Goal: Task Accomplishment & Management: Use online tool/utility

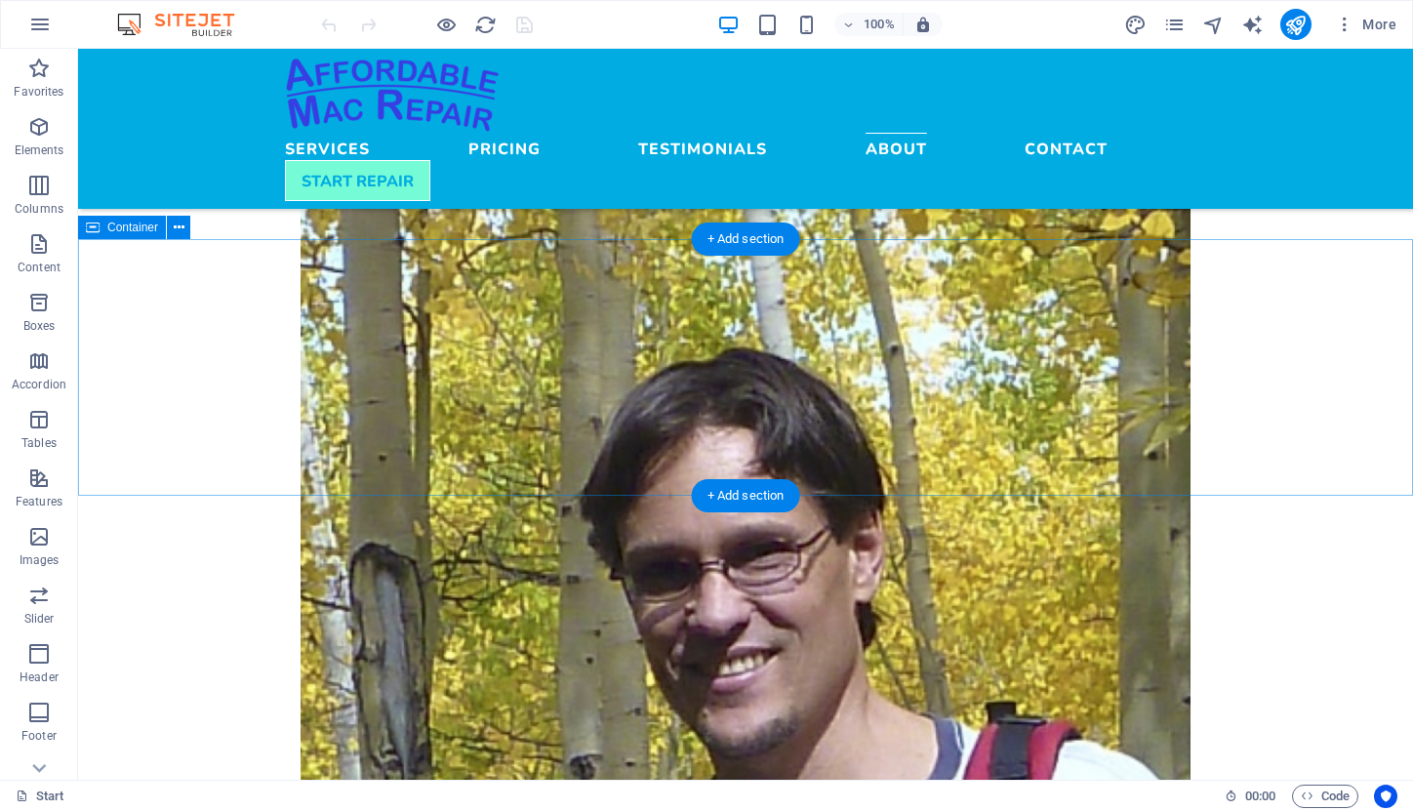
scroll to position [2337, 0]
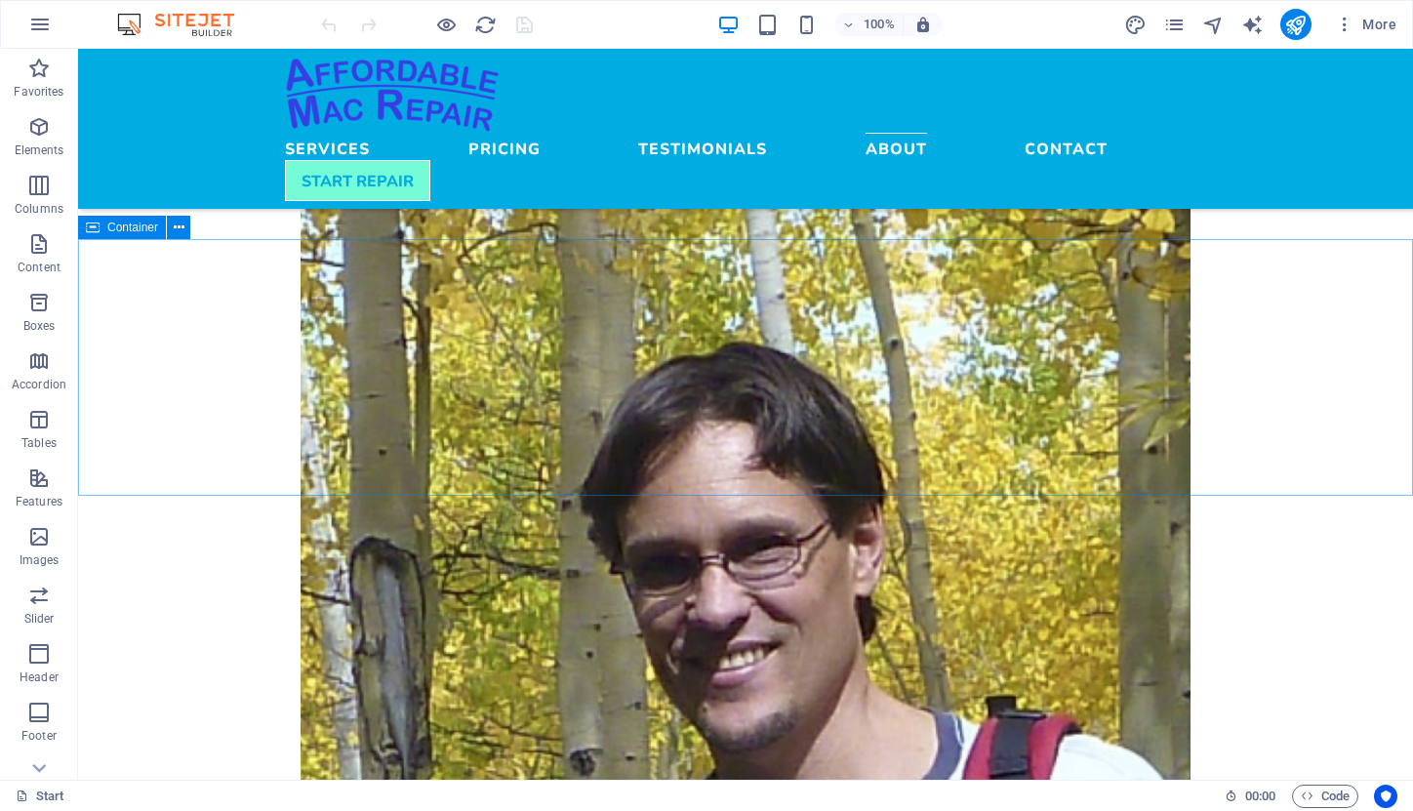
click at [132, 233] on span "Container" at bounding box center [132, 228] width 51 height 12
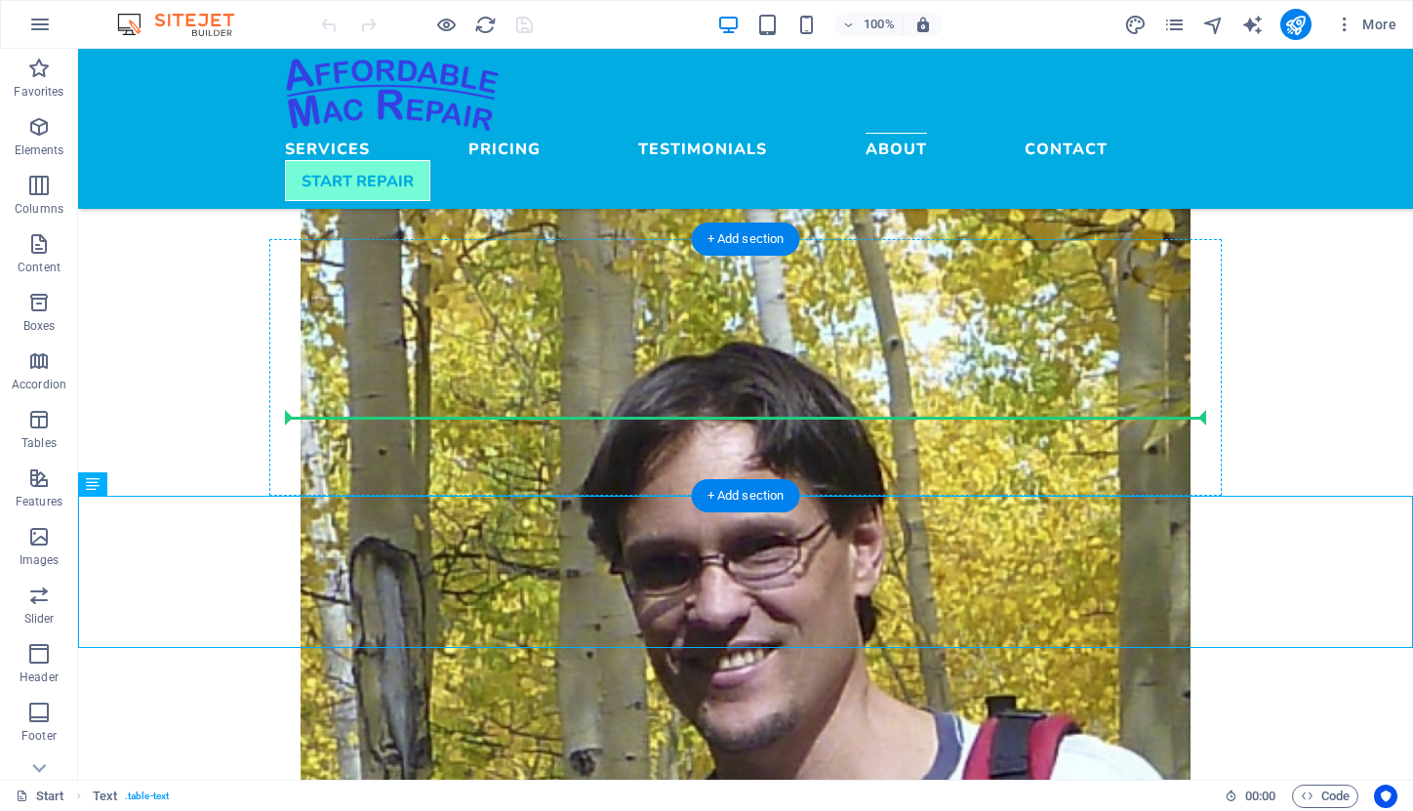
drag, startPoint x: 112, startPoint y: 487, endPoint x: 588, endPoint y: 356, distance: 493.0
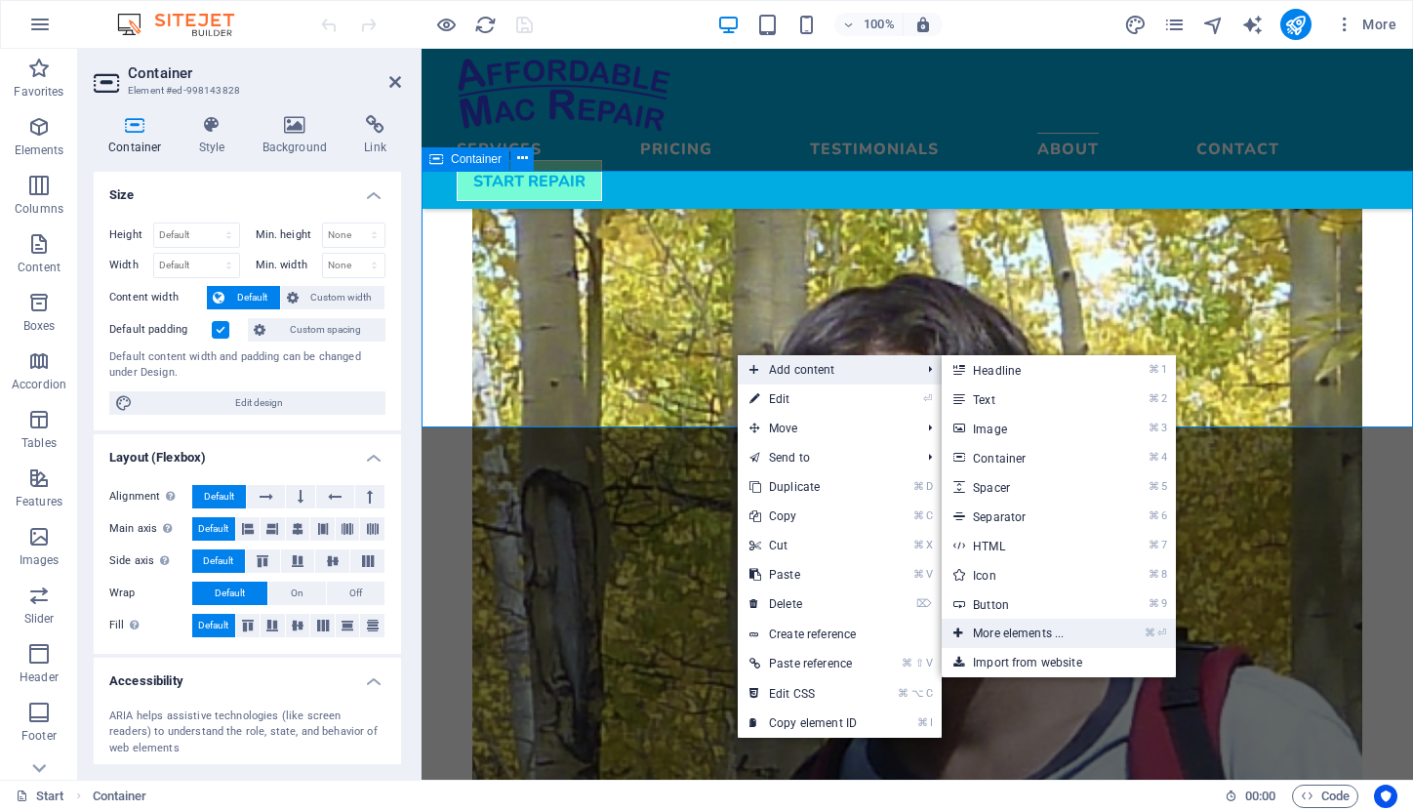
click at [1021, 622] on link "⌘ ⏎ More elements ..." at bounding box center [1022, 633] width 161 height 29
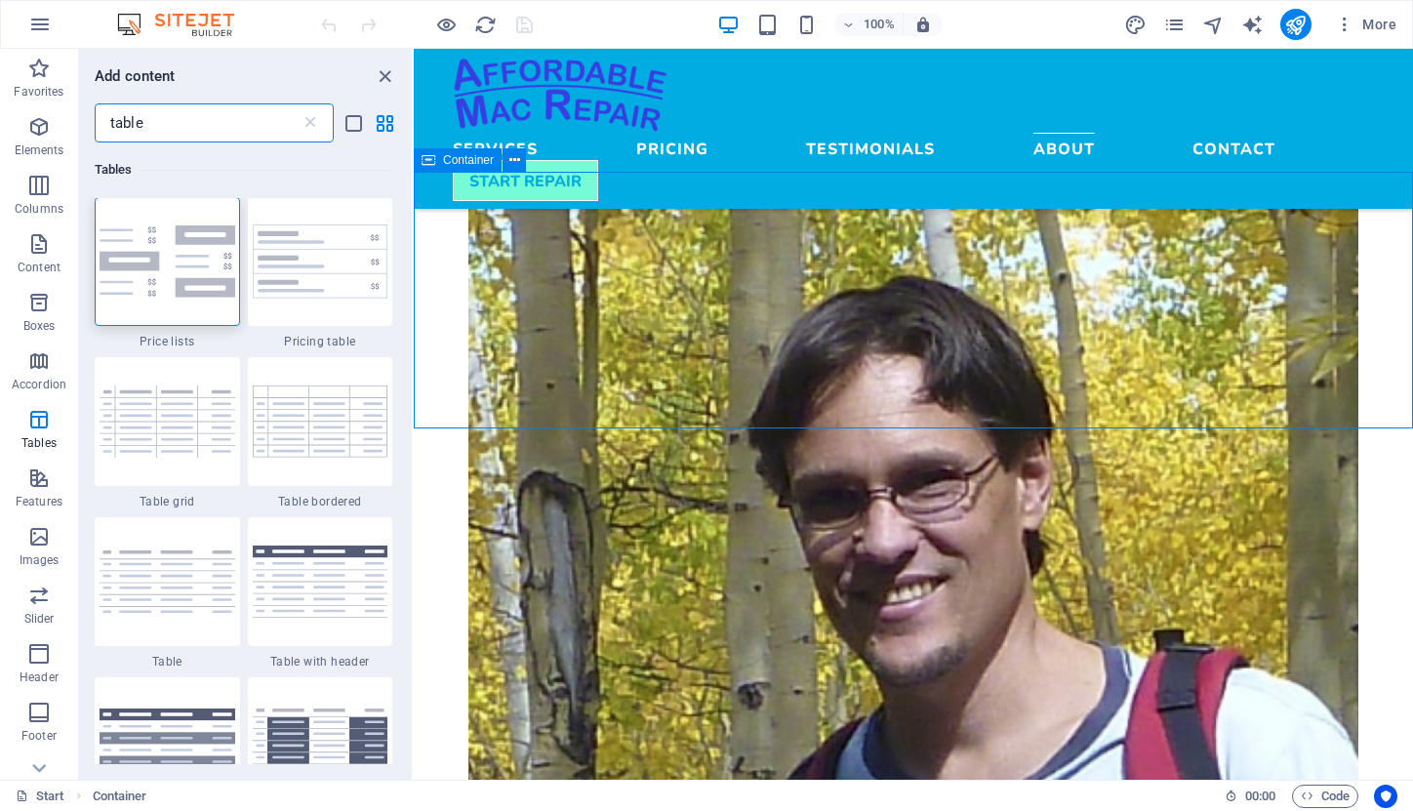
scroll to position [0, 0]
type input "table"
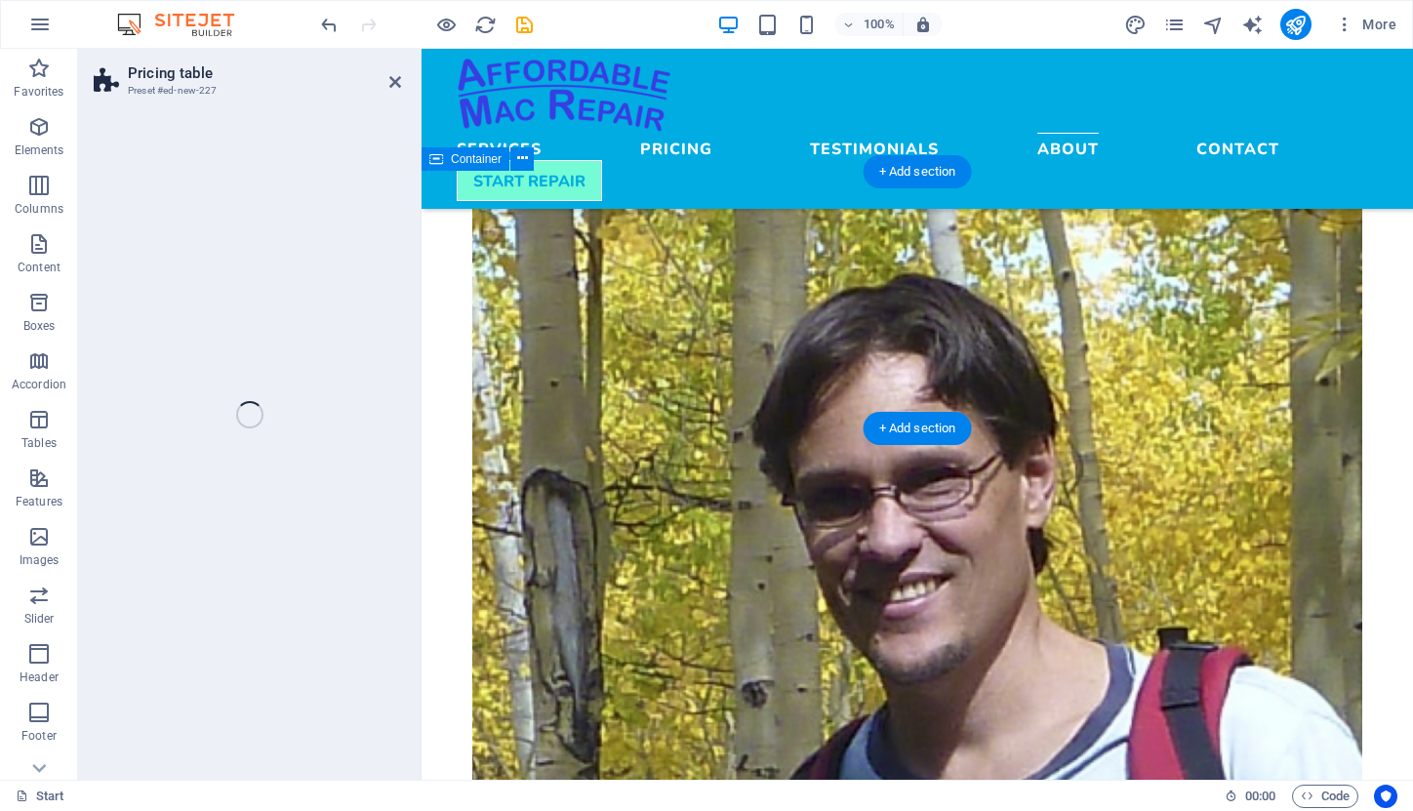
select select "rem"
select select "px"
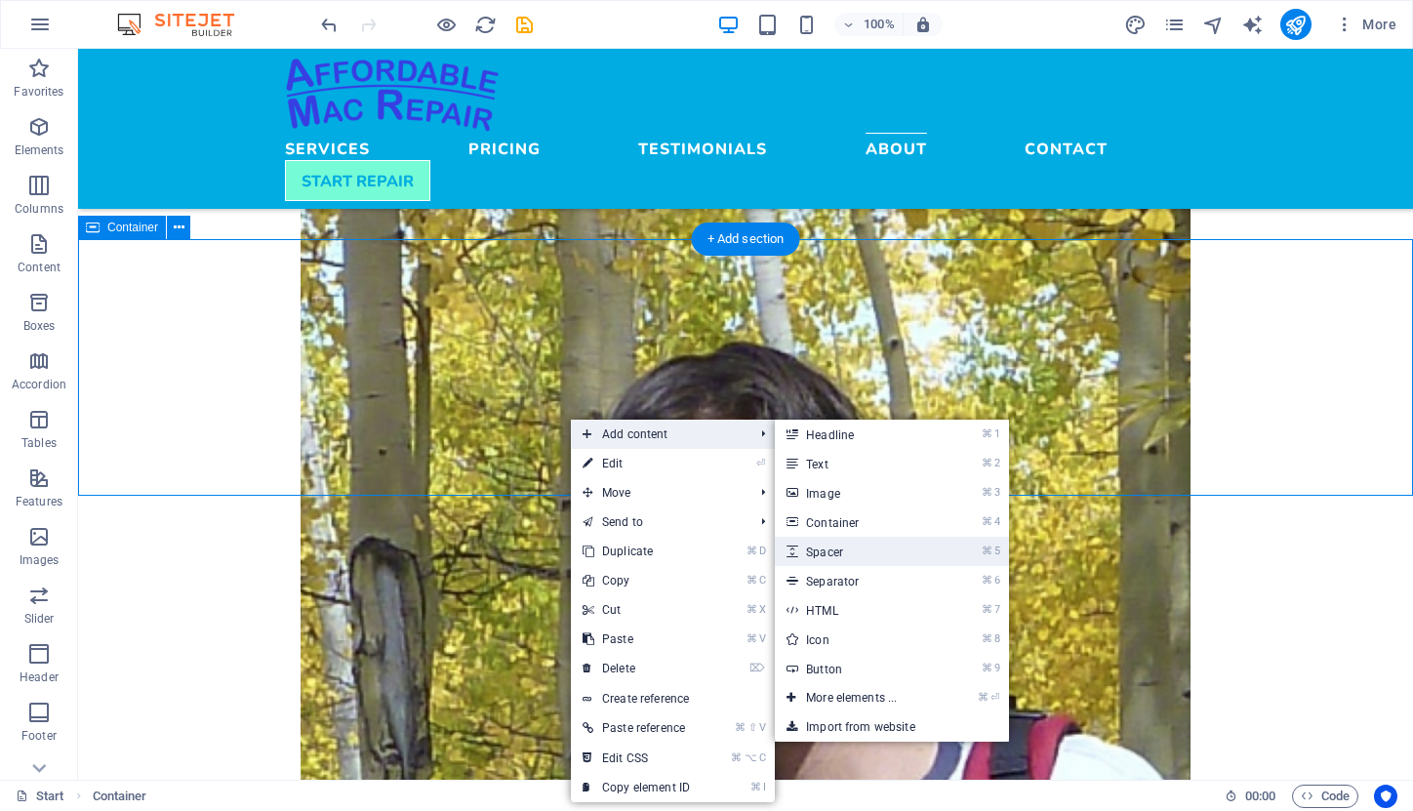
click at [871, 546] on link "⌘ 5 Spacer" at bounding box center [855, 551] width 161 height 29
select select "px"
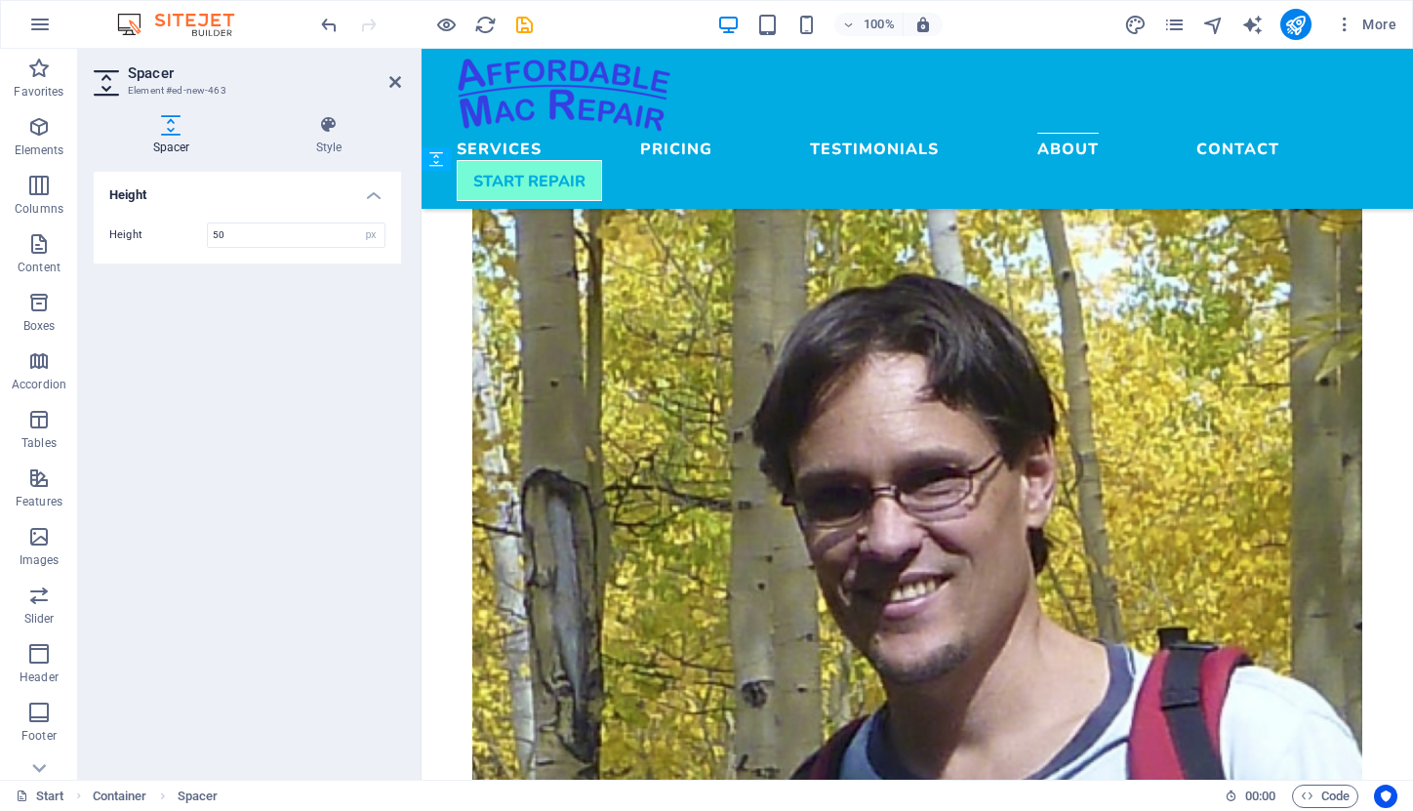
drag, startPoint x: 931, startPoint y: 289, endPoint x: 510, endPoint y: 387, distance: 431.8
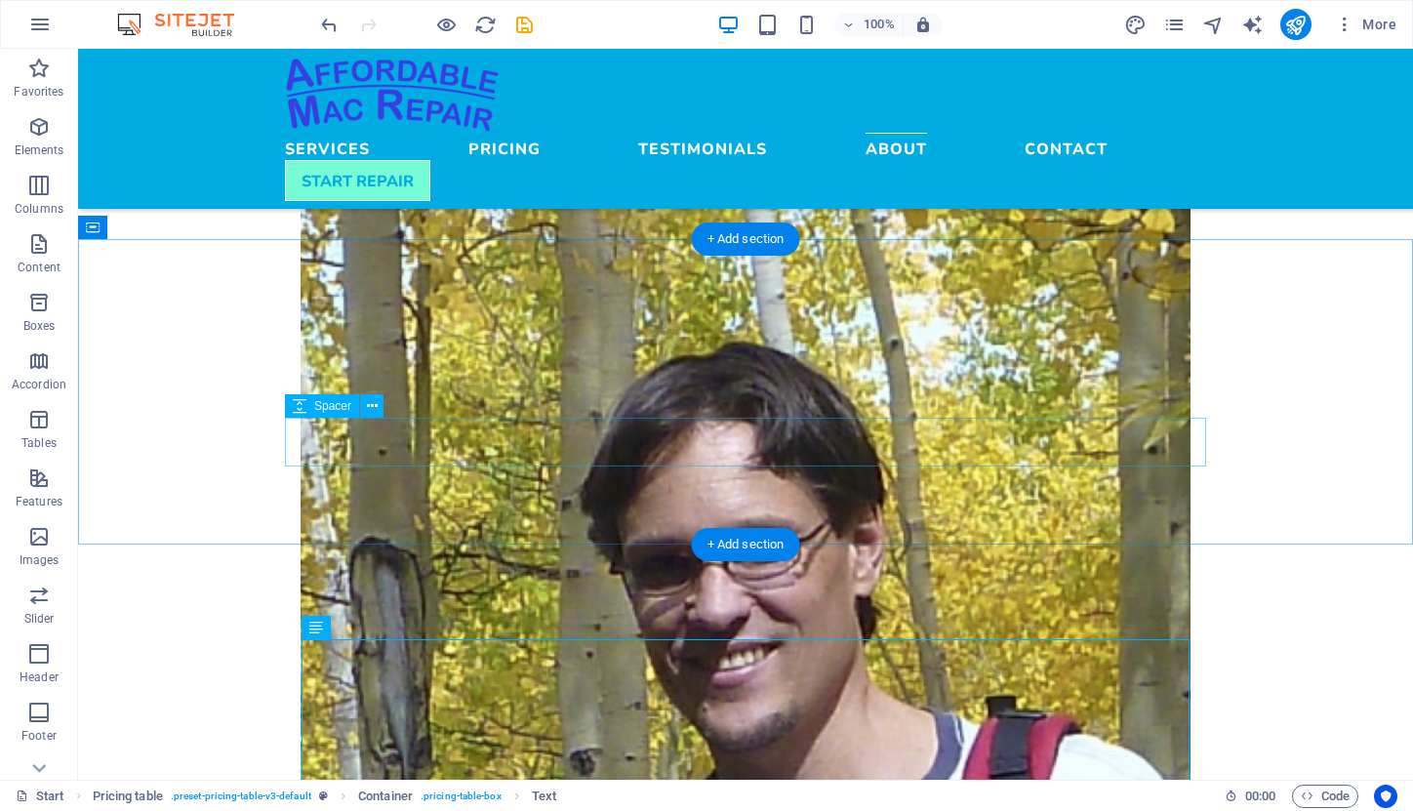
drag, startPoint x: 394, startPoint y: 675, endPoint x: 494, endPoint y: 423, distance: 271.7
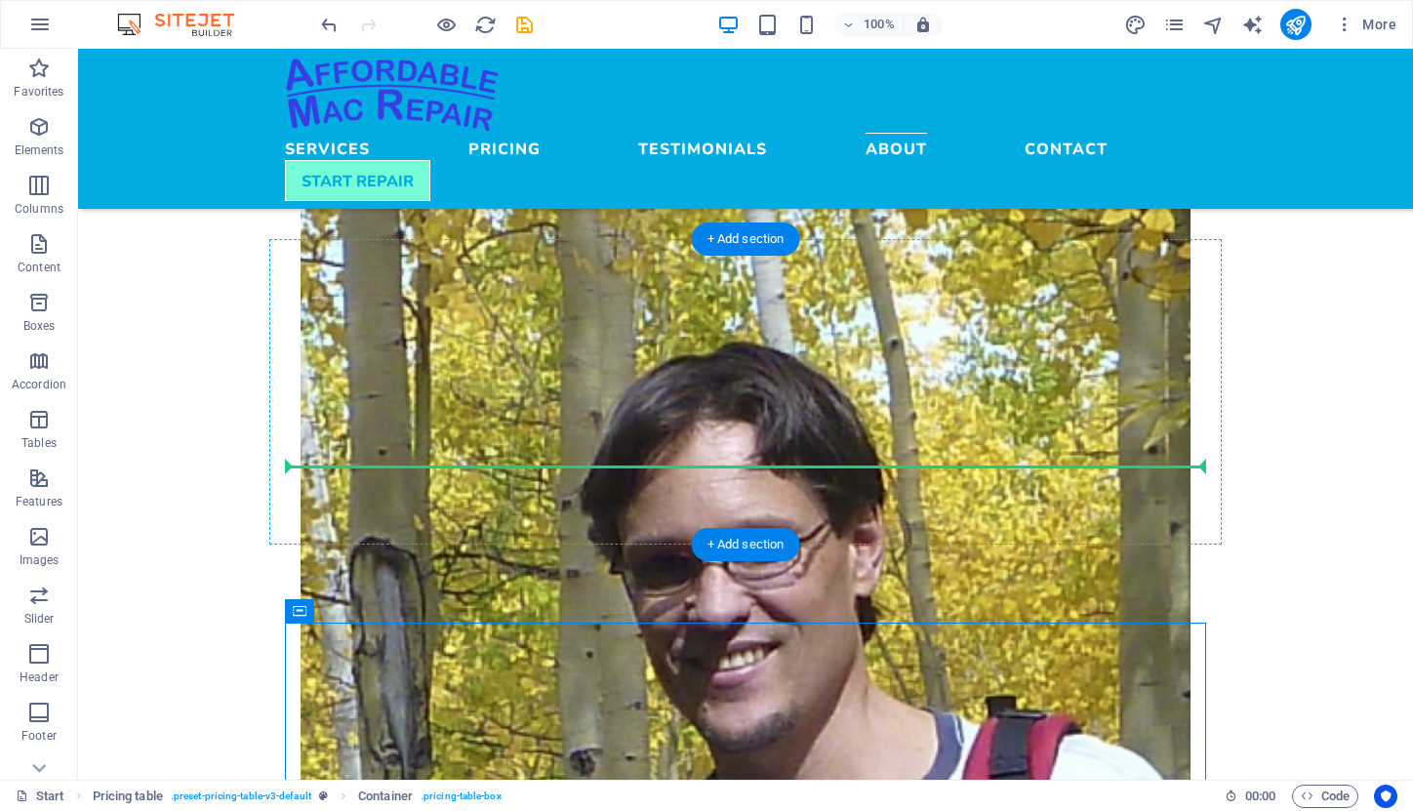
drag, startPoint x: 316, startPoint y: 610, endPoint x: 262, endPoint y: 399, distance: 217.8
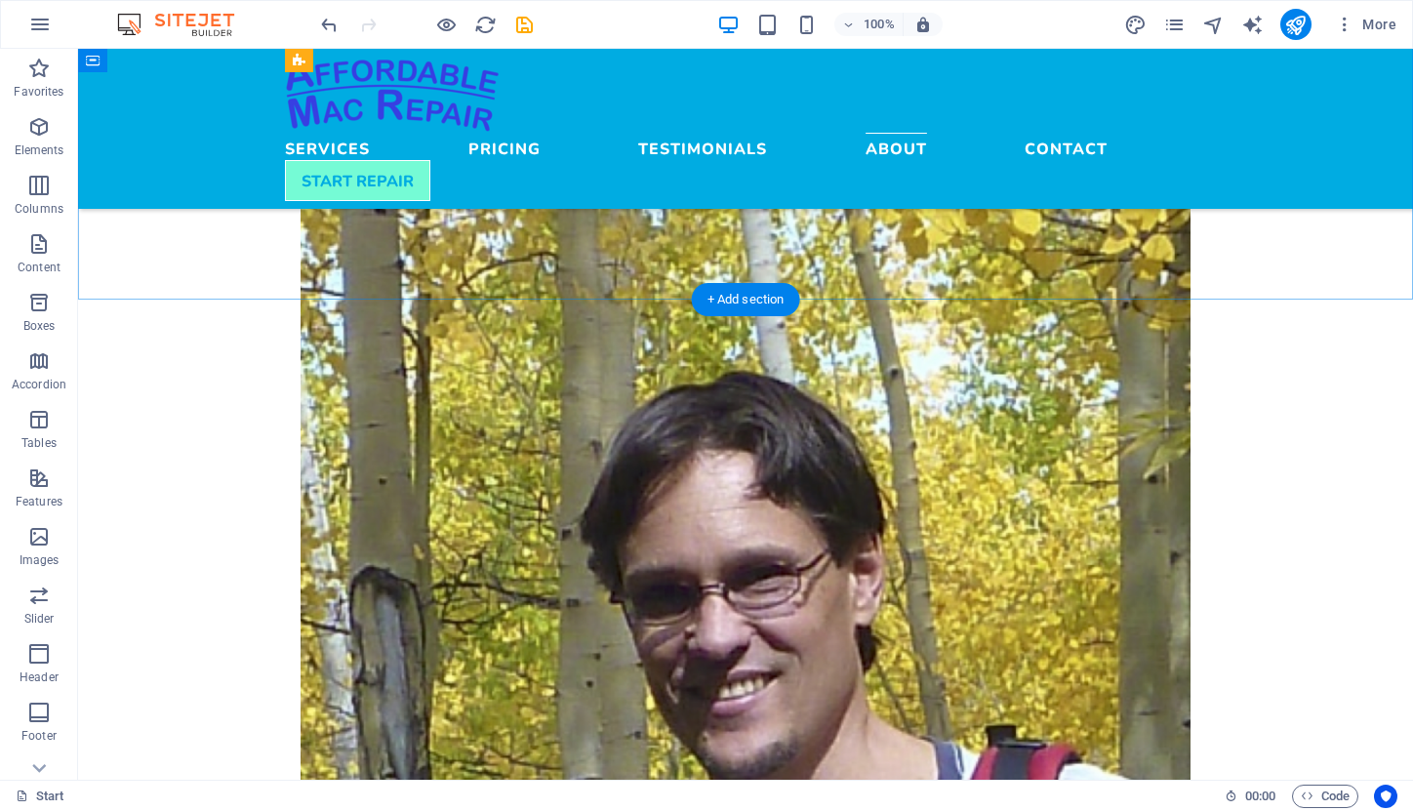
scroll to position [2323, 0]
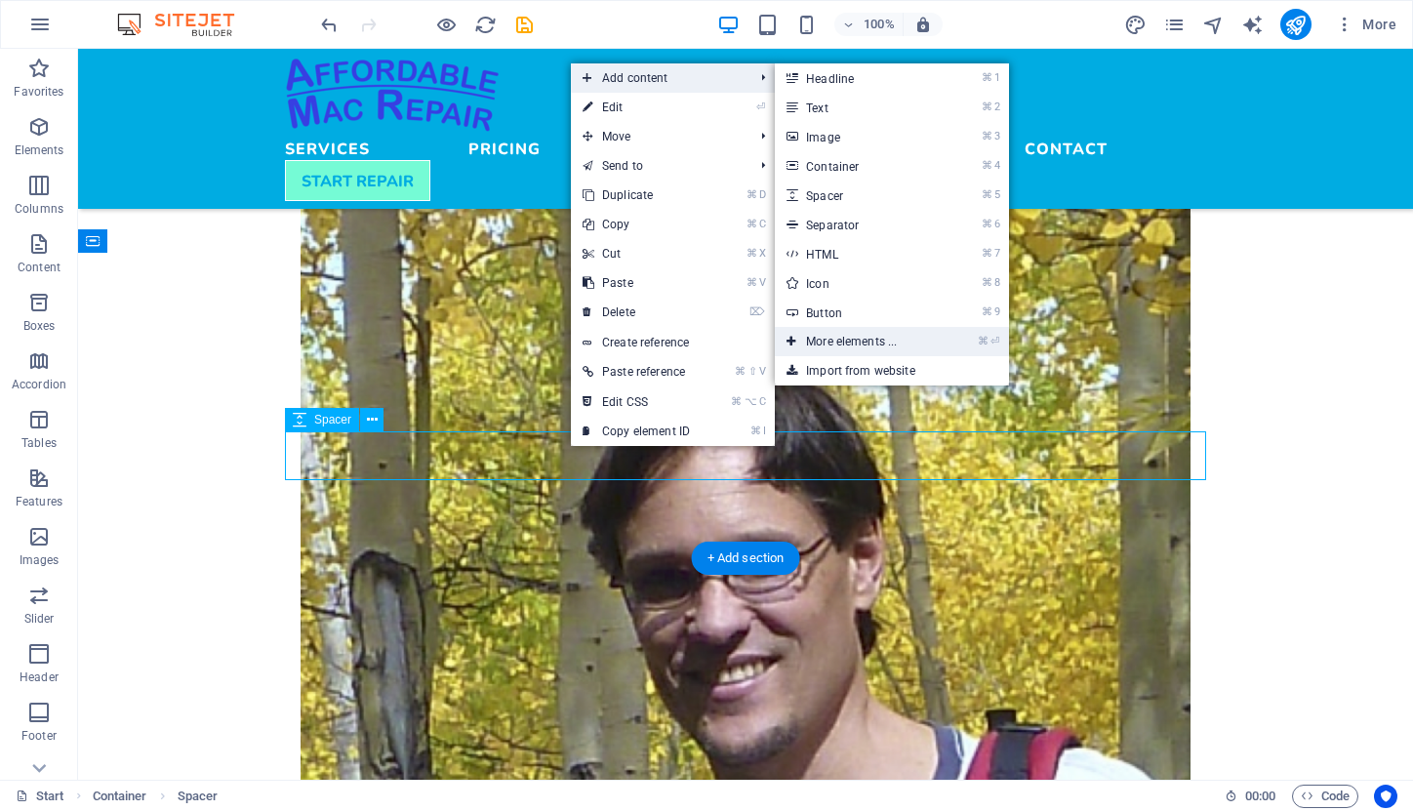
click at [936, 353] on link "⌘ ⏎ More elements ..." at bounding box center [855, 341] width 161 height 29
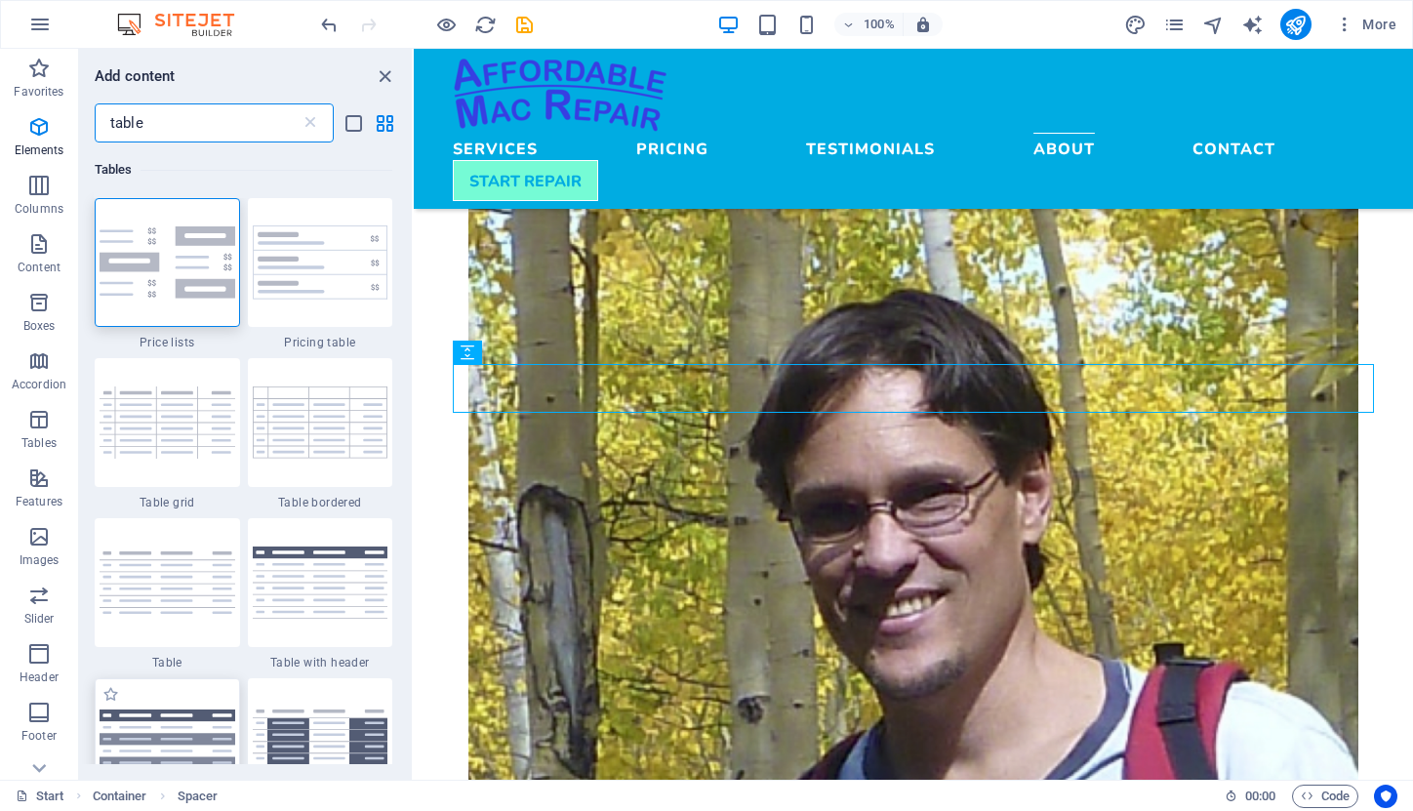
click at [198, 710] on img at bounding box center [168, 743] width 136 height 66
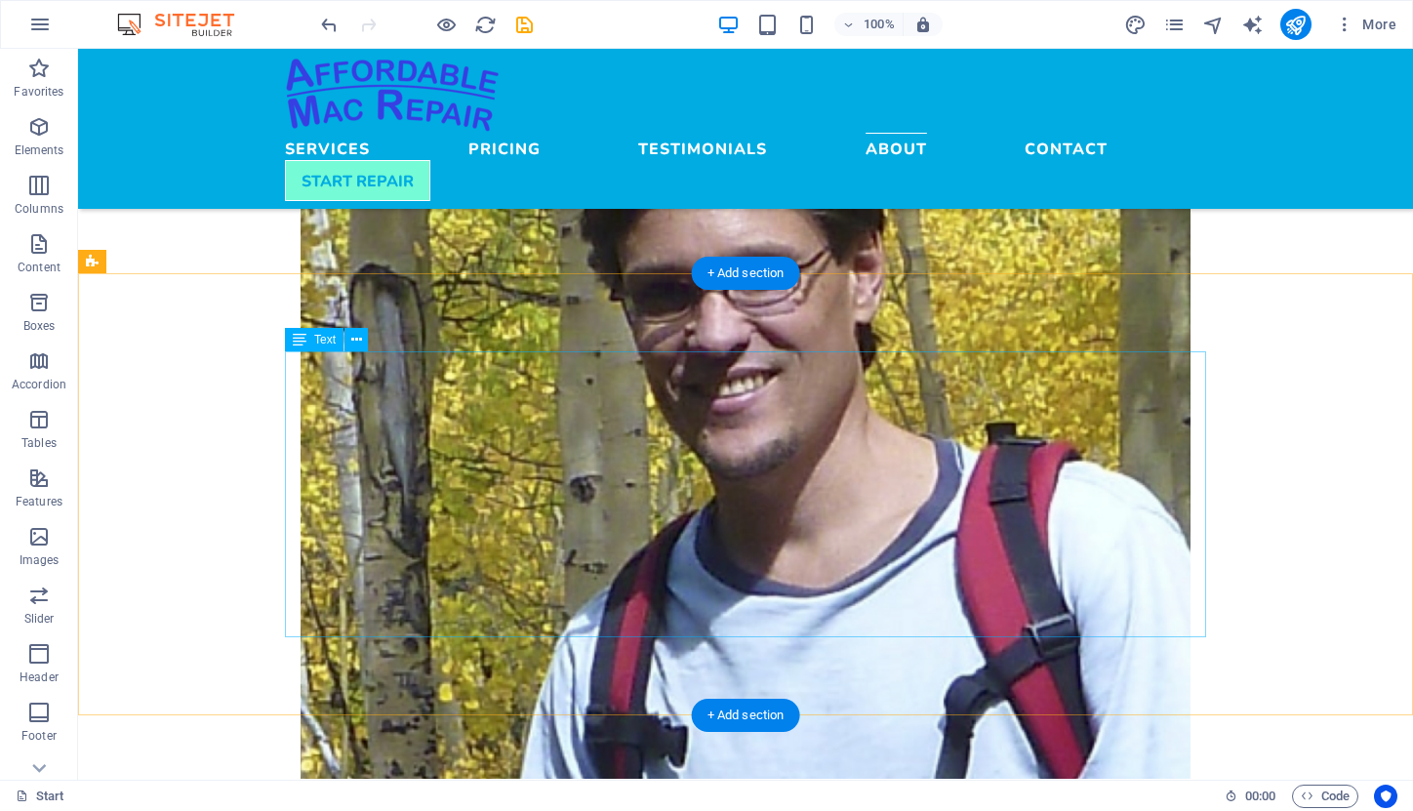
scroll to position [2608, 0]
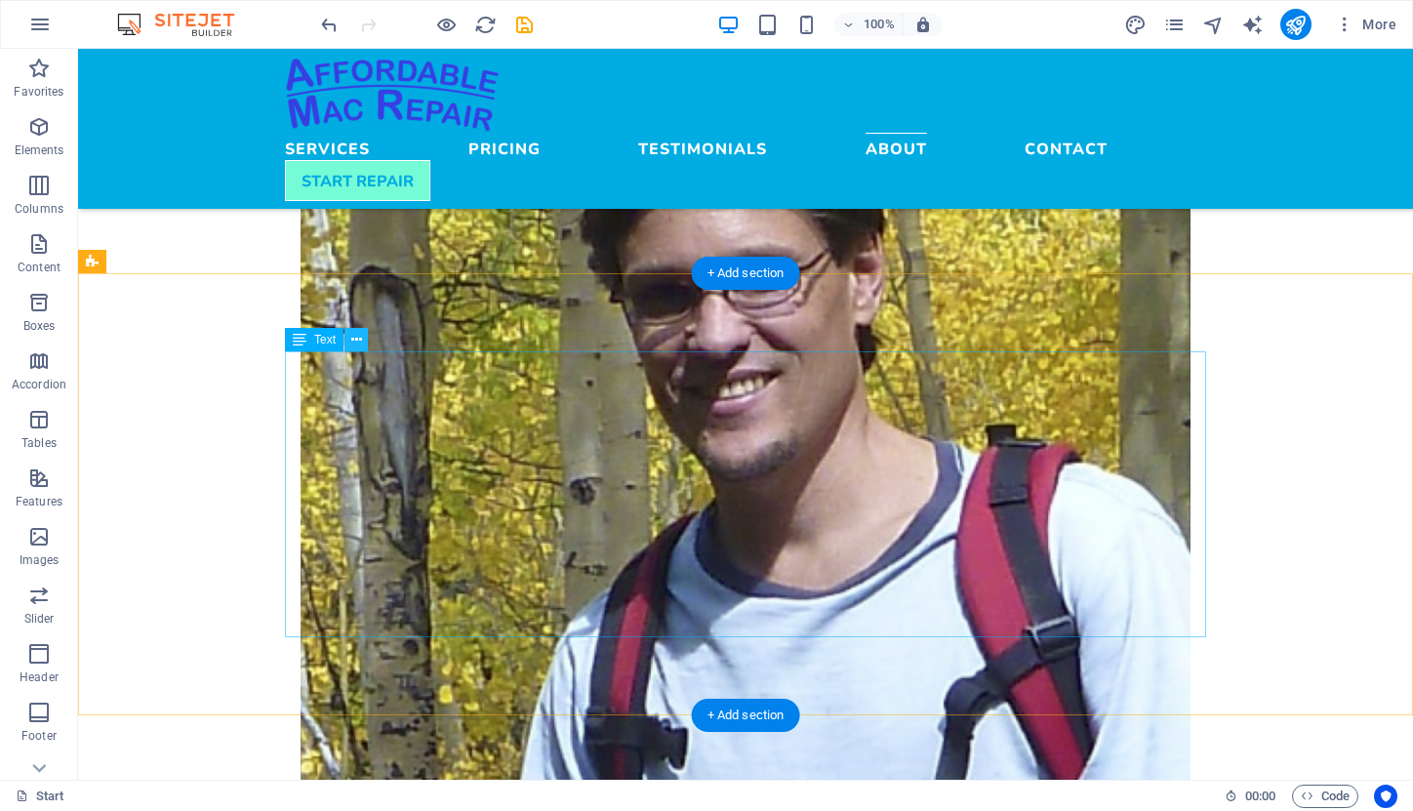
click at [356, 334] on icon at bounding box center [356, 340] width 11 height 20
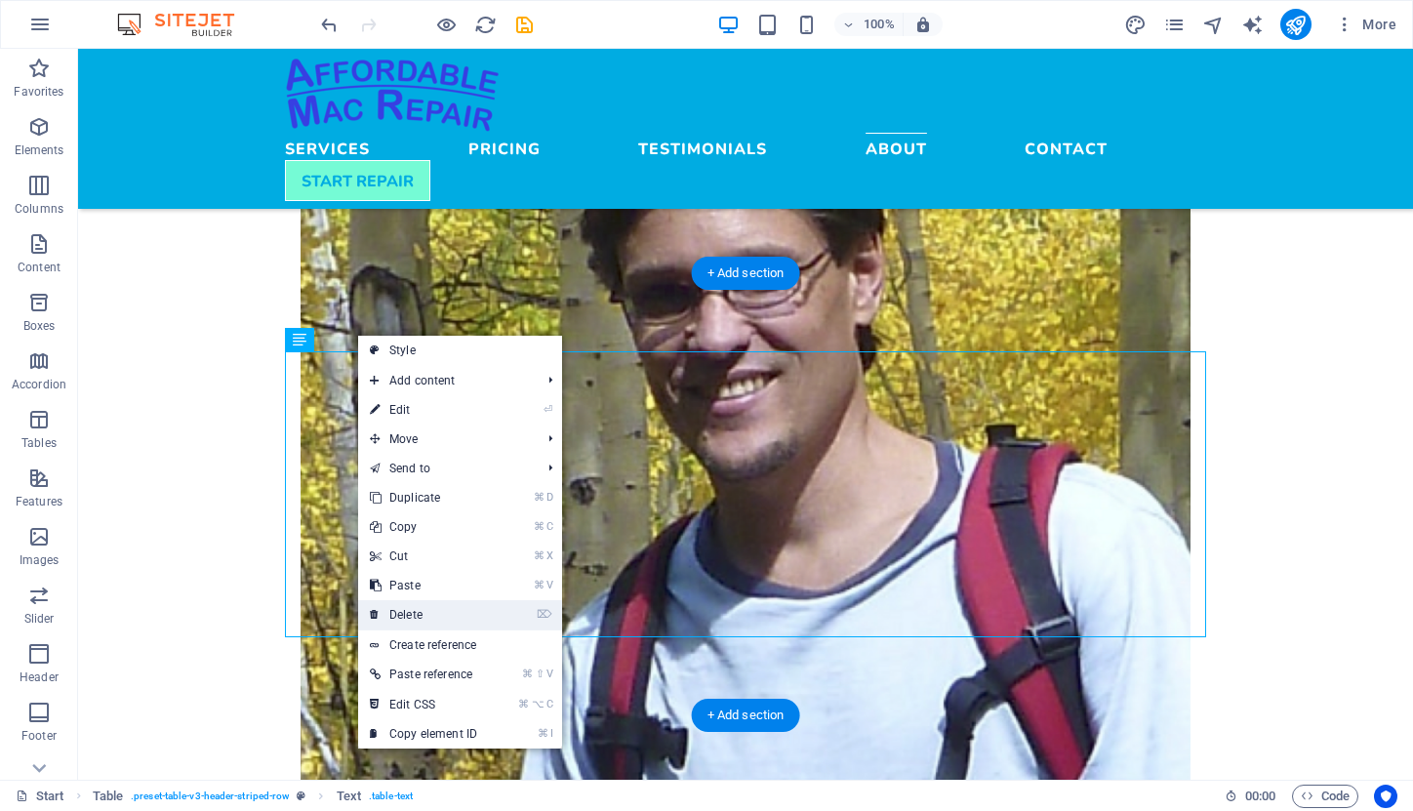
click at [418, 609] on link "⌦ Delete" at bounding box center [423, 614] width 131 height 29
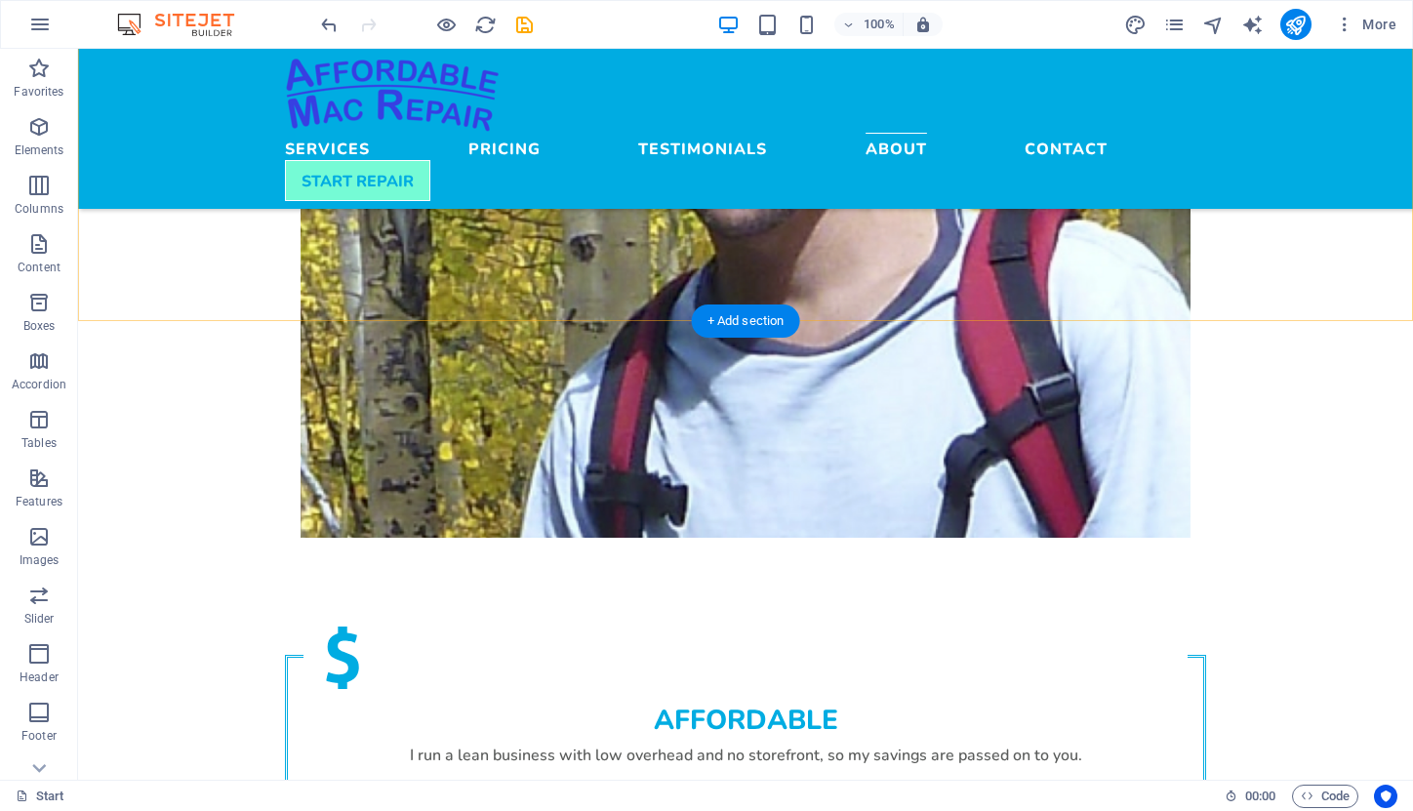
scroll to position [2855, 0]
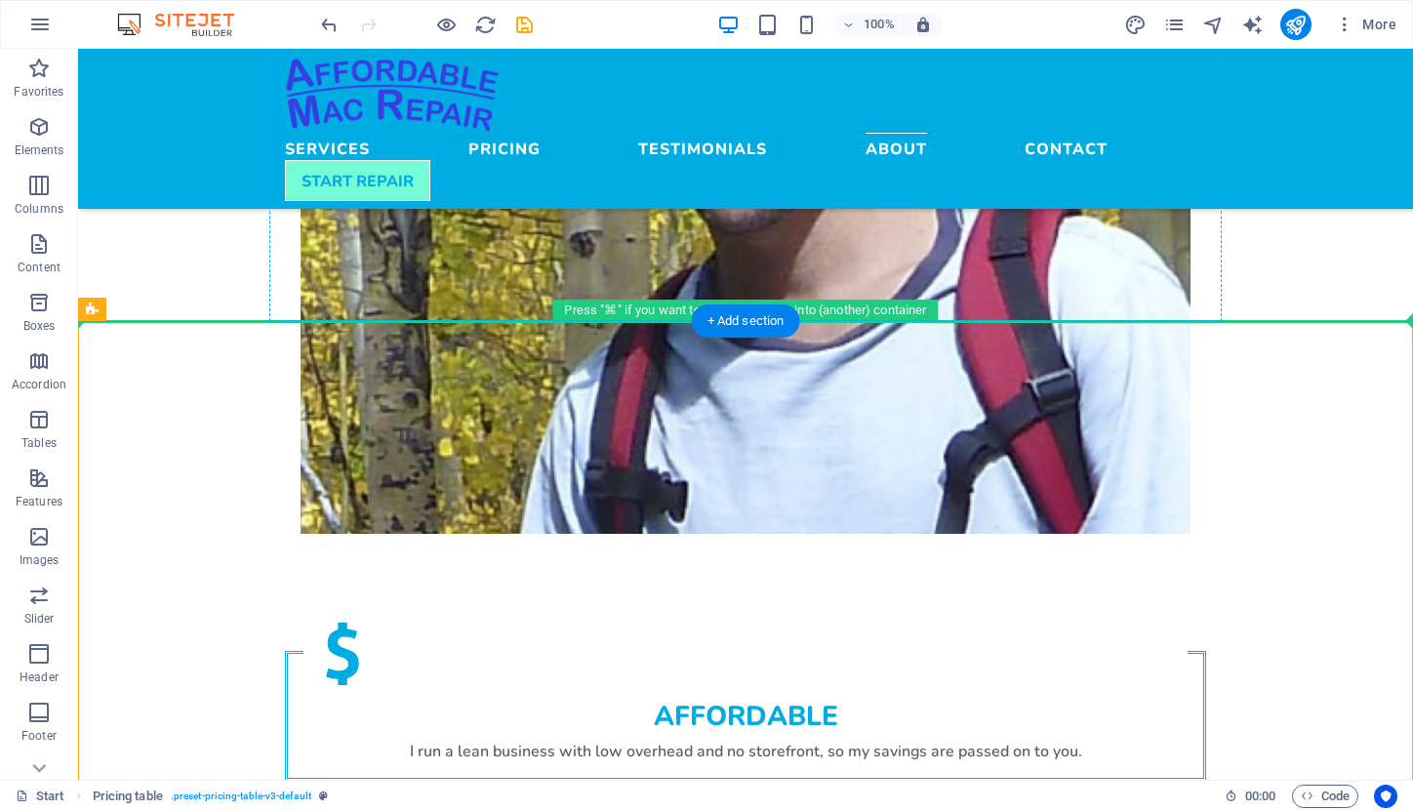
drag, startPoint x: 401, startPoint y: 438, endPoint x: 360, endPoint y: 198, distance: 243.6
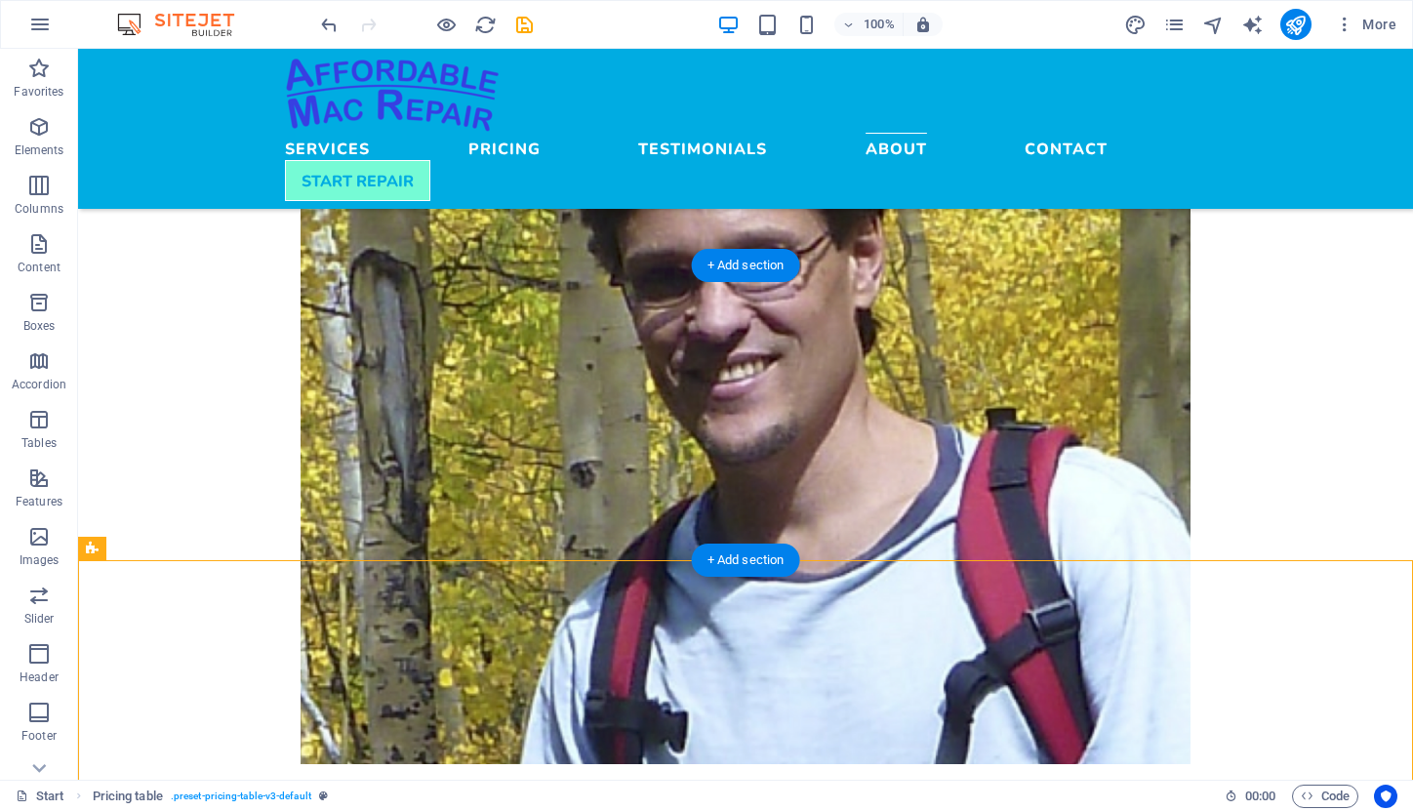
scroll to position [2616, 0]
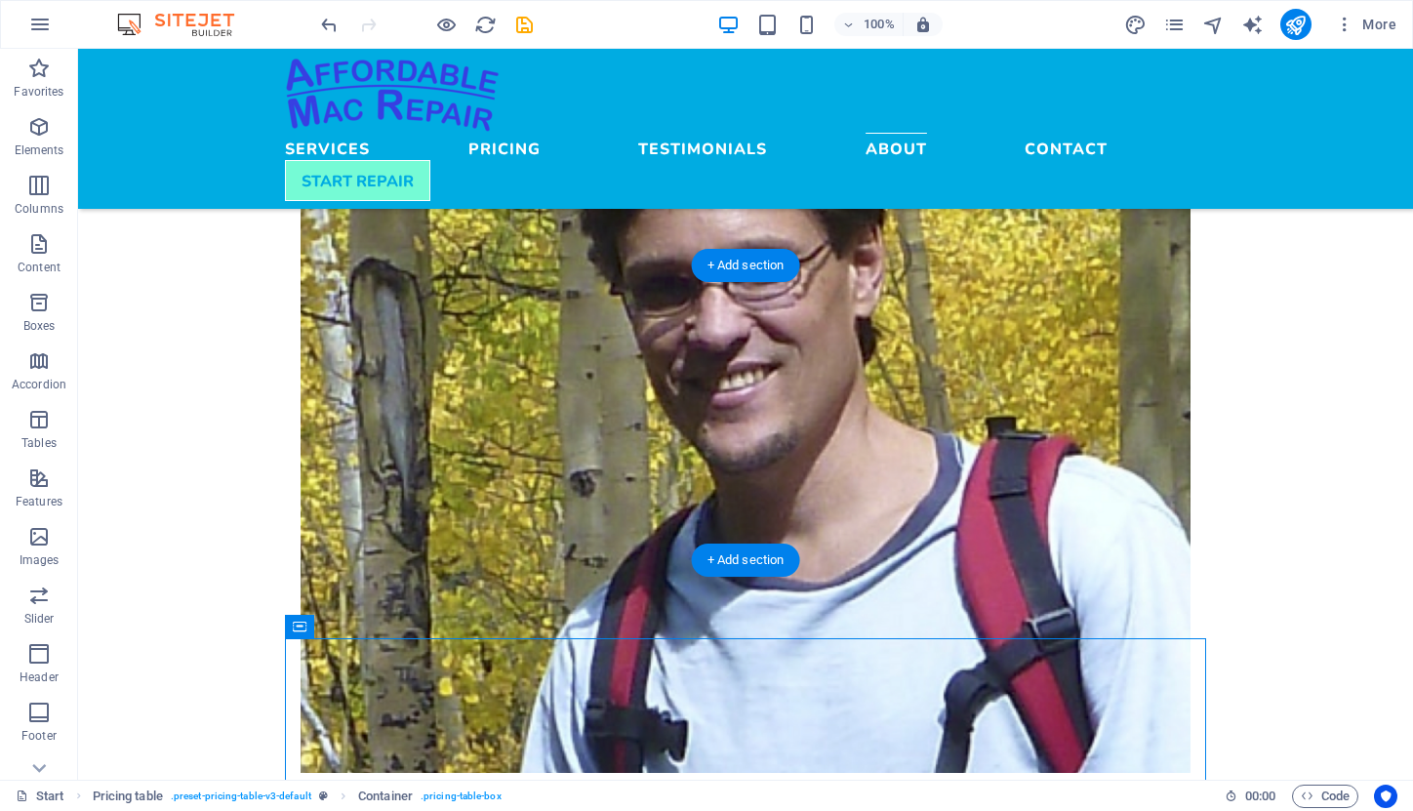
drag, startPoint x: 333, startPoint y: 631, endPoint x: 427, endPoint y: 351, distance: 294.4
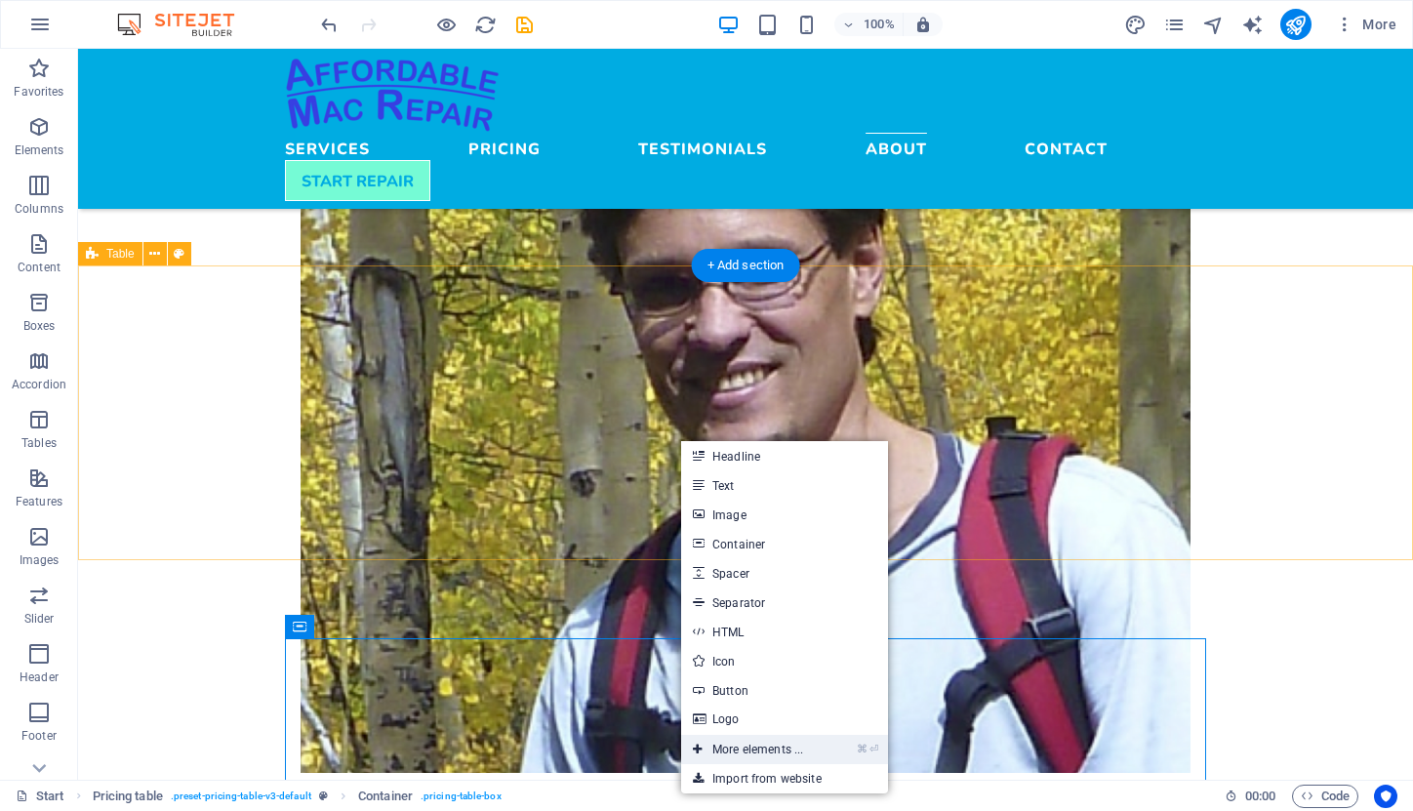
click at [775, 741] on link "⌘ ⏎ More elements ..." at bounding box center [748, 749] width 134 height 29
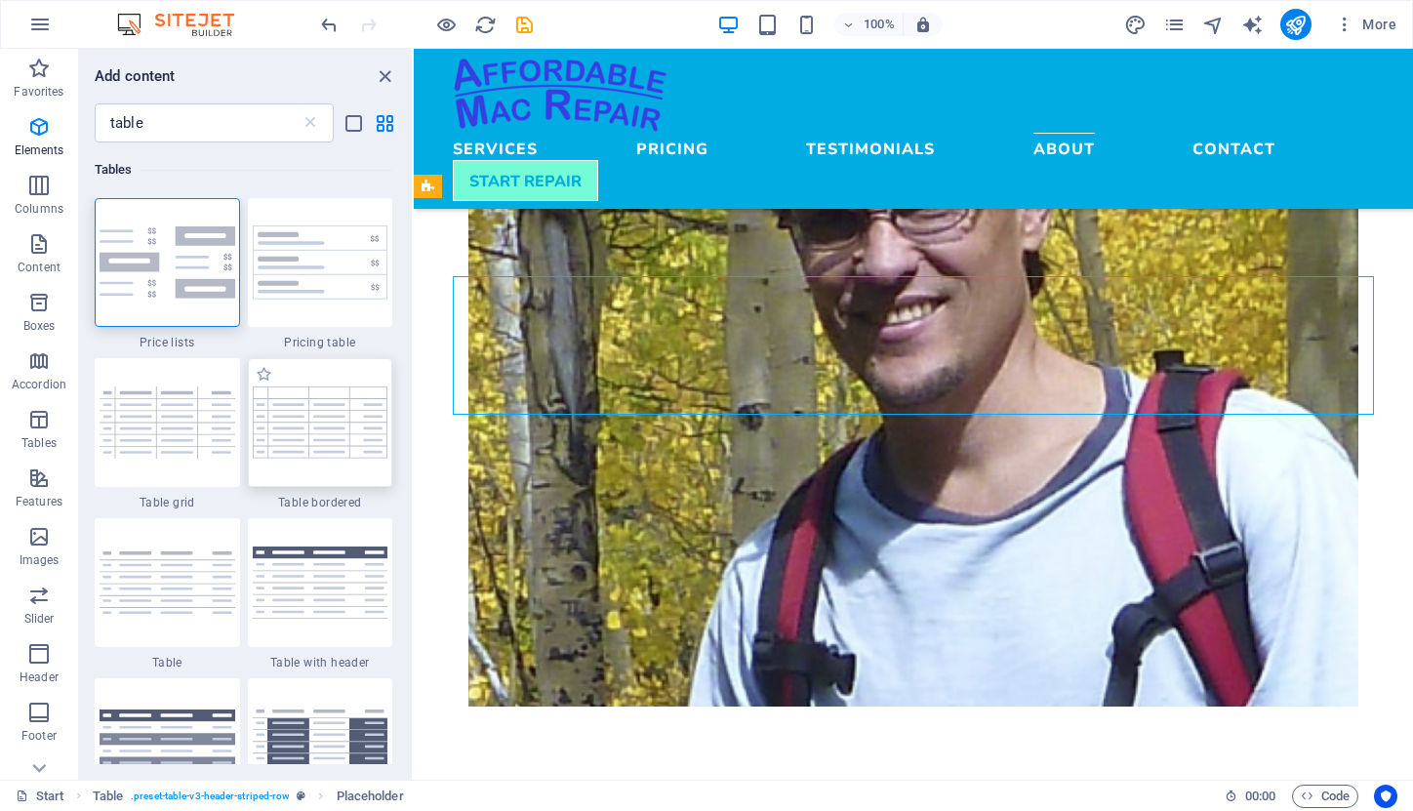
click at [301, 449] on img at bounding box center [321, 422] width 136 height 71
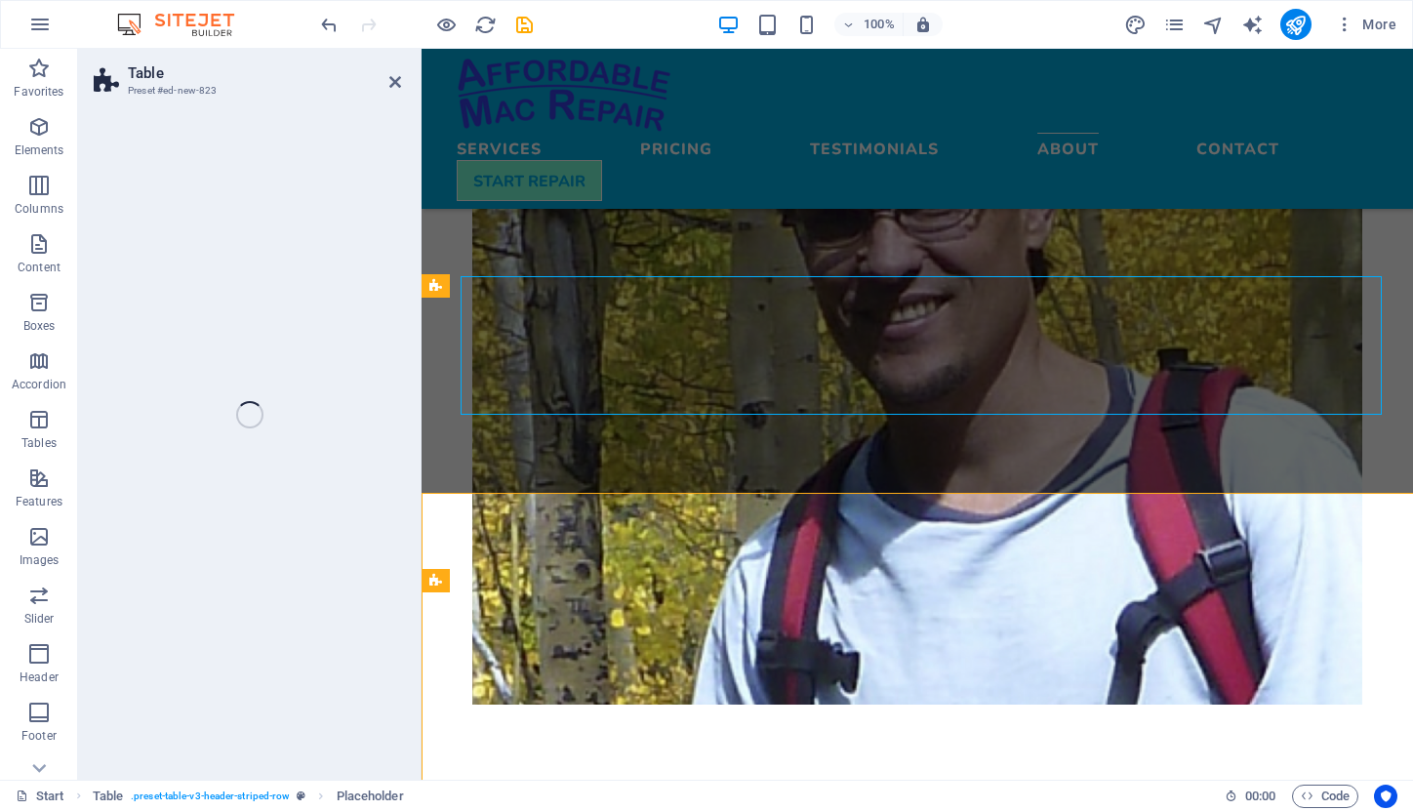
select select "preset-table-v3-border-full"
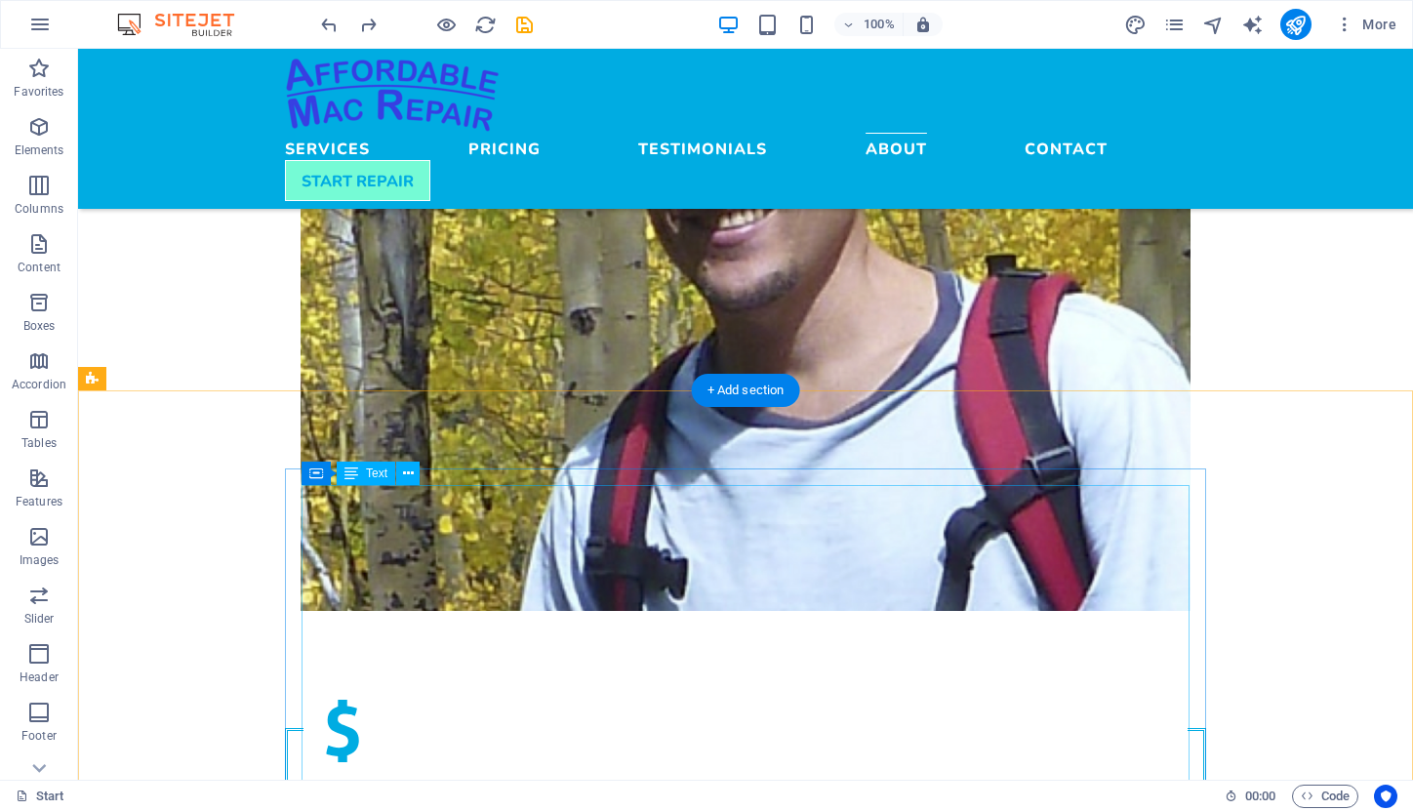
scroll to position [2752, 0]
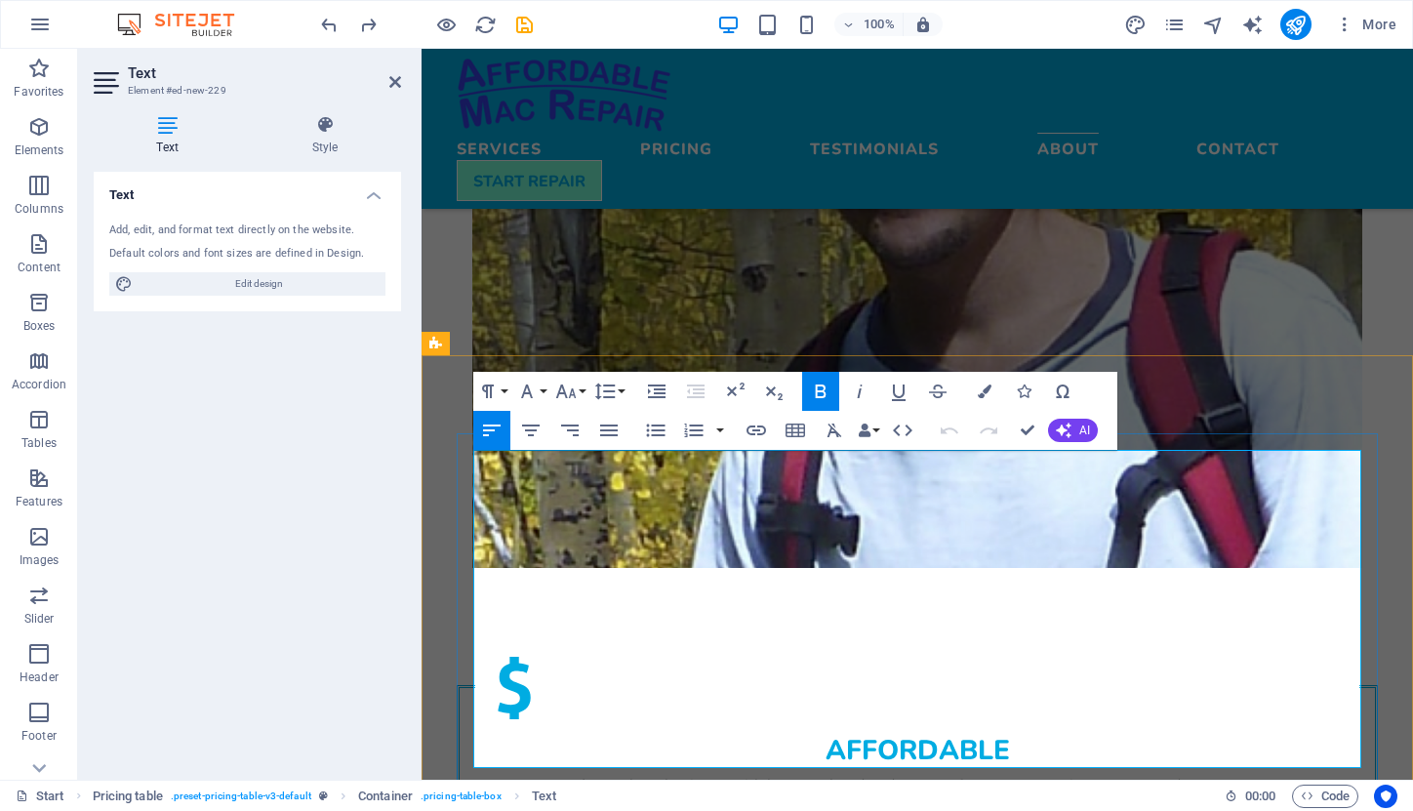
drag, startPoint x: 524, startPoint y: 471, endPoint x: 475, endPoint y: 467, distance: 49.0
drag, startPoint x: 476, startPoint y: 495, endPoint x: 773, endPoint y: 496, distance: 296.7
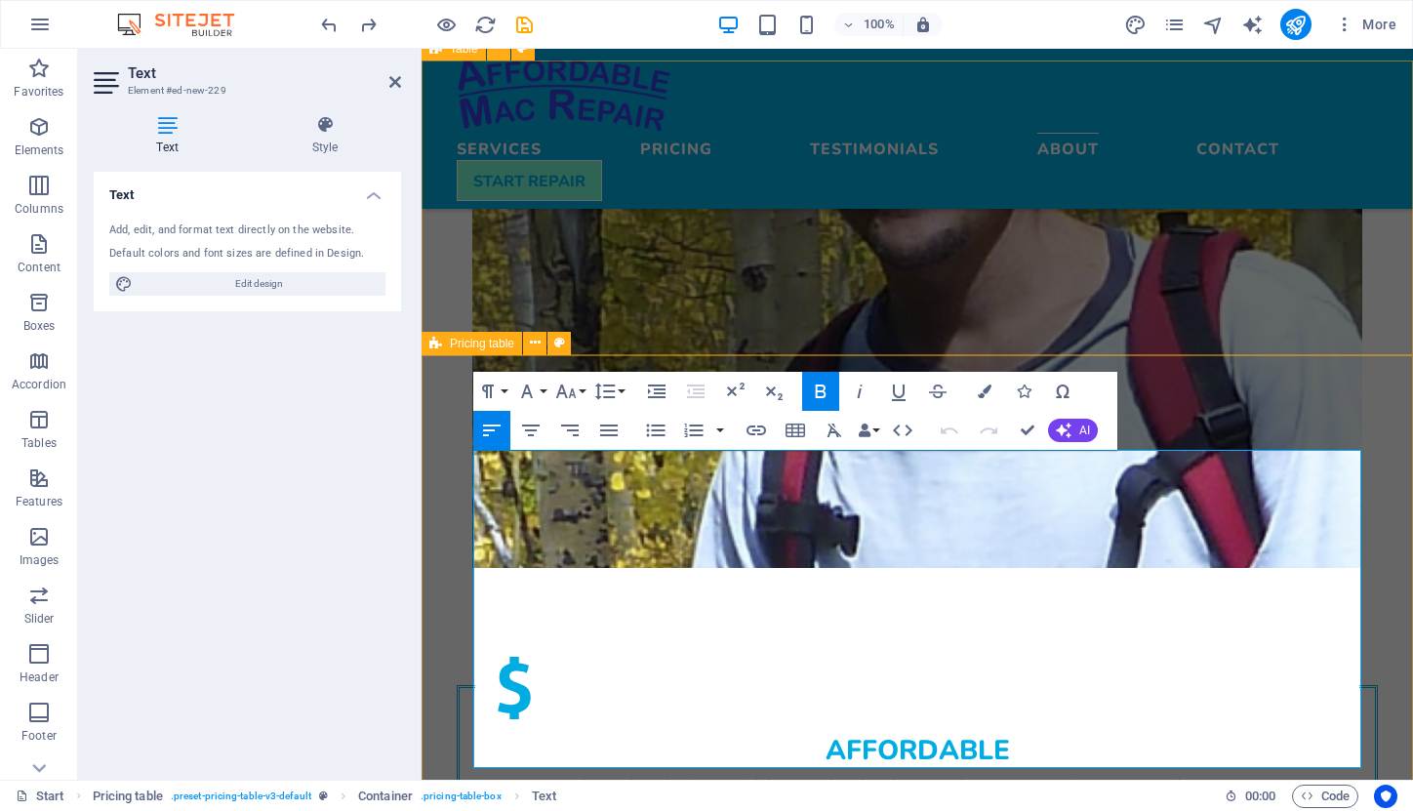
click at [489, 346] on span "Pricing table" at bounding box center [482, 344] width 64 height 12
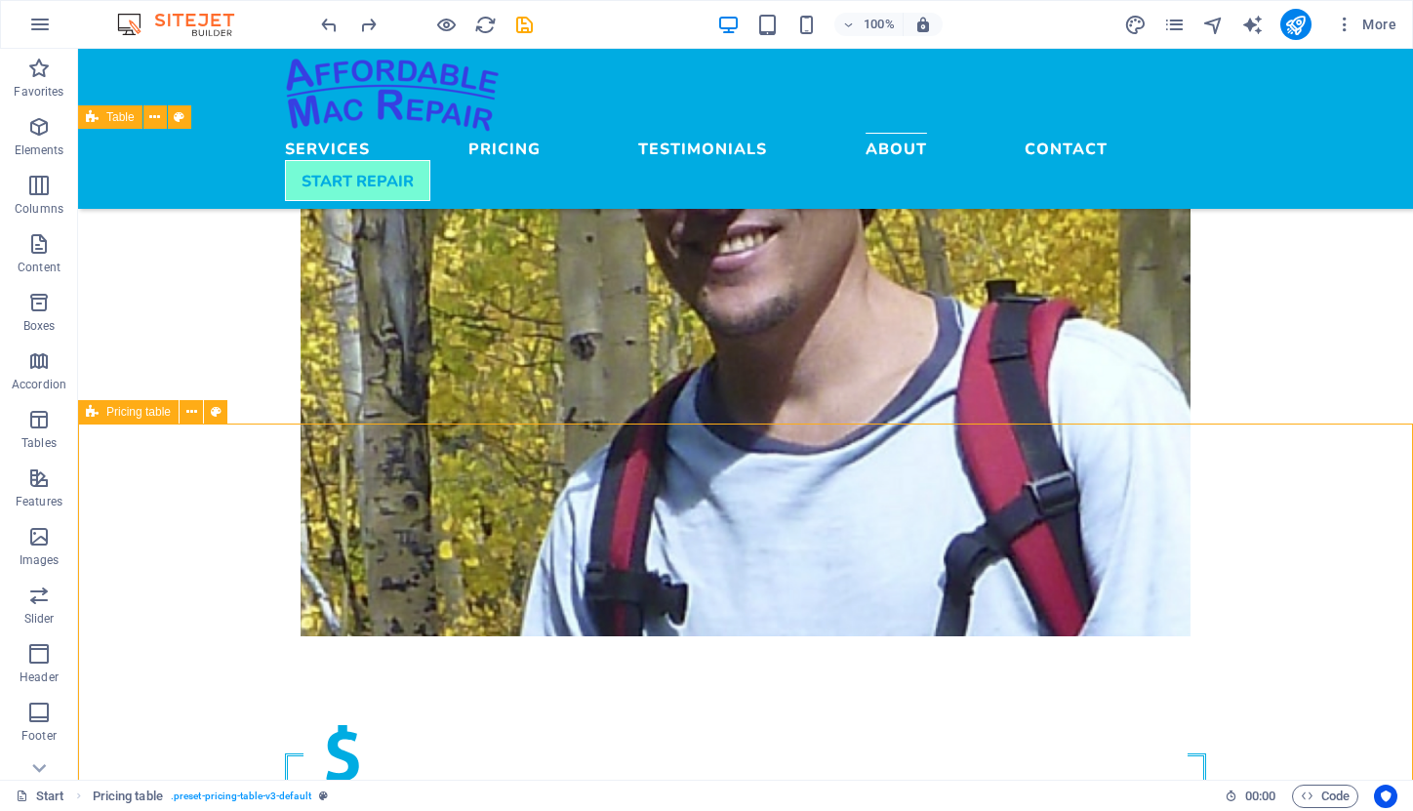
click at [103, 409] on div "Pricing table" at bounding box center [128, 411] width 101 height 23
select select "rem"
select select "px"
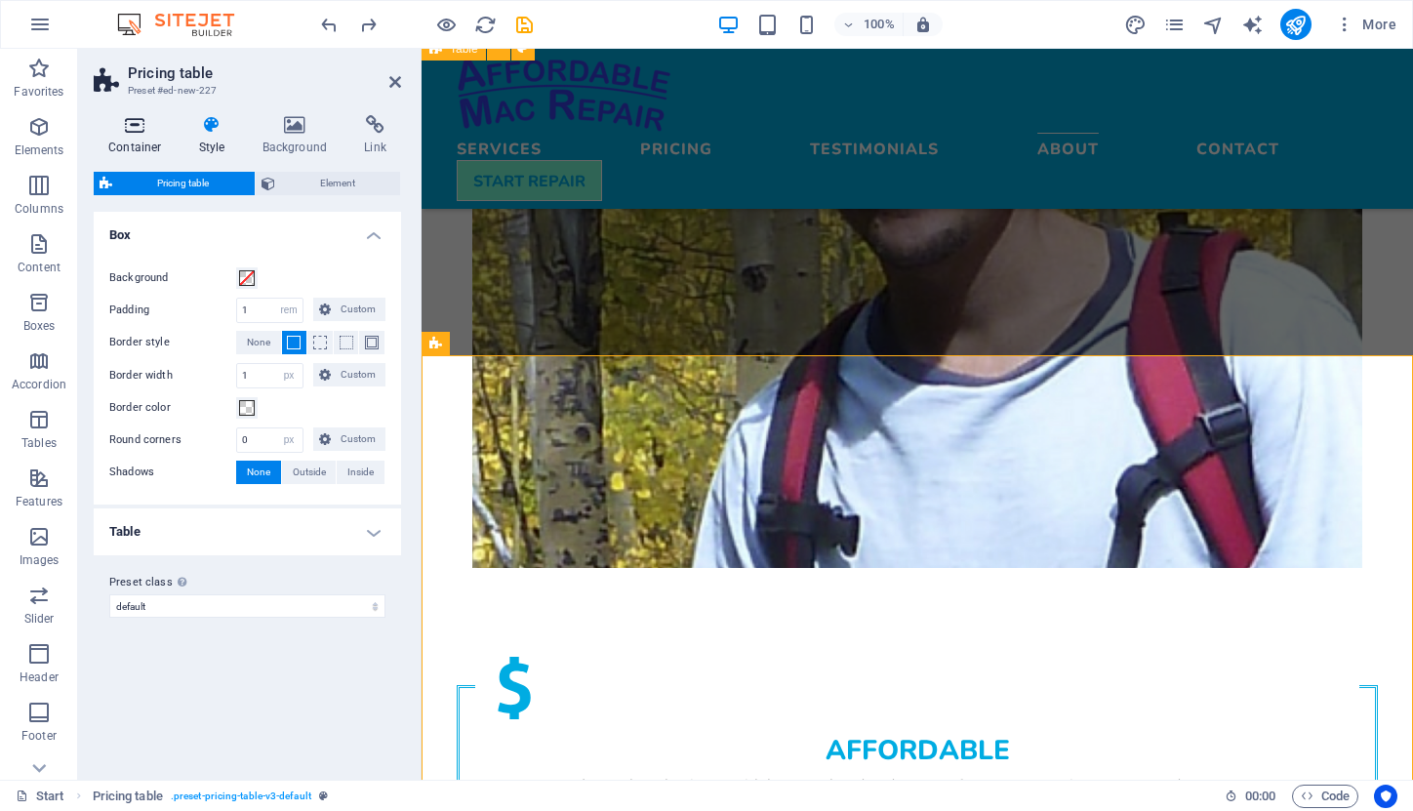
click at [136, 141] on h4 "Container" at bounding box center [139, 135] width 91 height 41
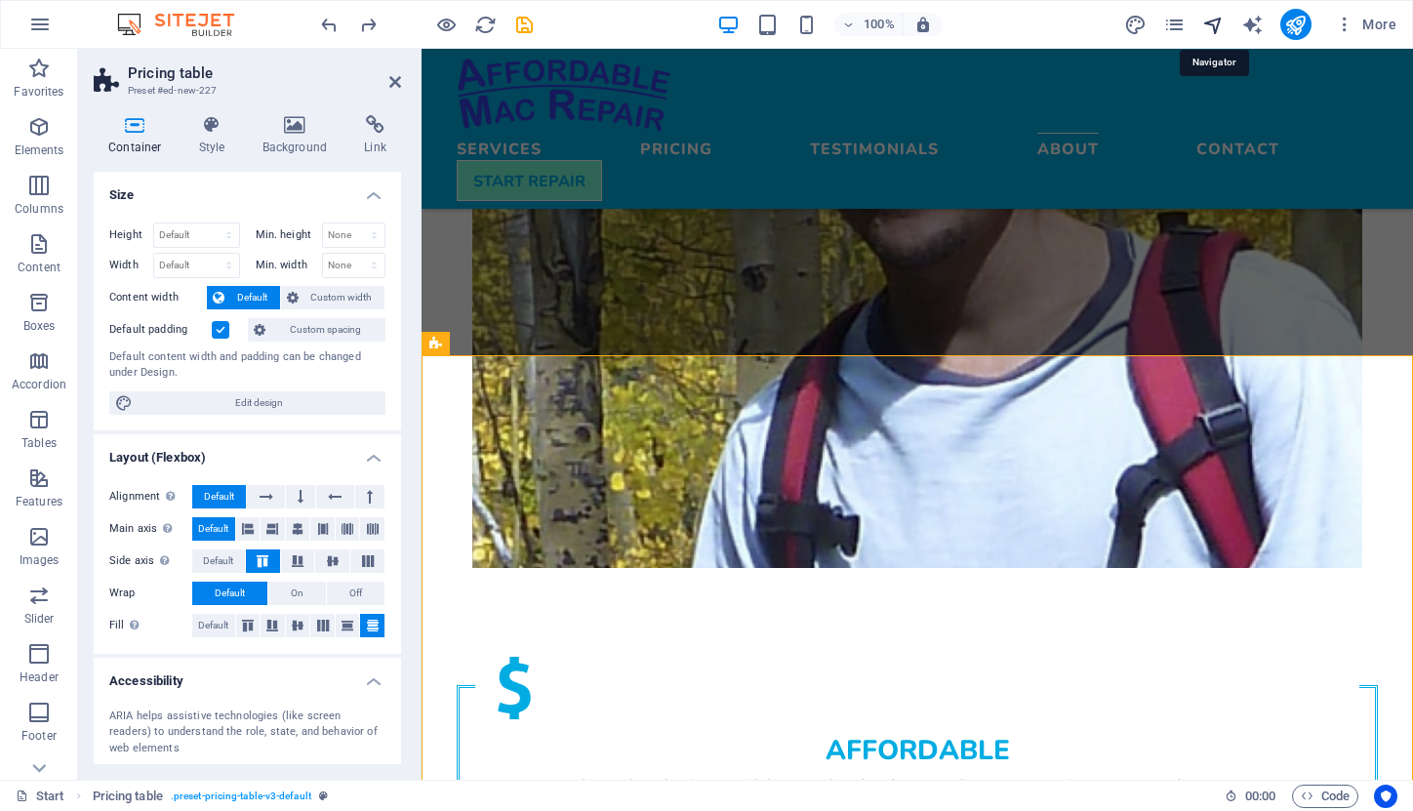
click at [1214, 20] on icon "navigator" at bounding box center [1213, 25] width 22 height 22
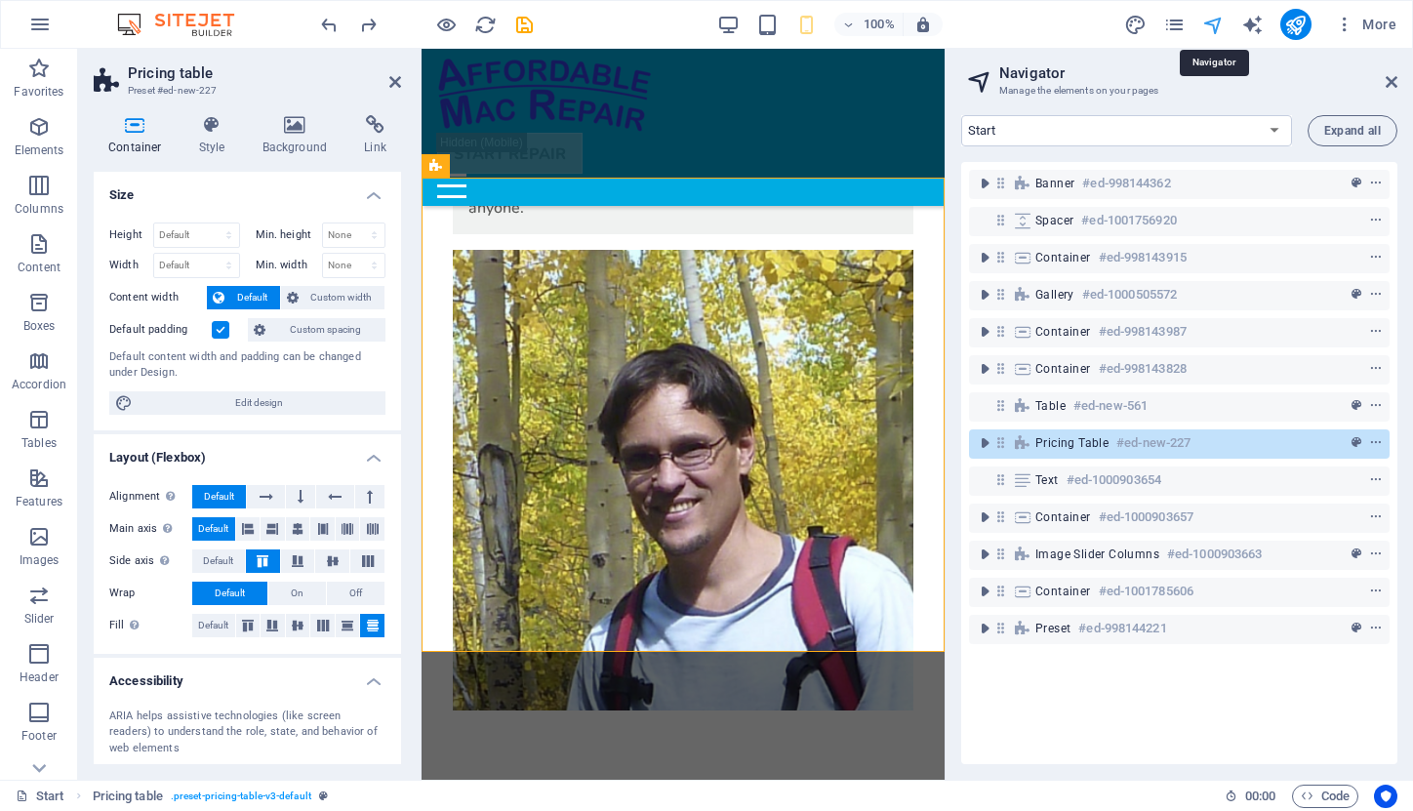
scroll to position [3603, 0]
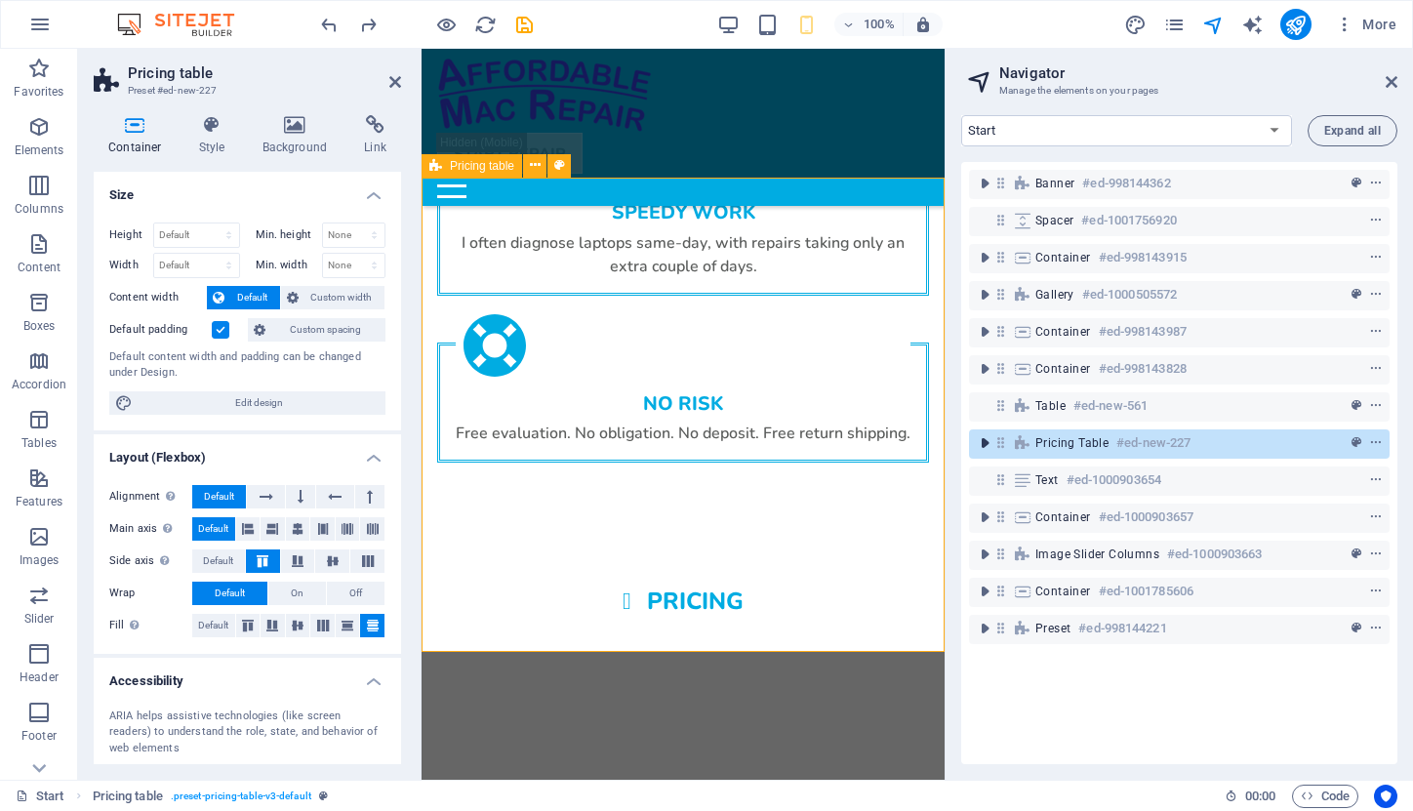
click at [984, 438] on icon "toggle-expand" at bounding box center [985, 443] width 20 height 20
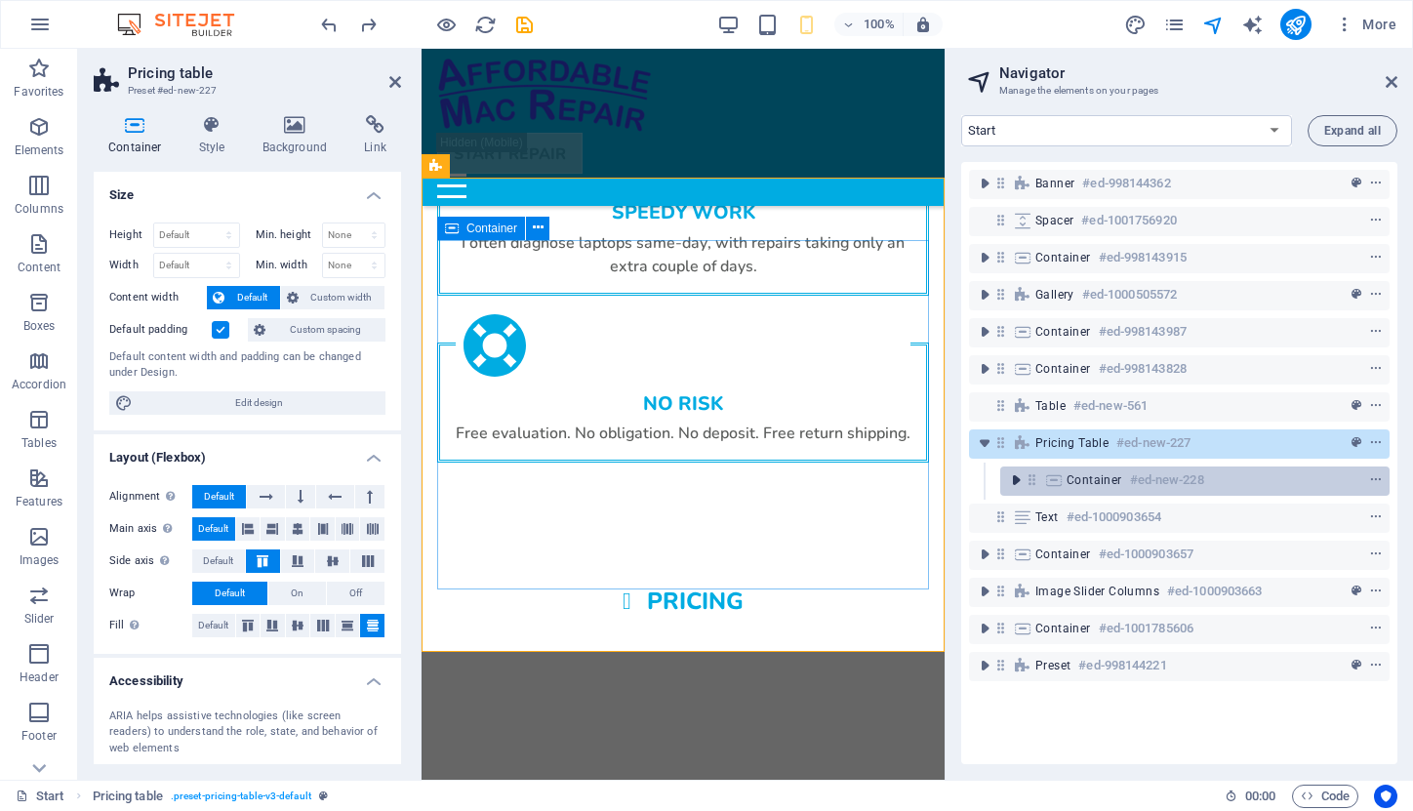
click at [1018, 482] on icon "toggle-expand" at bounding box center [1016, 480] width 20 height 20
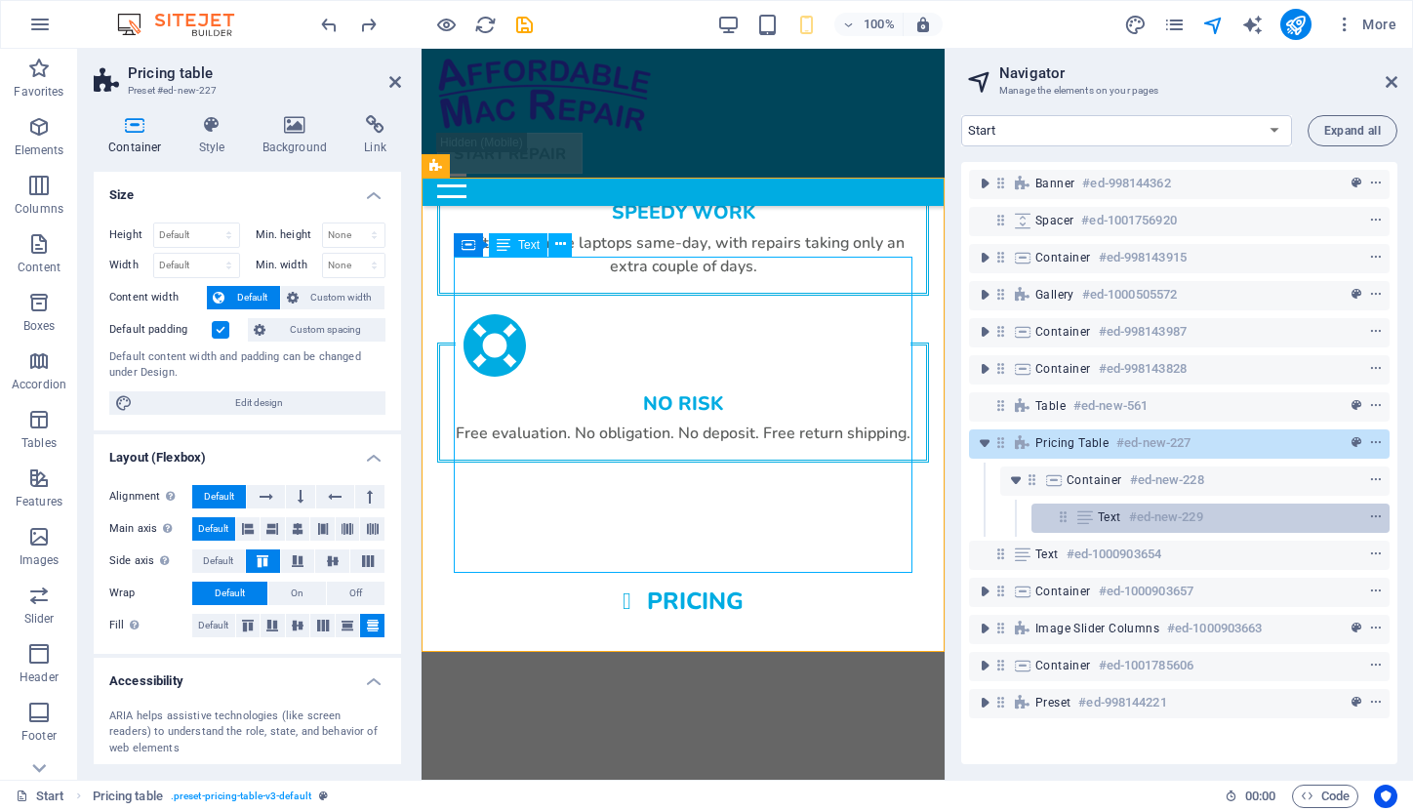
click at [1071, 523] on icon at bounding box center [1063, 517] width 17 height 17
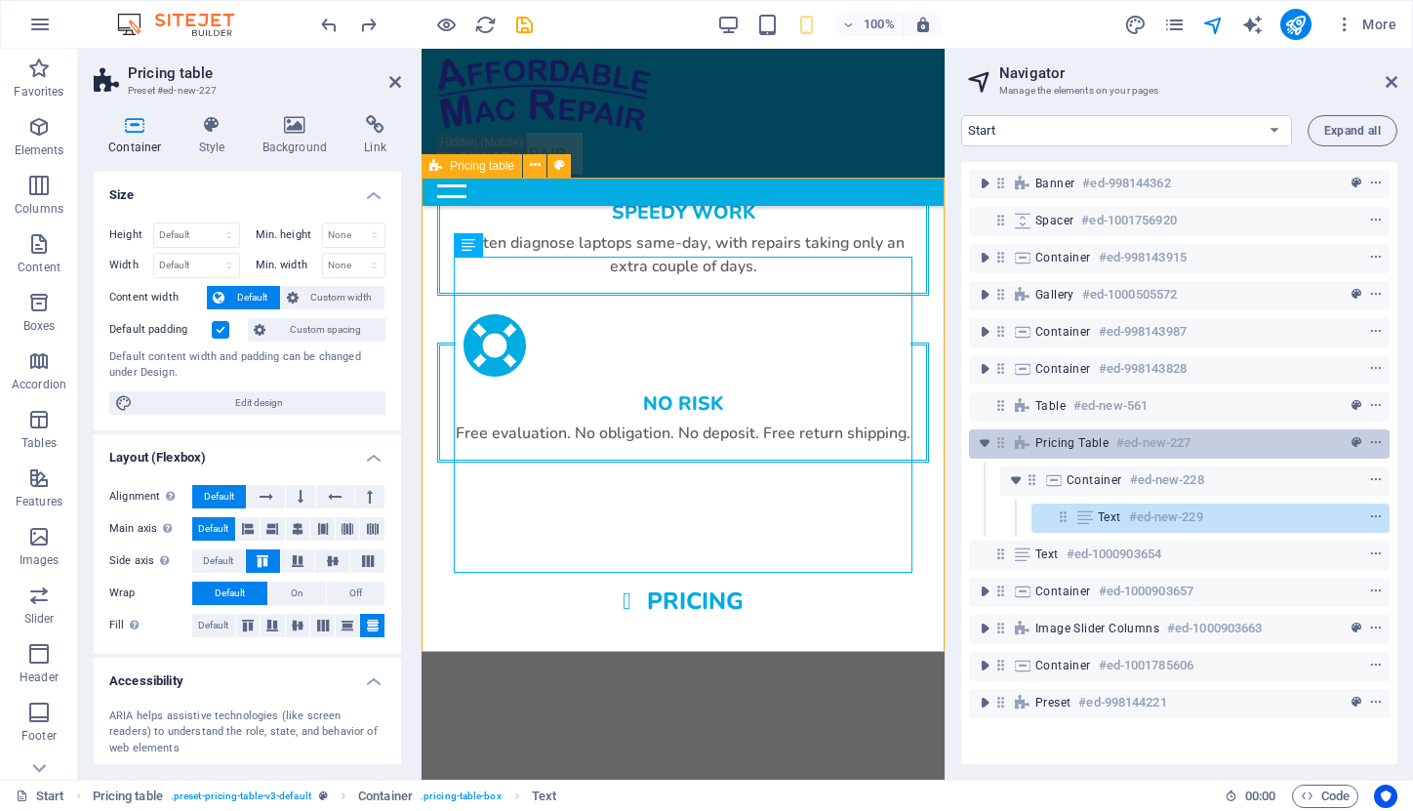
click at [1059, 447] on span "Pricing table" at bounding box center [1072, 443] width 73 height 16
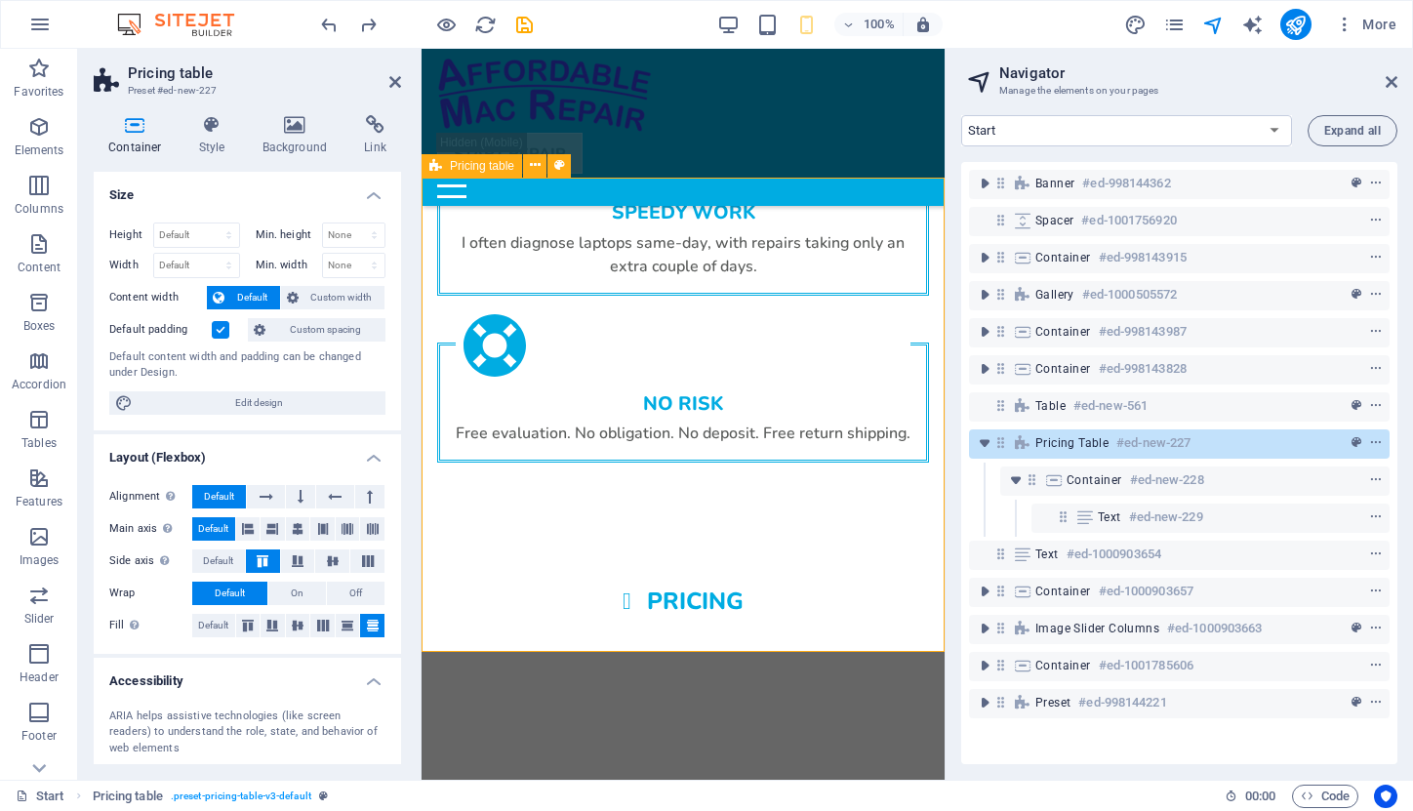
click at [1059, 447] on span "Pricing table" at bounding box center [1072, 443] width 73 height 16
click at [295, 136] on h4 "Background" at bounding box center [299, 135] width 102 height 41
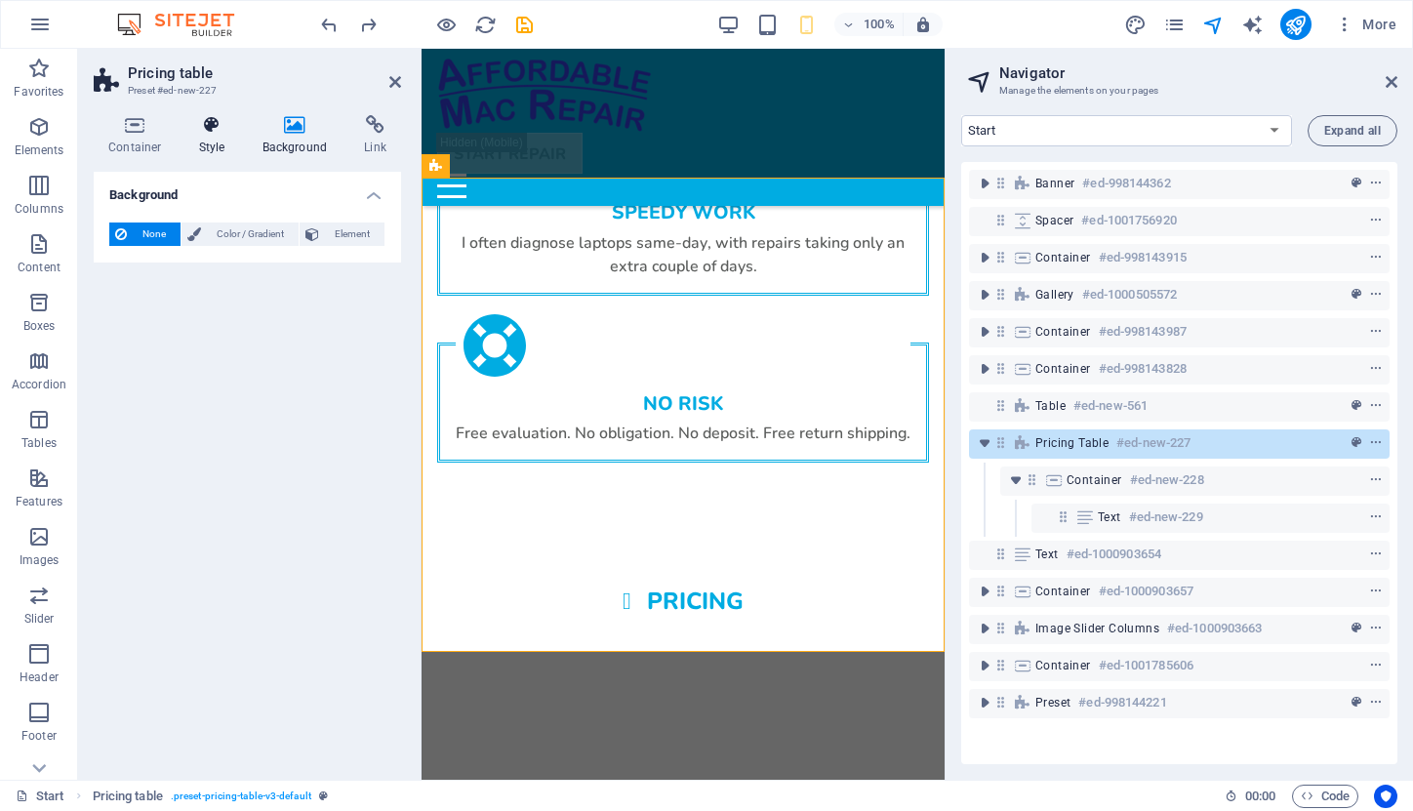
click at [214, 132] on icon at bounding box center [212, 125] width 56 height 20
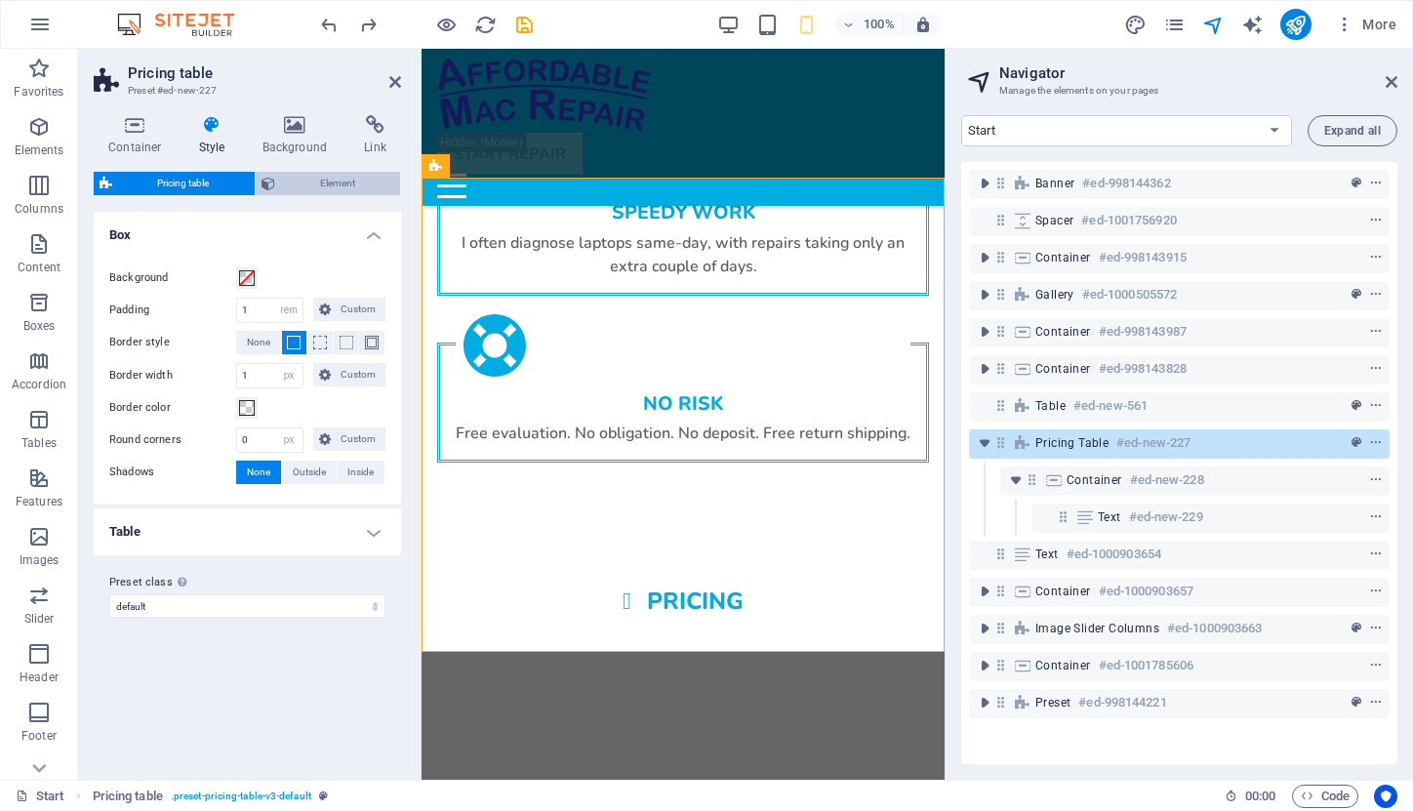
click at [318, 188] on span "Element" at bounding box center [338, 183] width 114 height 23
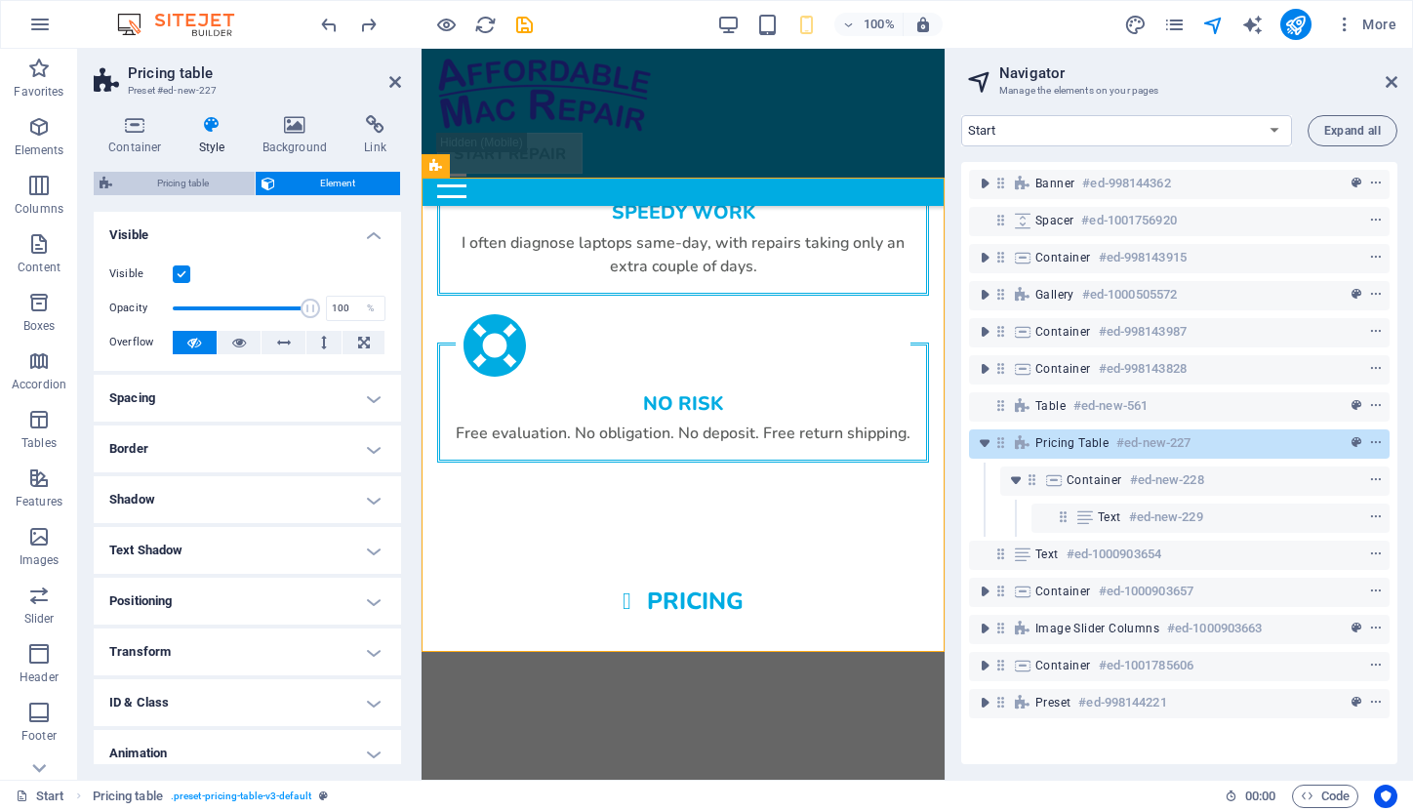
click at [198, 183] on span "Pricing table" at bounding box center [183, 183] width 131 height 23
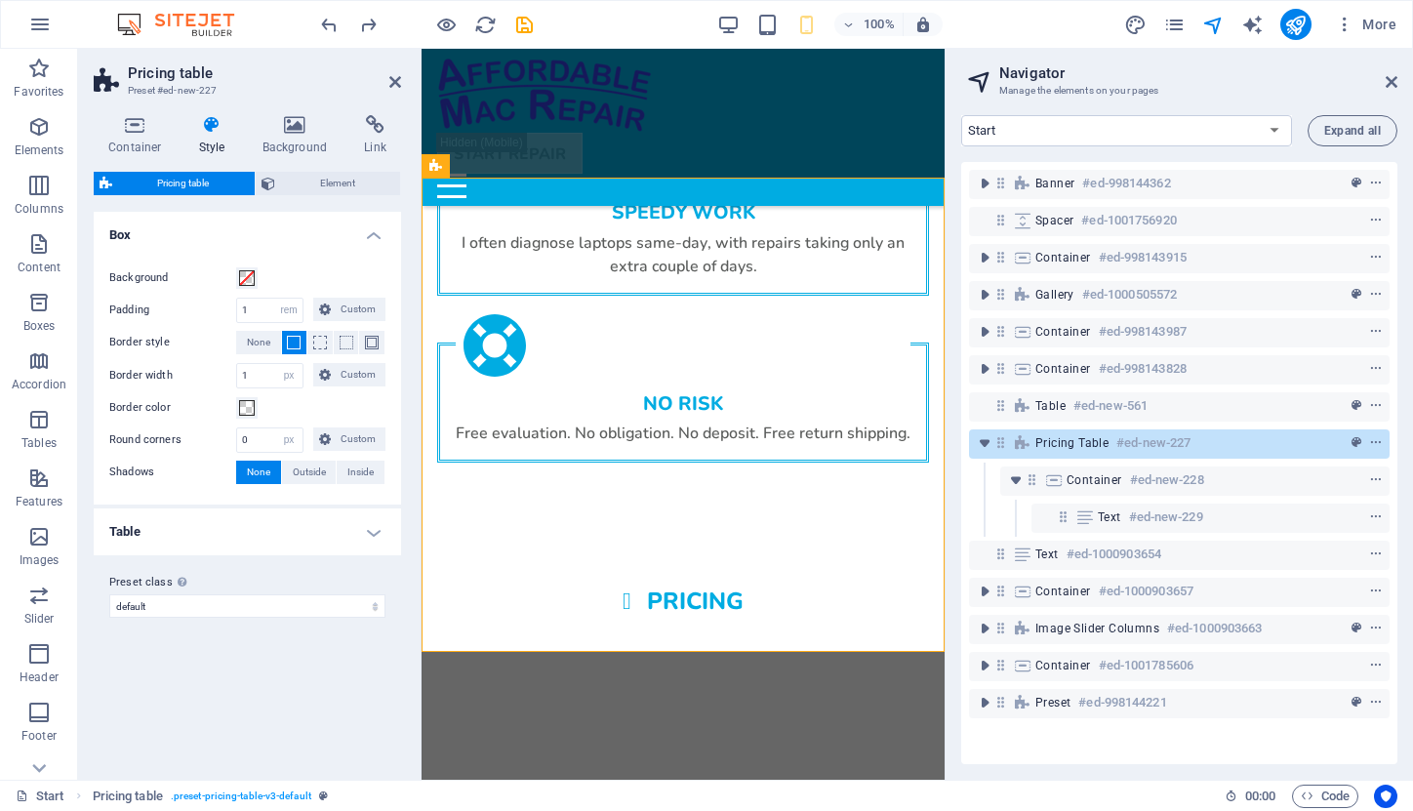
click at [373, 533] on h4 "Table" at bounding box center [247, 532] width 307 height 47
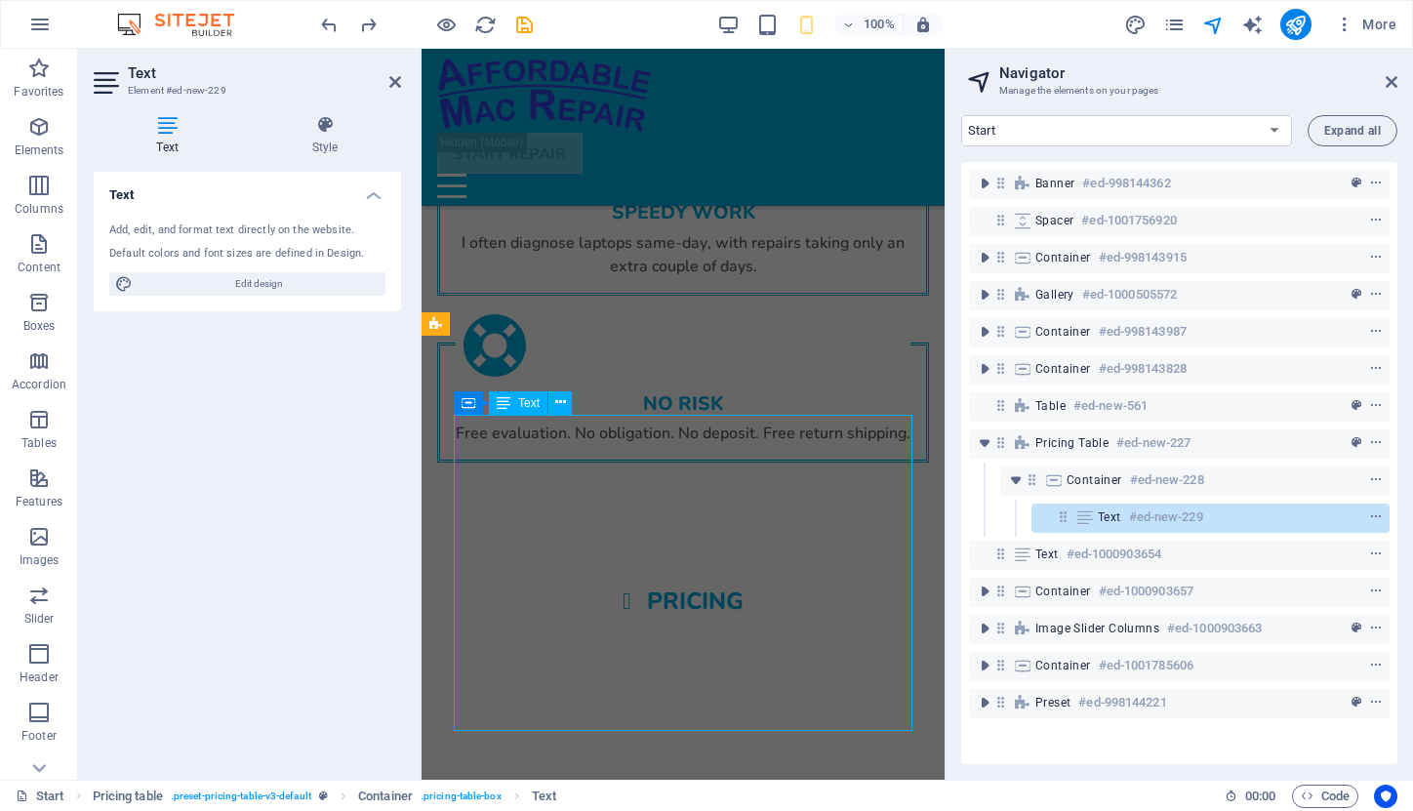
scroll to position [3445, 0]
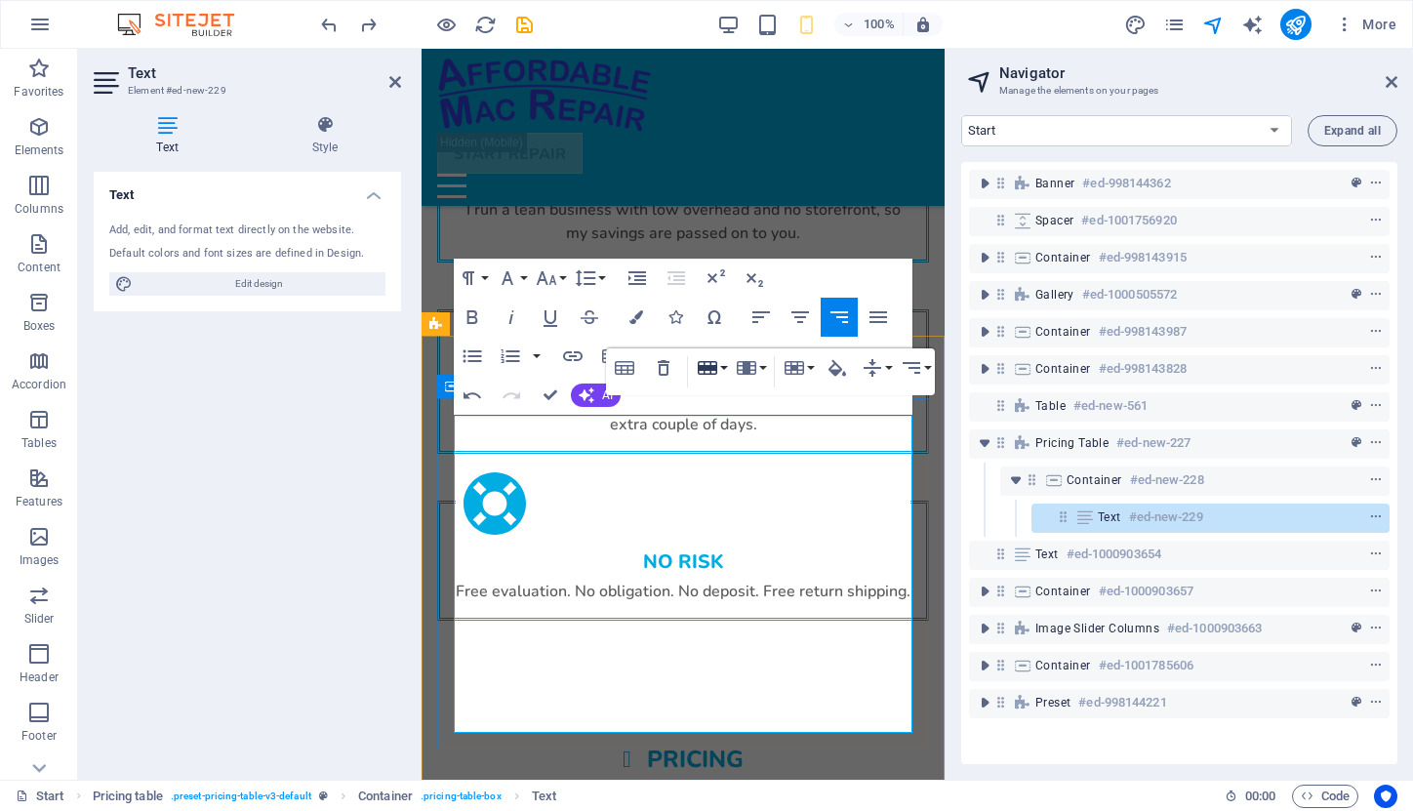
click at [722, 371] on button "Row" at bounding box center [711, 367] width 37 height 39
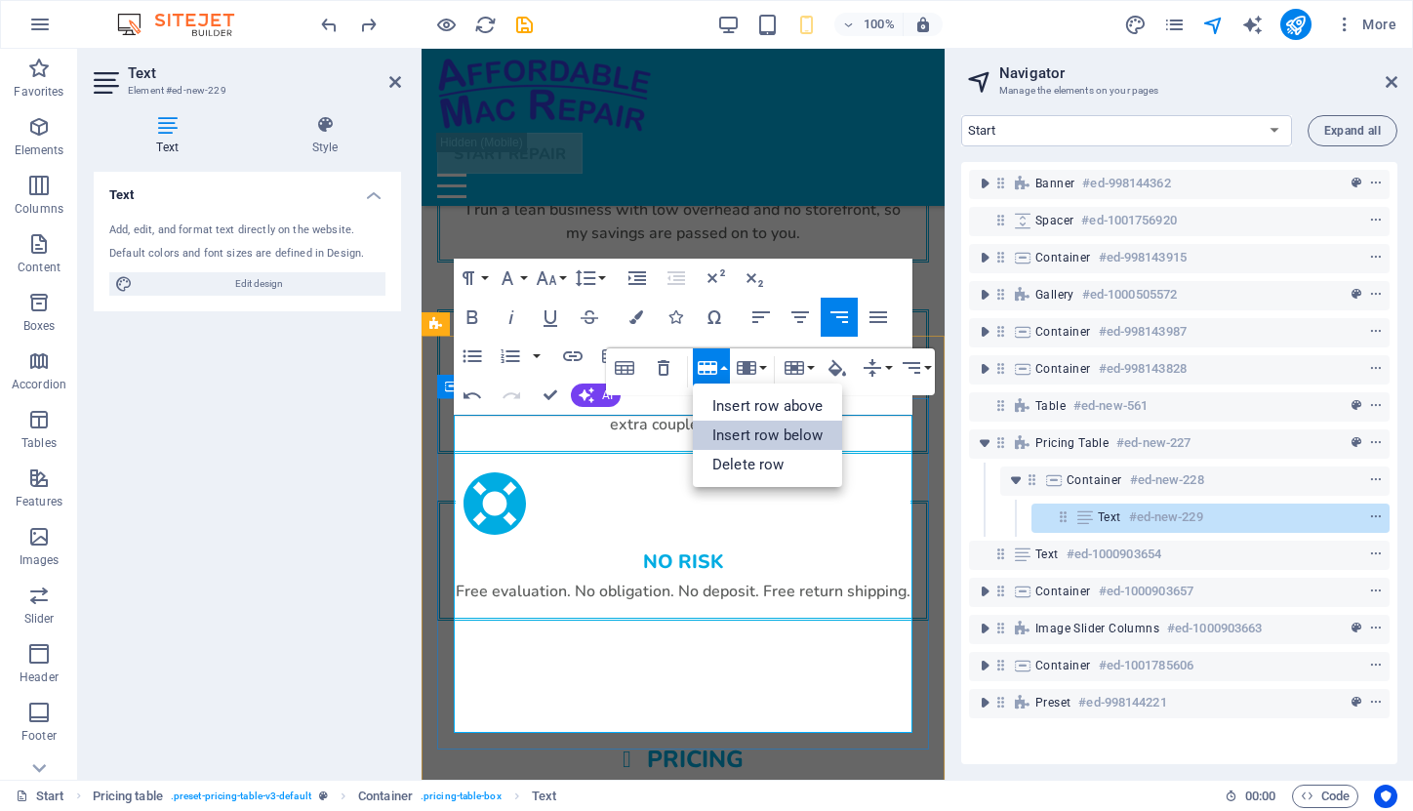
click at [732, 427] on link "Insert row below" at bounding box center [767, 435] width 149 height 29
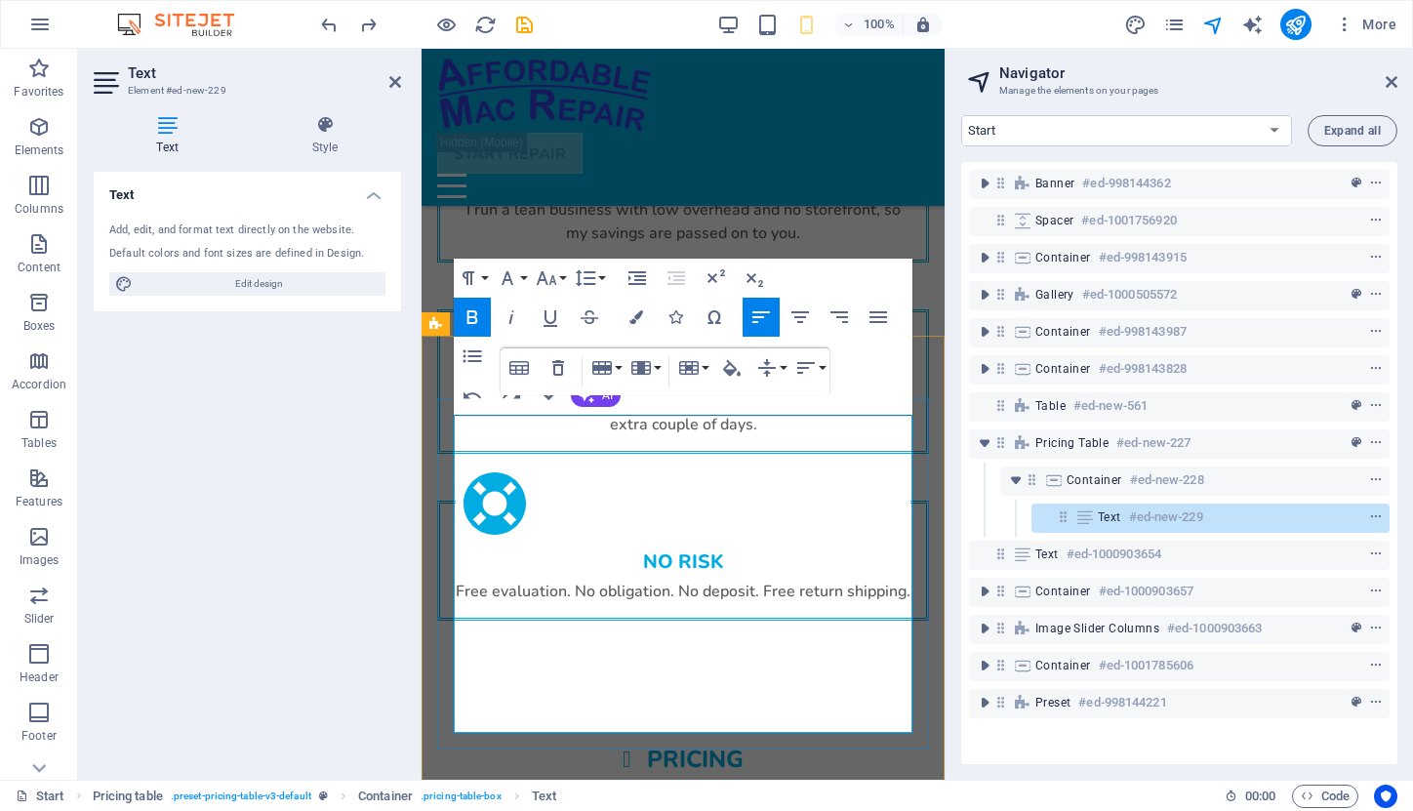
click at [617, 371] on button "Row" at bounding box center [606, 367] width 37 height 39
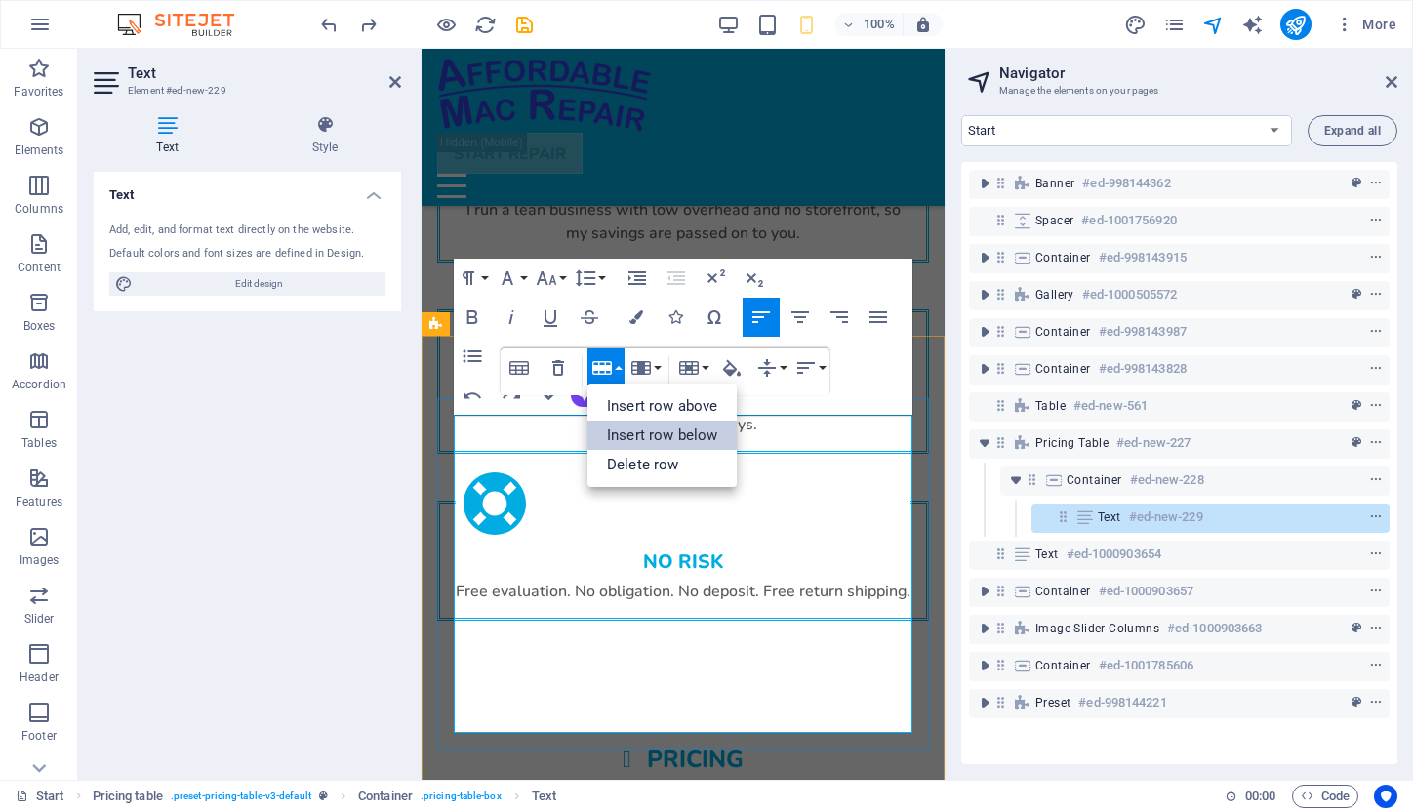
click at [623, 434] on link "Insert row below" at bounding box center [662, 435] width 149 height 29
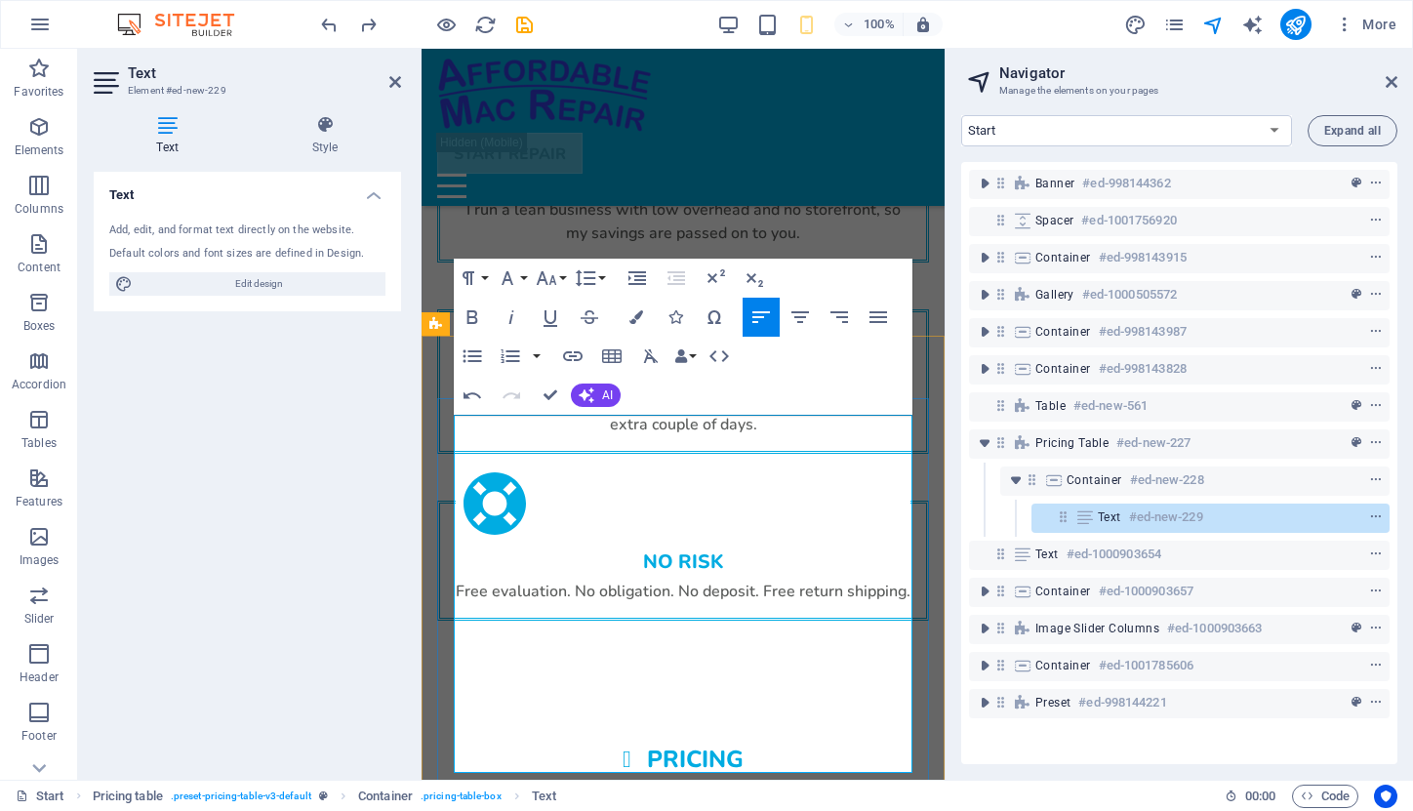
drag, startPoint x: 619, startPoint y: 464, endPoint x: 456, endPoint y: 460, distance: 163.0
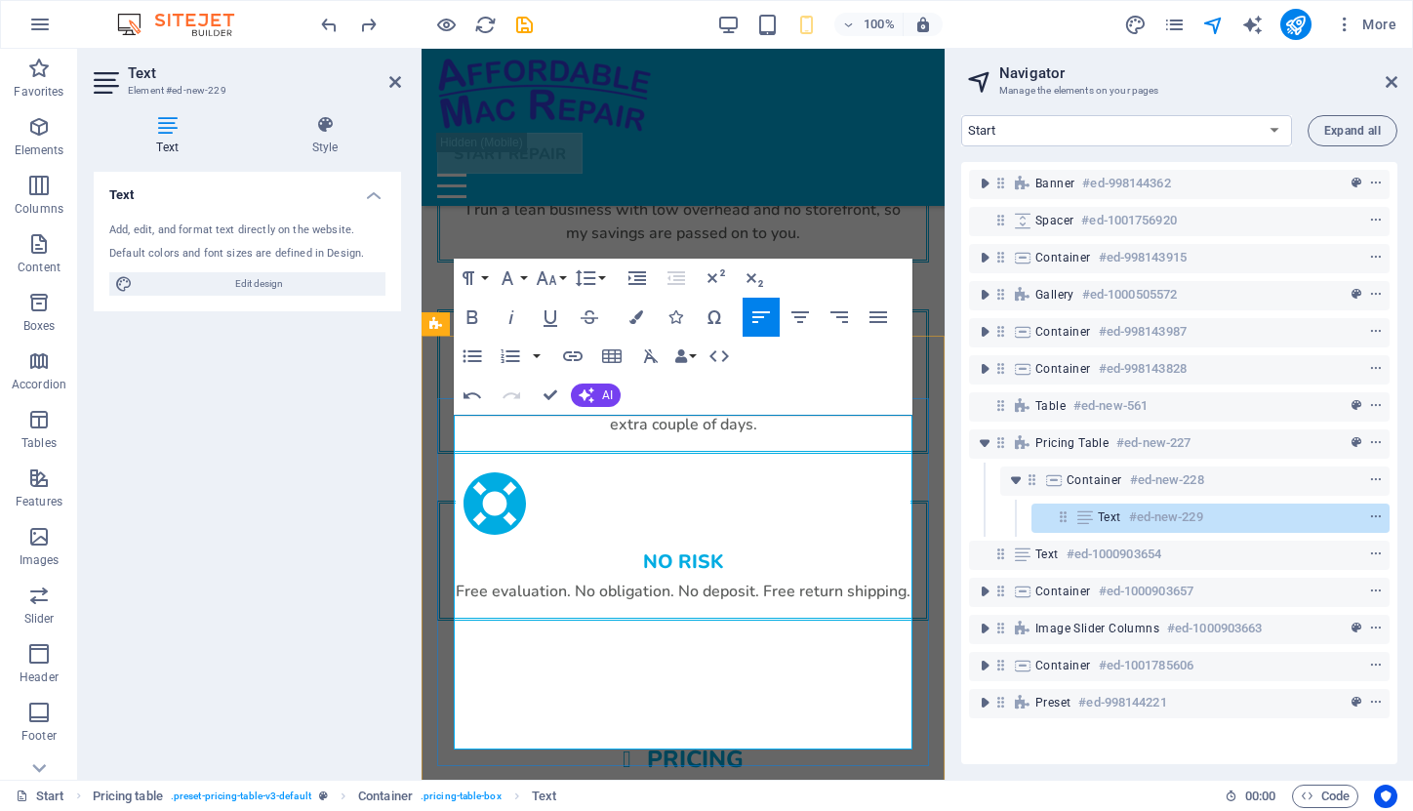
click at [609, 406] on icon "button" at bounding box center [602, 408] width 20 height 14
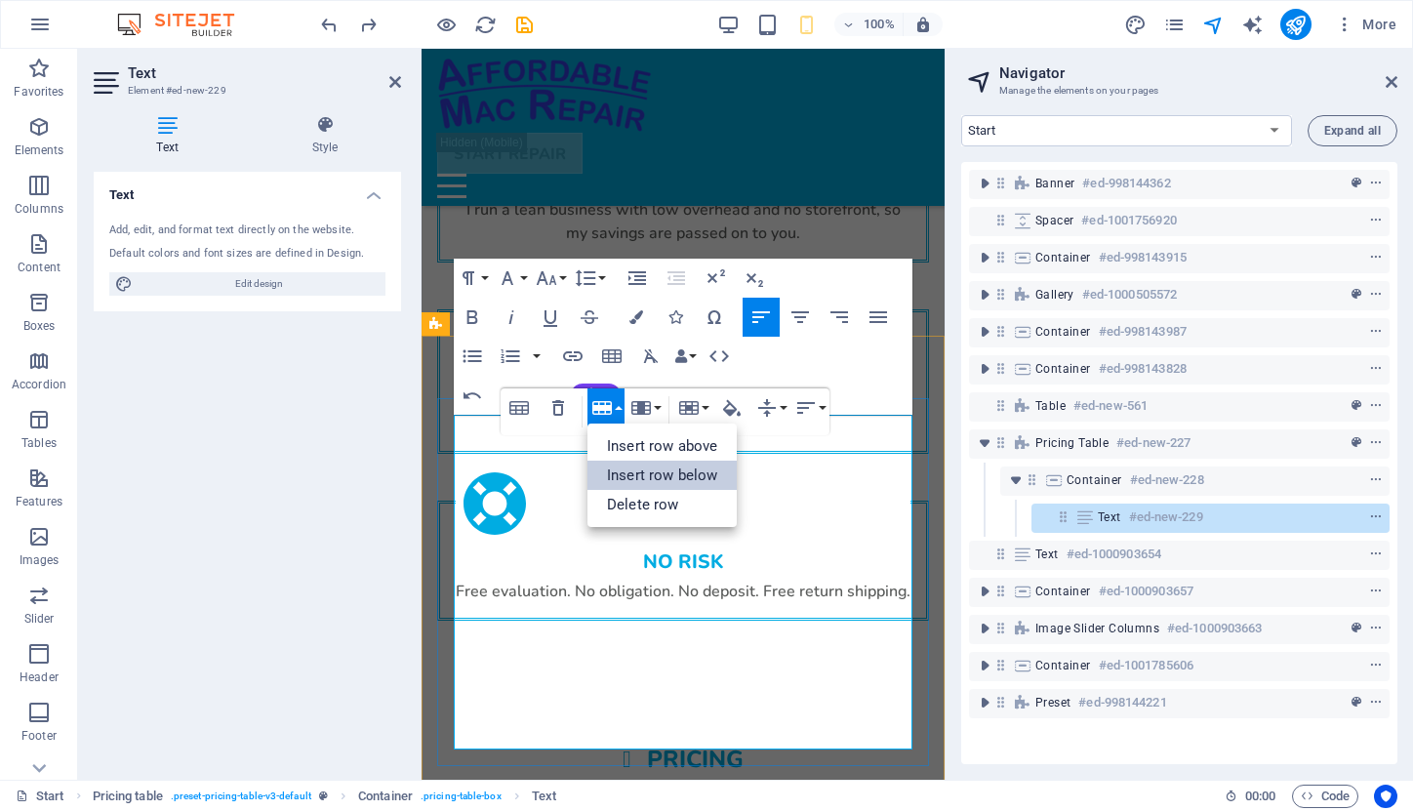
click at [626, 467] on link "Insert row below" at bounding box center [662, 475] width 149 height 29
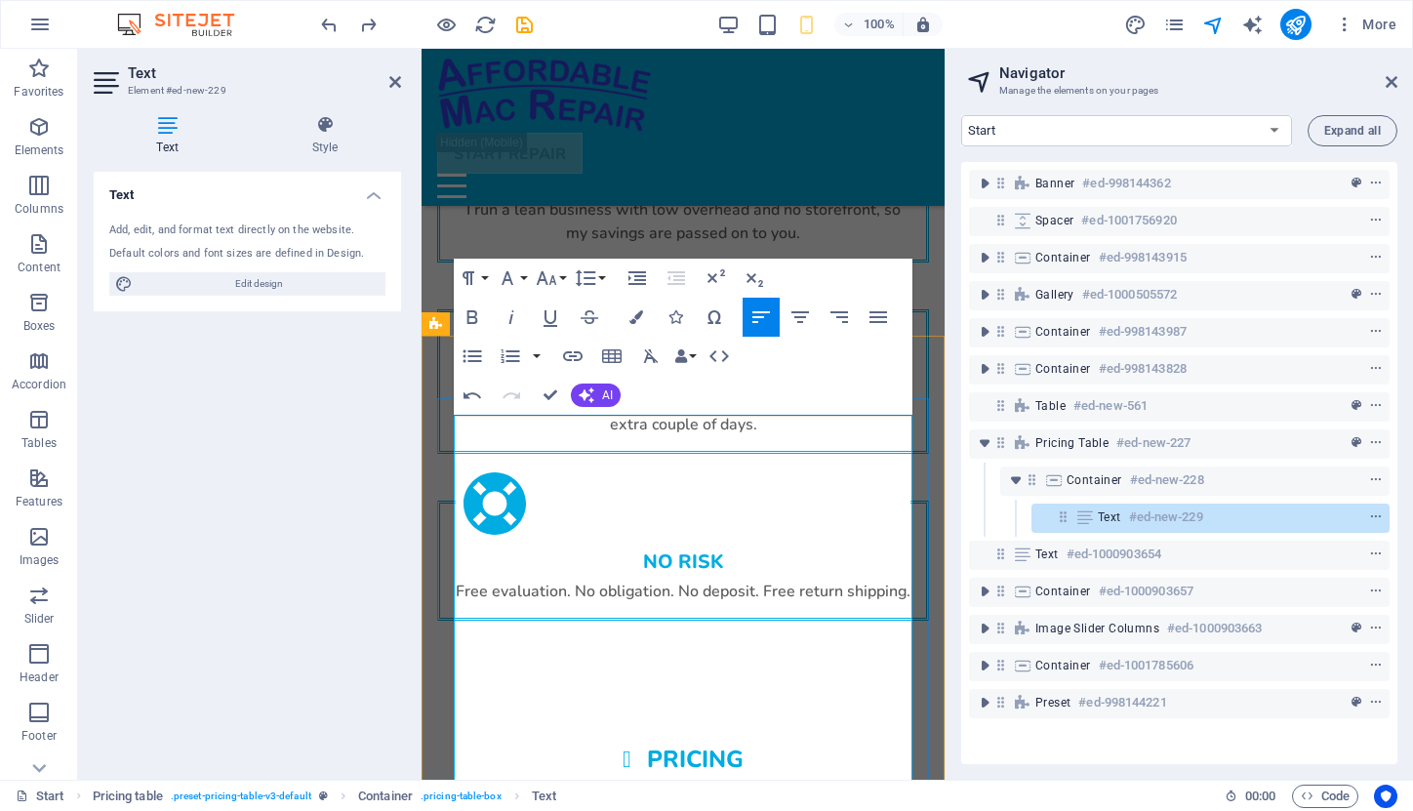
click at [608, 445] on icon "button" at bounding box center [601, 447] width 23 height 23
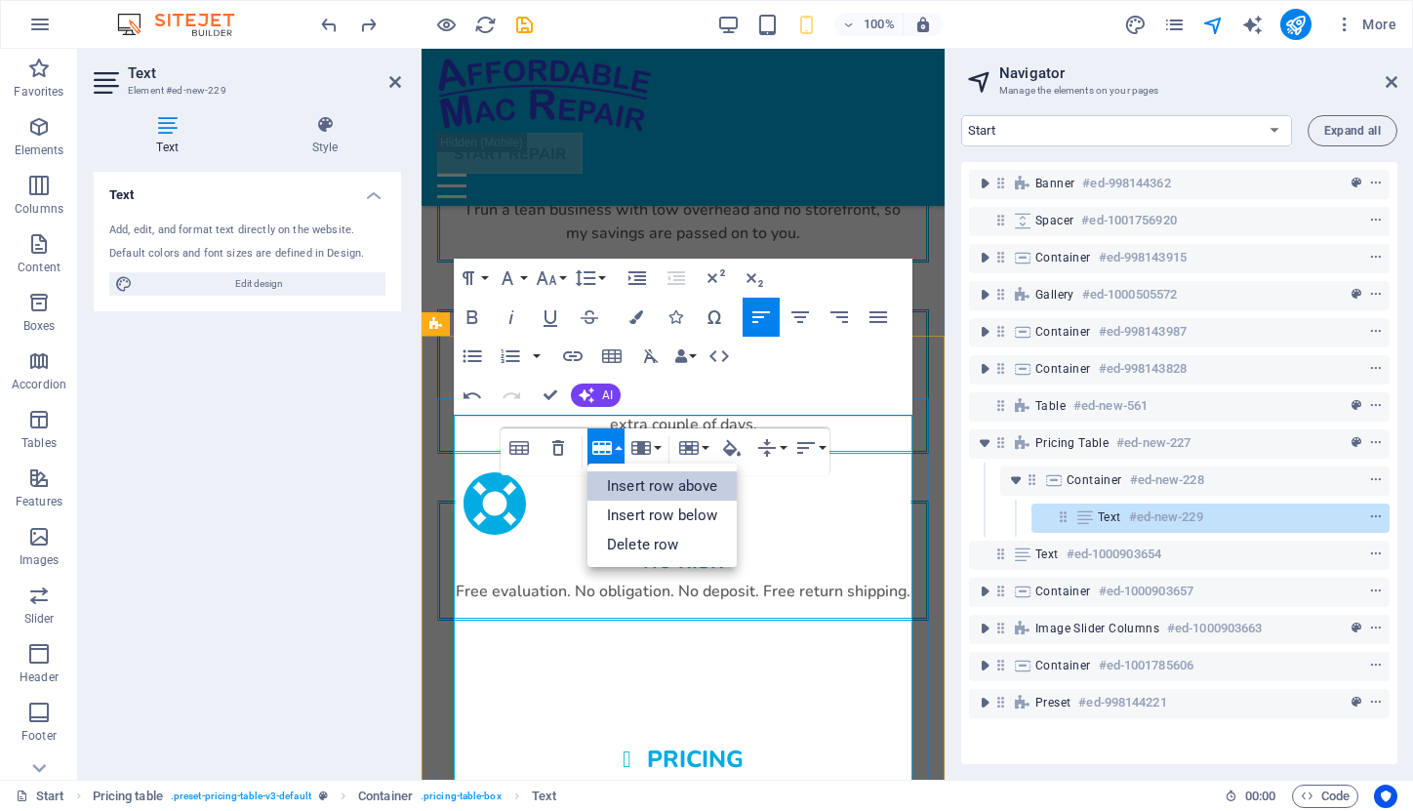
click at [631, 500] on link "Insert row above" at bounding box center [662, 485] width 149 height 29
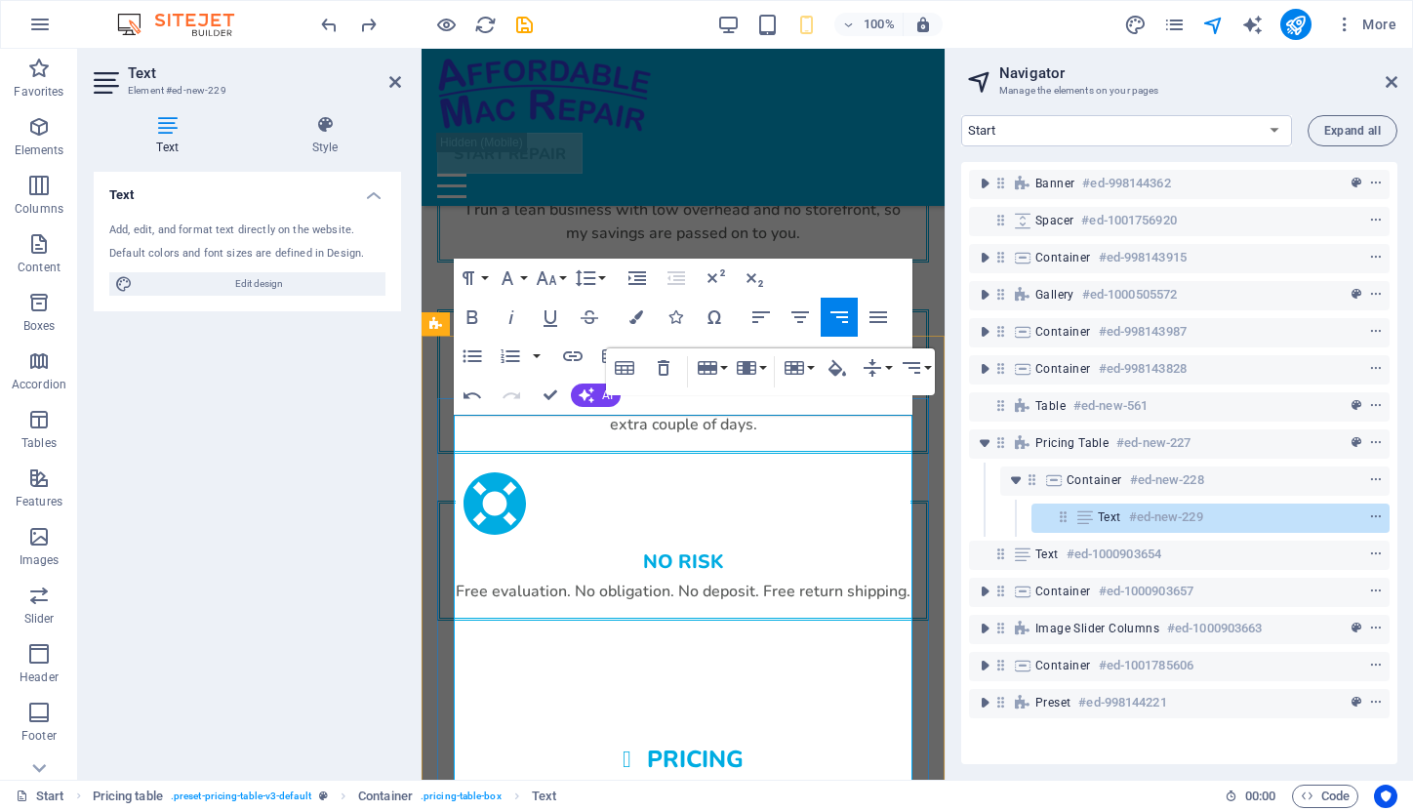
scroll to position [3443, 0]
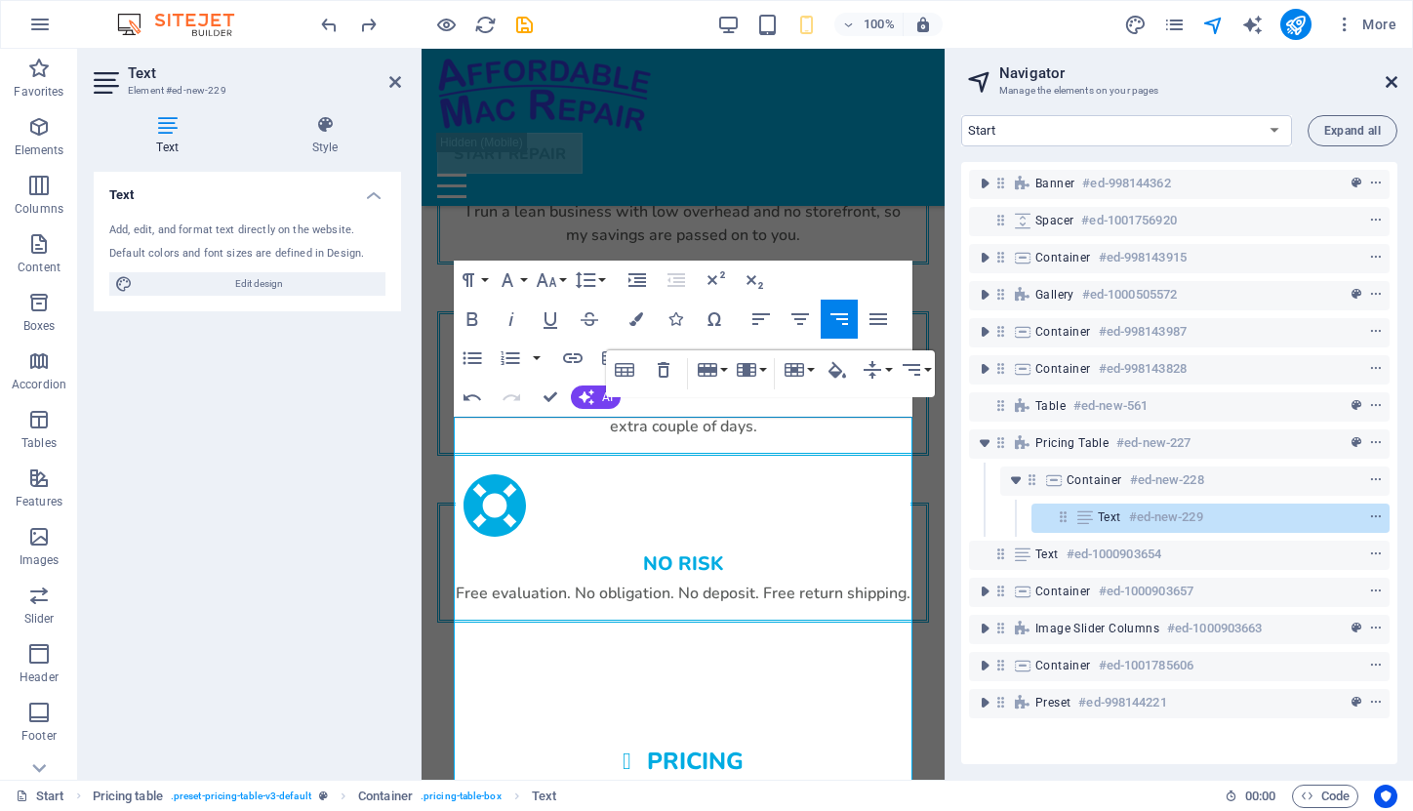
click at [1396, 83] on icon at bounding box center [1392, 82] width 12 height 16
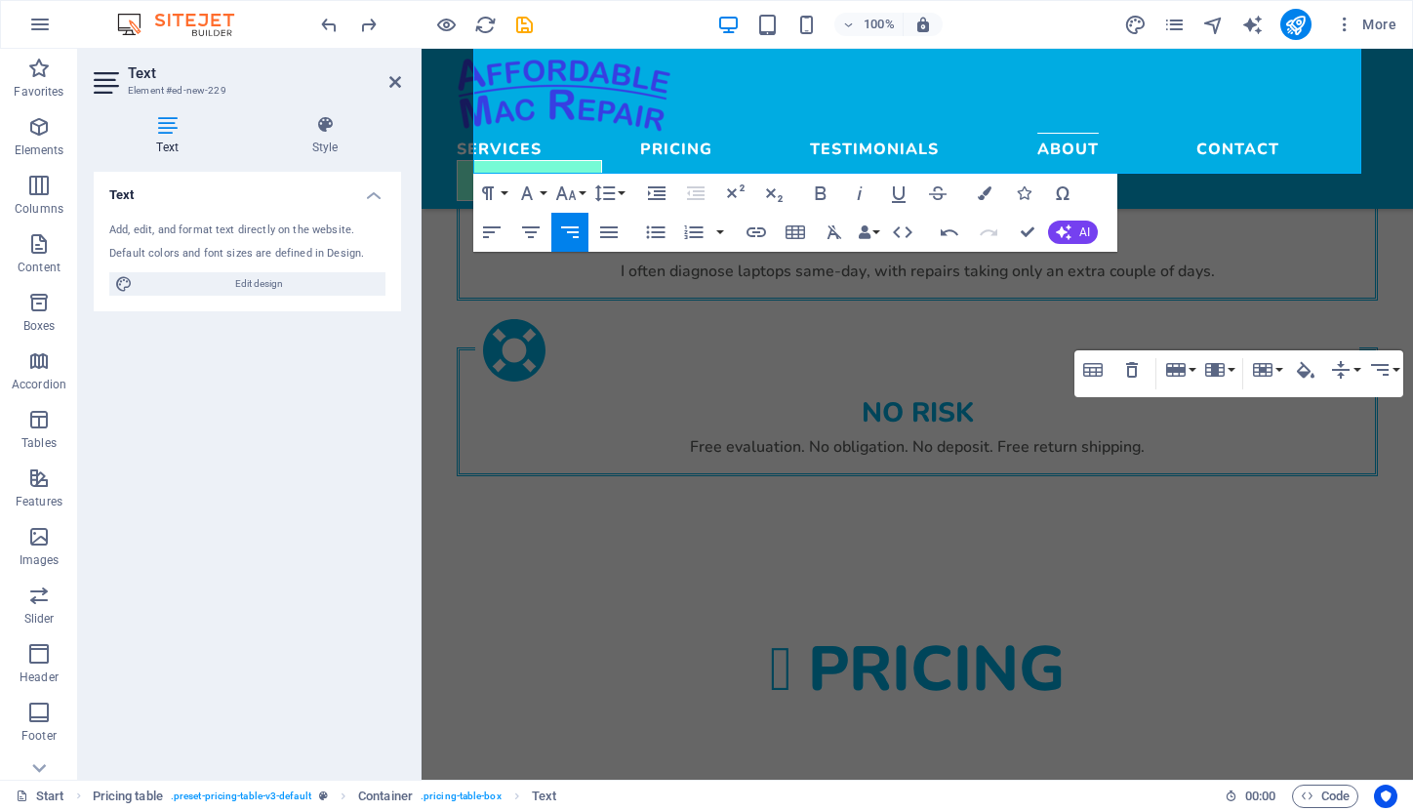
click at [371, 196] on h4 "Text" at bounding box center [247, 189] width 307 height 35
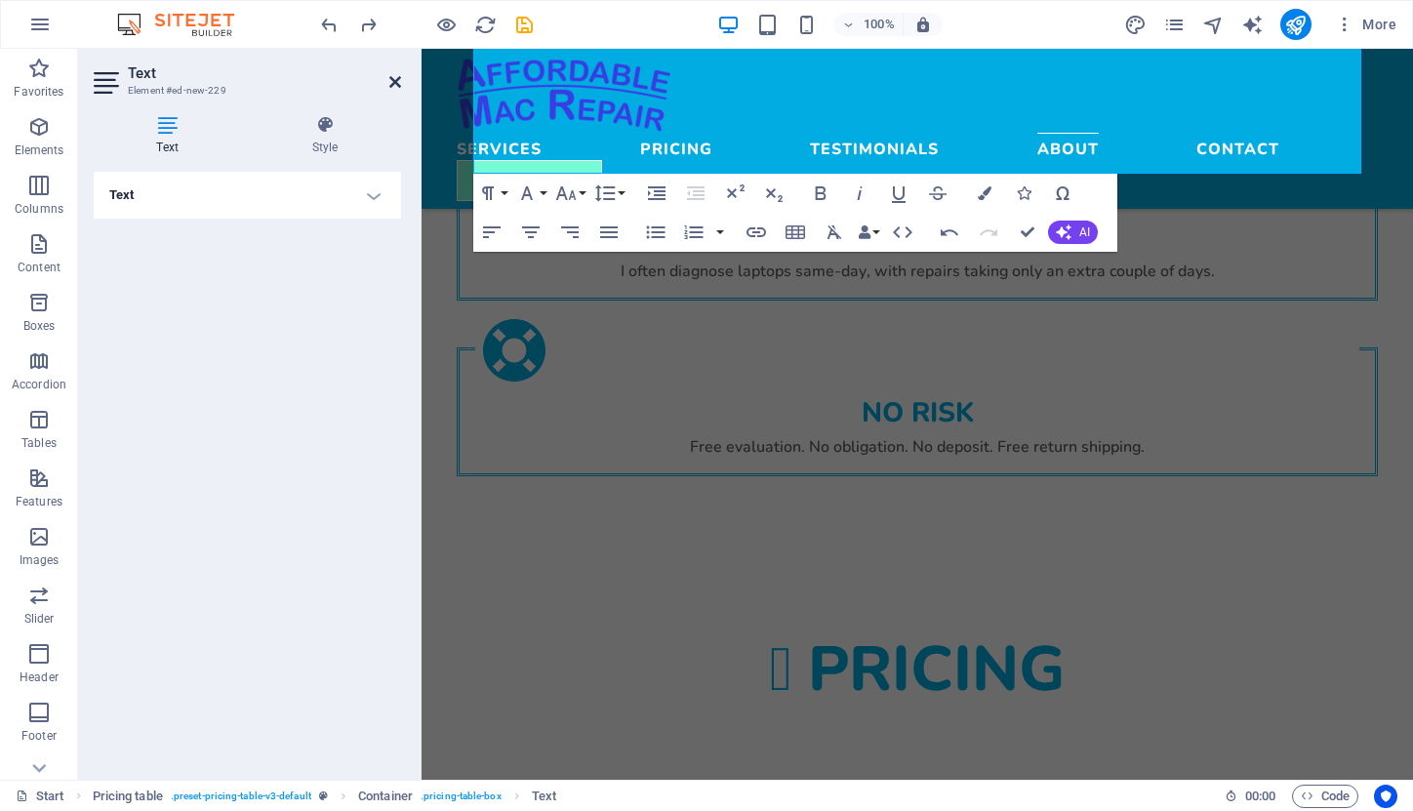
click at [389, 86] on icon at bounding box center [395, 82] width 12 height 16
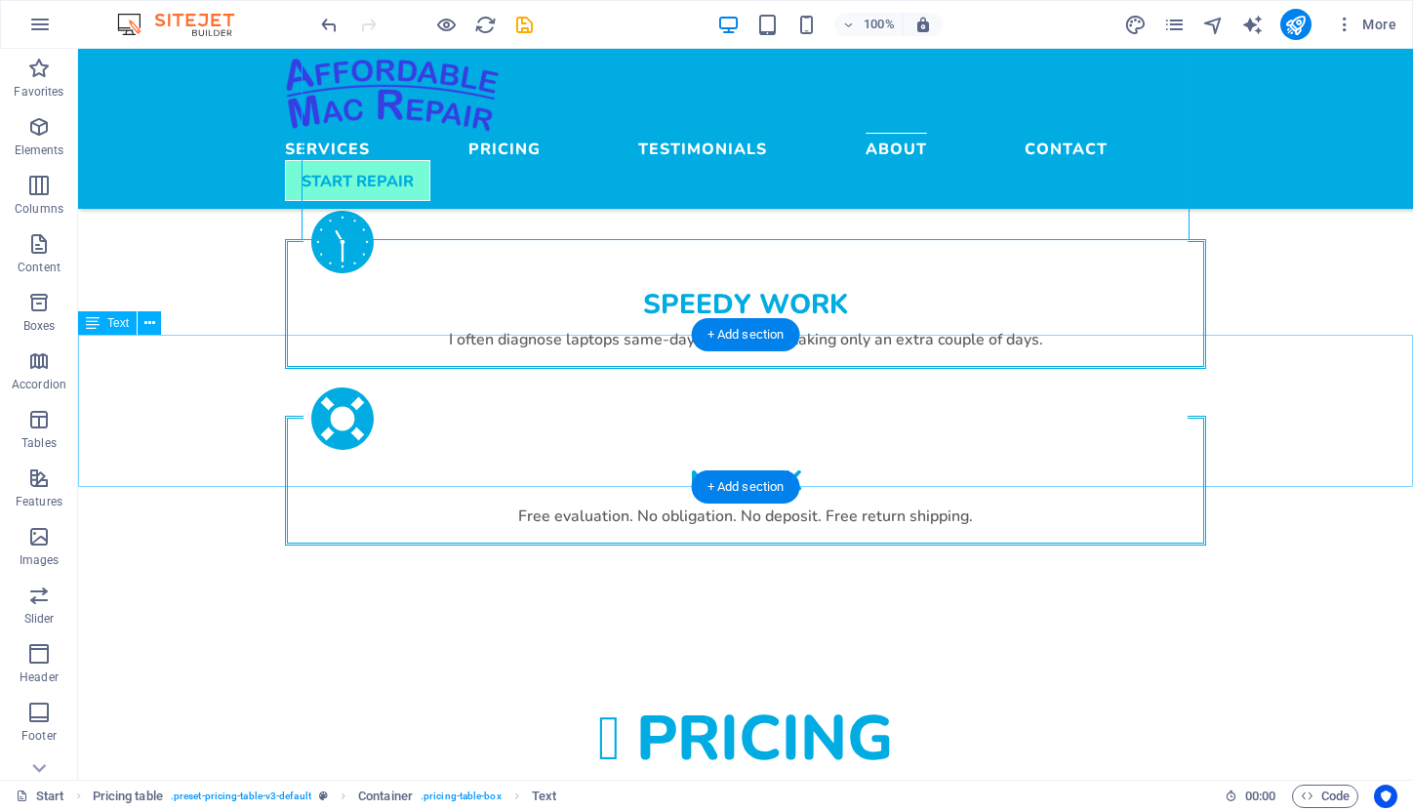
scroll to position [3435, 0]
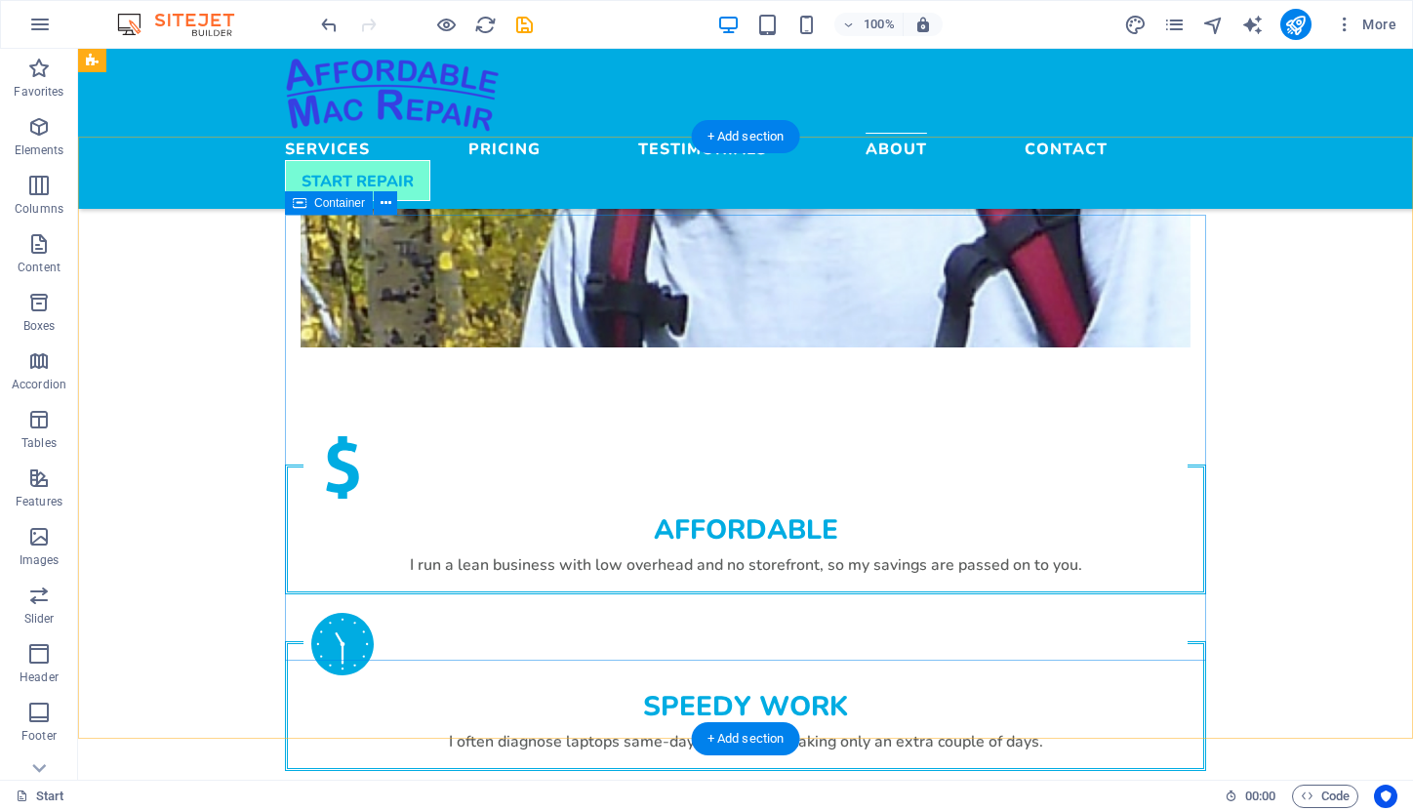
scroll to position [3039, 0]
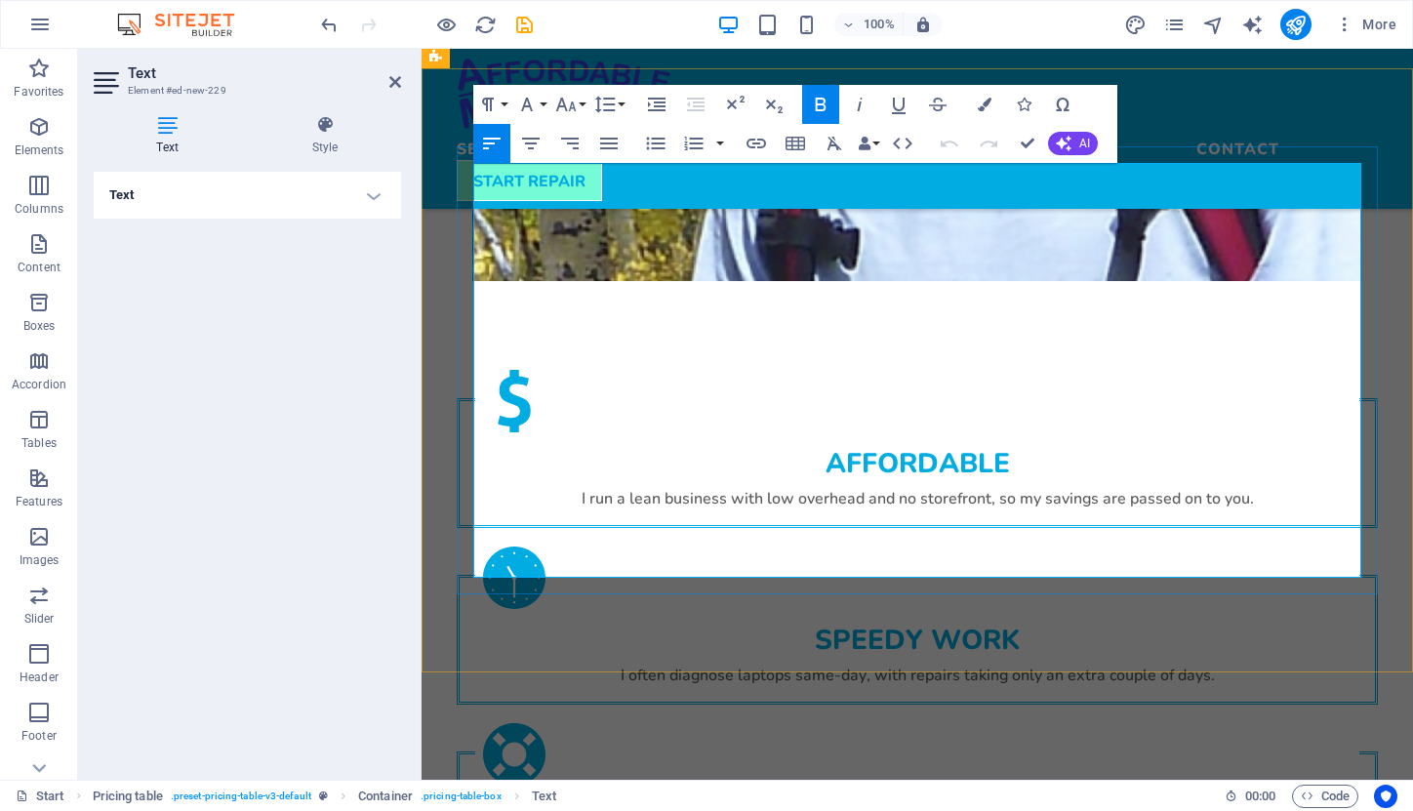
drag, startPoint x: 1325, startPoint y: 185, endPoint x: 1356, endPoint y: 180, distance: 30.8
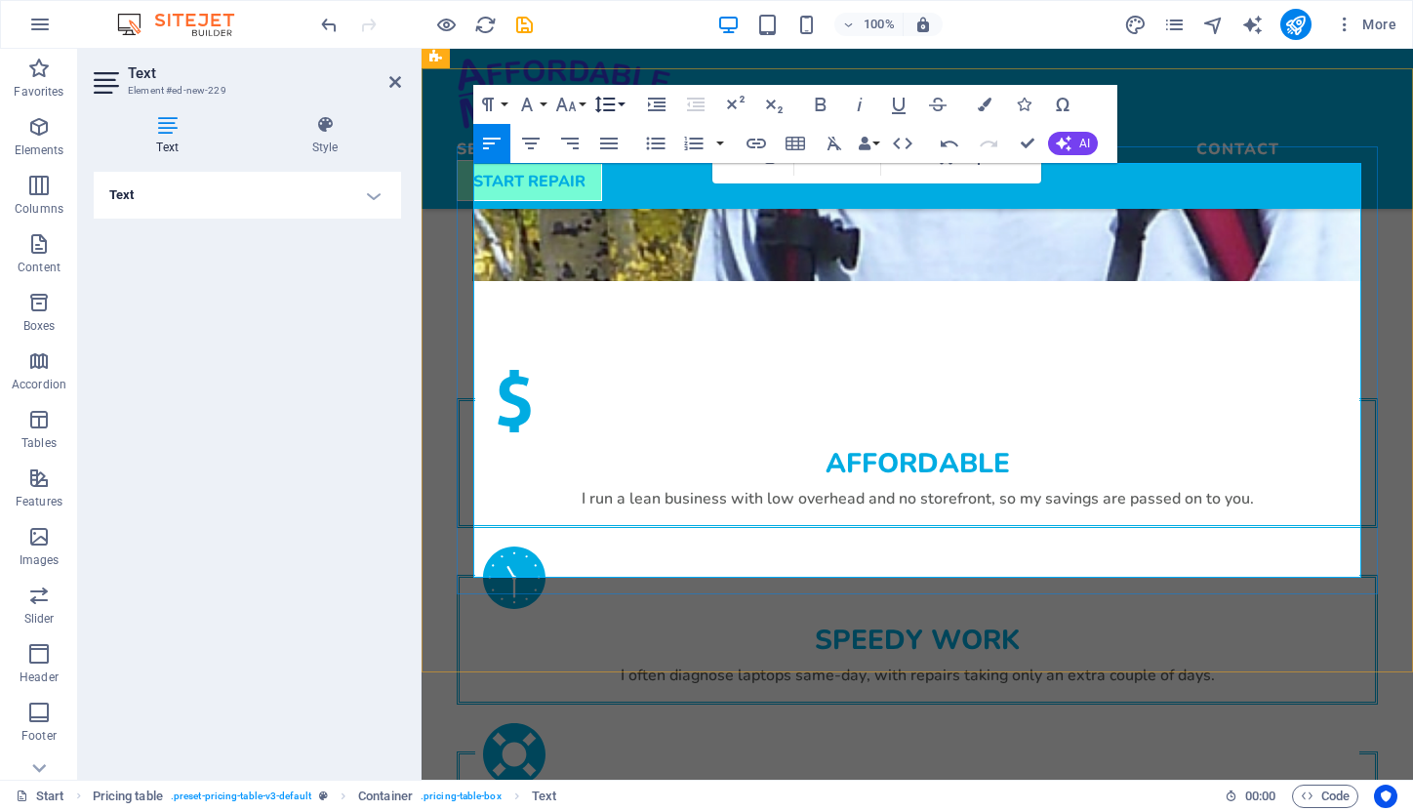
click at [618, 103] on button "Line Height" at bounding box center [608, 104] width 37 height 39
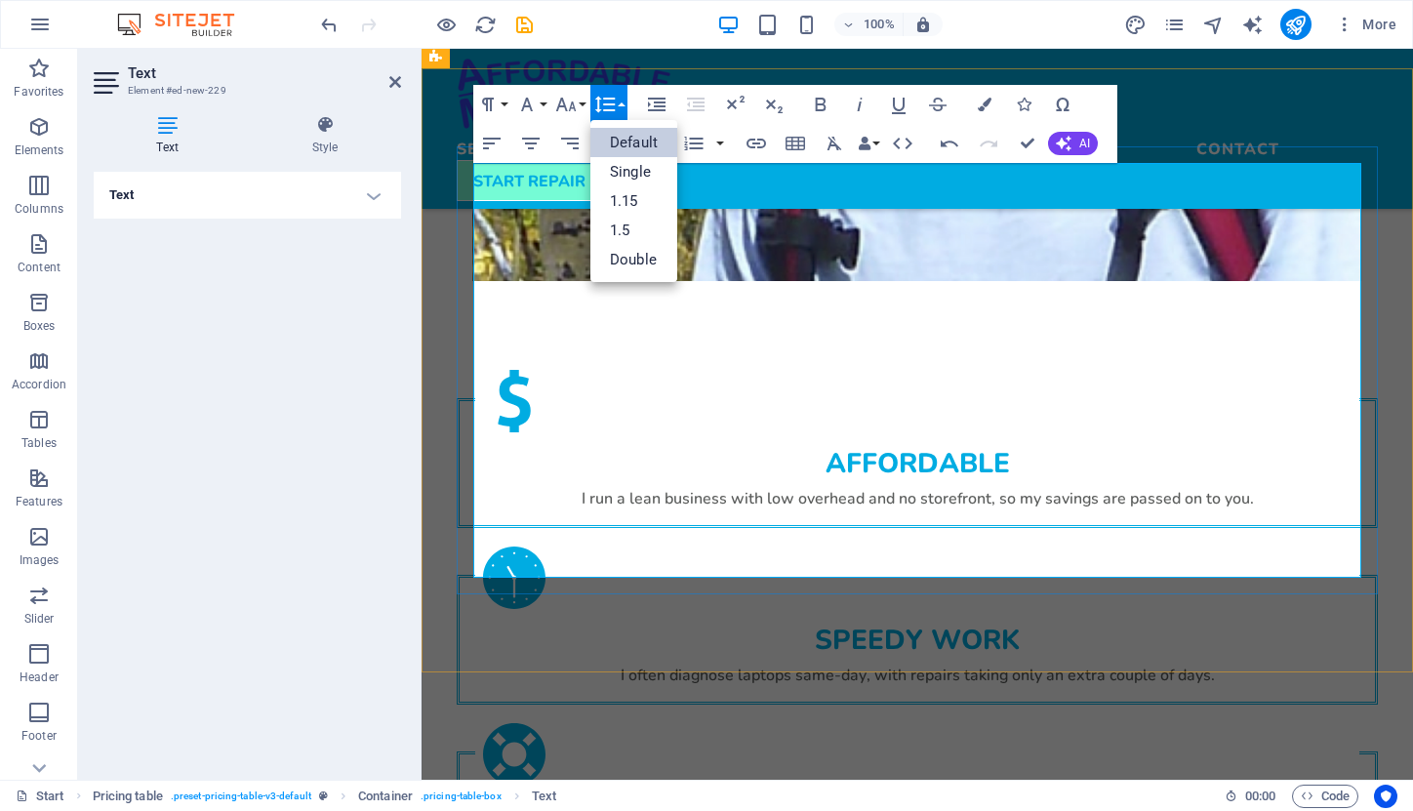
scroll to position [0, 0]
click at [621, 201] on link "1.15" at bounding box center [633, 200] width 87 height 29
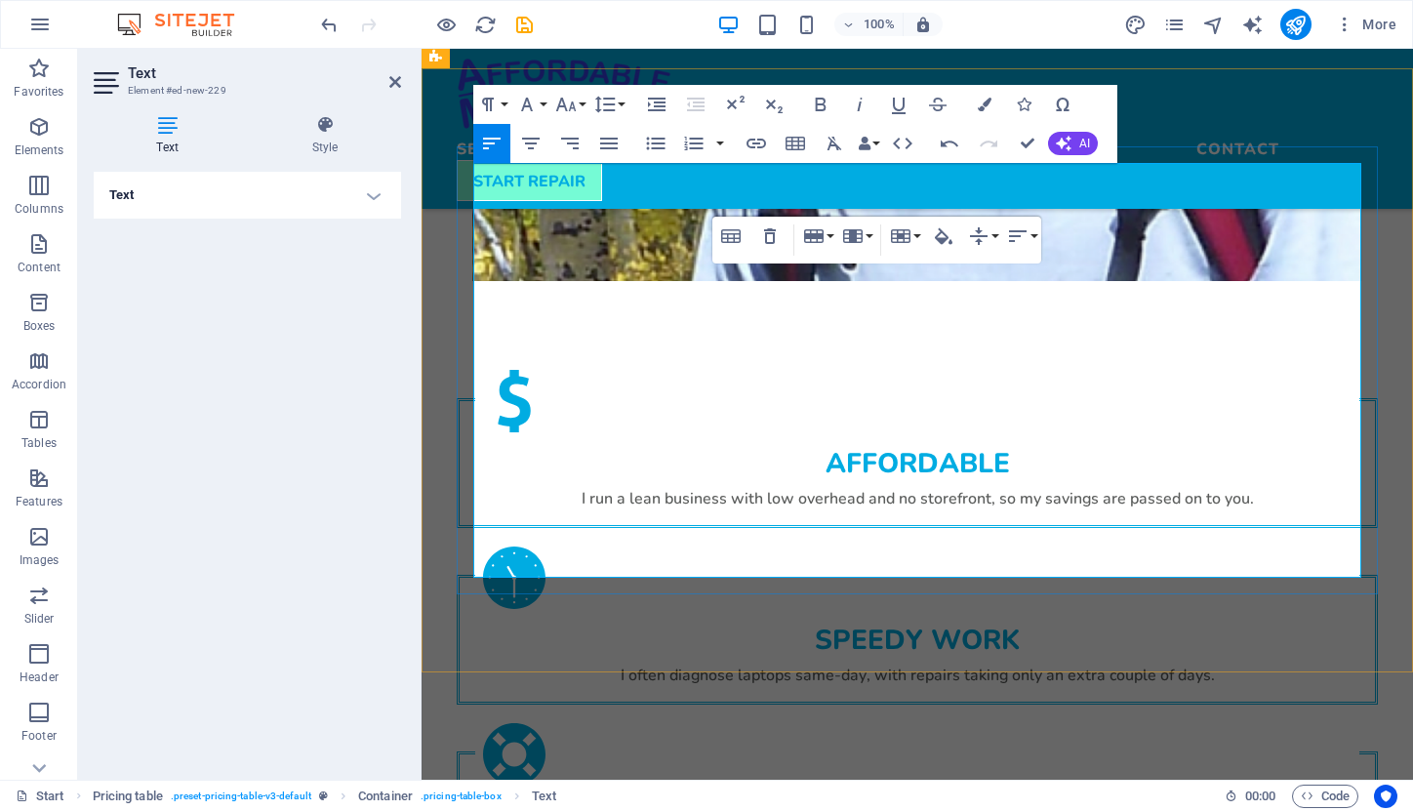
click at [727, 232] on icon "button" at bounding box center [730, 235] width 23 height 23
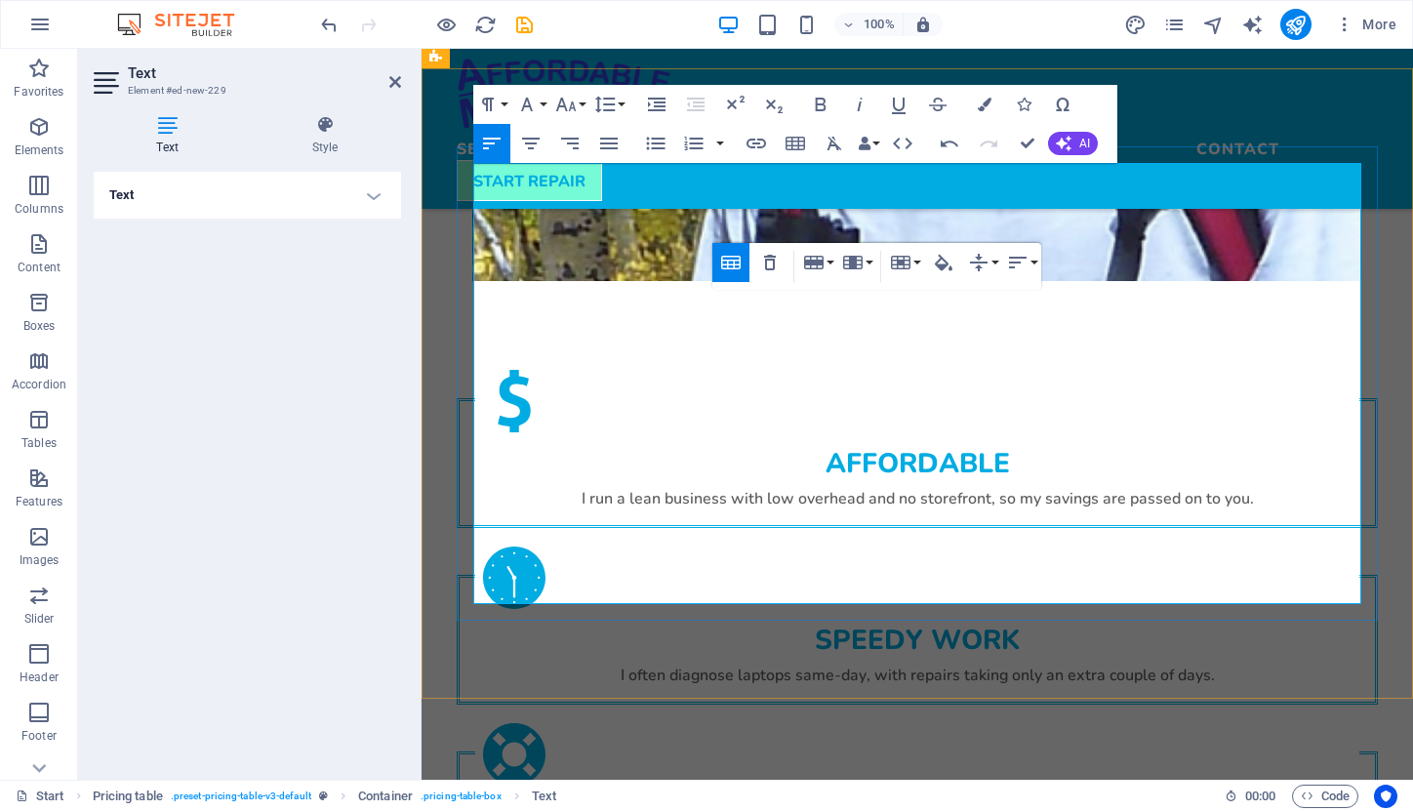
click at [727, 243] on div "Table Header Remove Table Row Insert row above Insert row below Delete row Colu…" at bounding box center [876, 266] width 329 height 47
click at [728, 259] on icon "button" at bounding box center [730, 262] width 23 height 23
click at [728, 259] on div "Table Header Remove Table Row Insert row above Insert row below Delete row Colu…" at bounding box center [876, 266] width 329 height 47
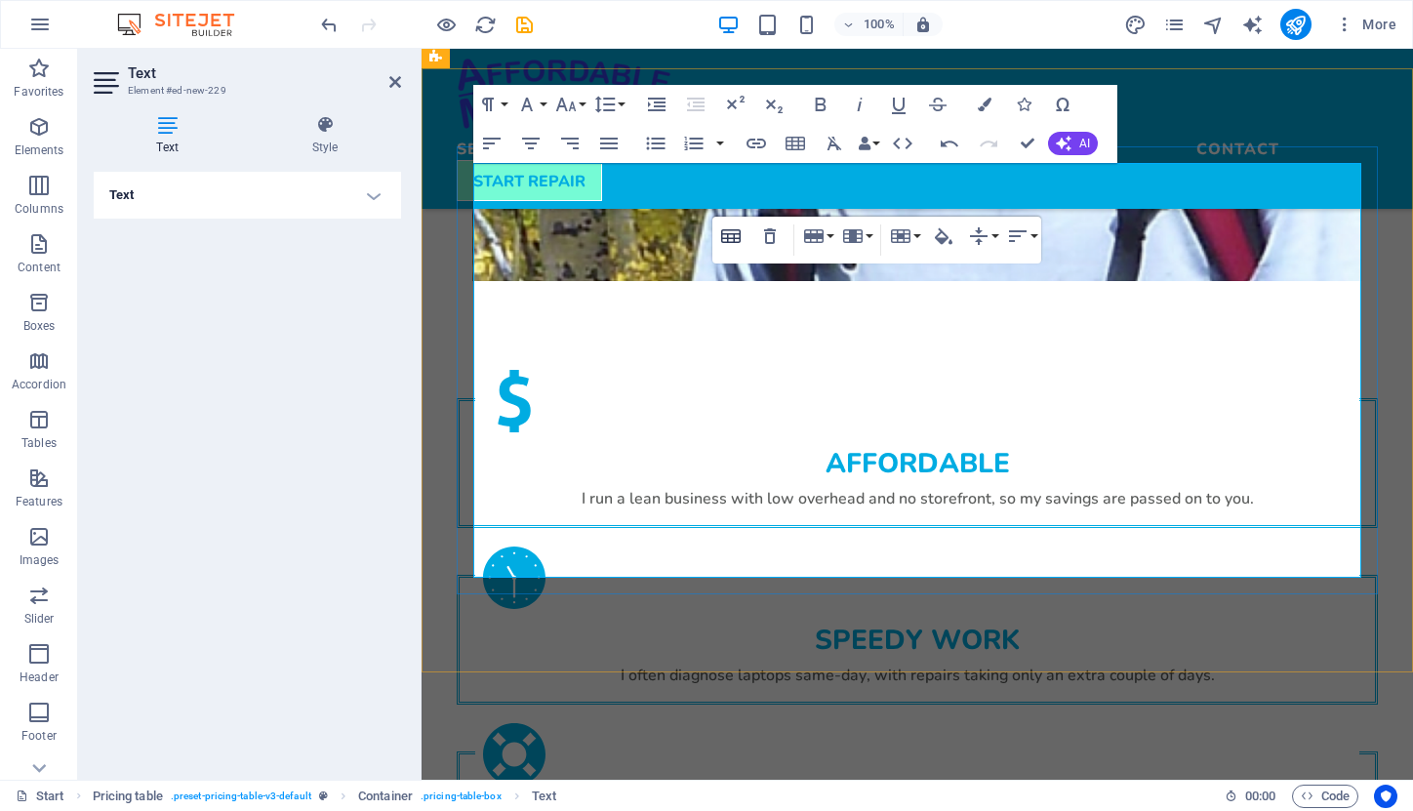
click at [727, 235] on icon "button" at bounding box center [730, 235] width 23 height 23
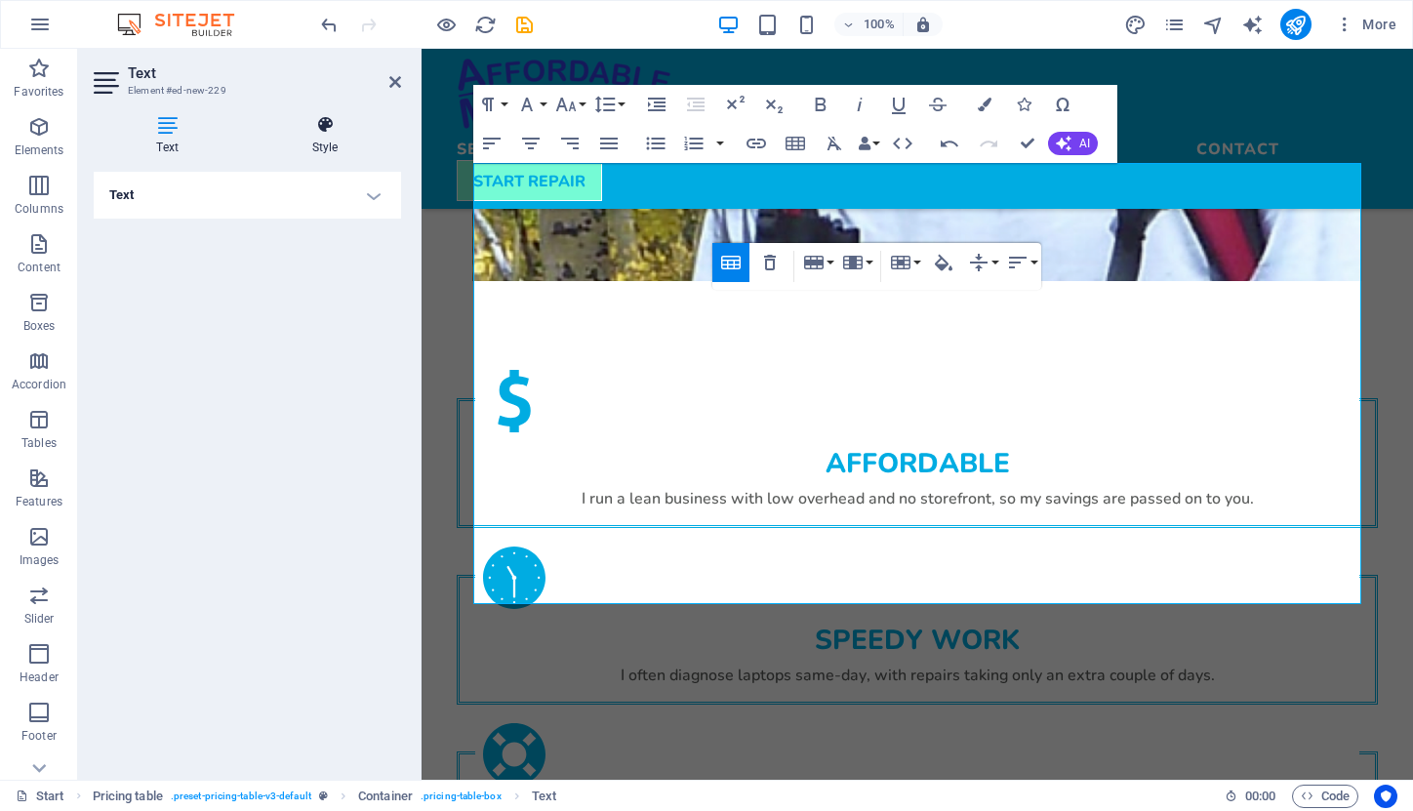
click at [324, 132] on icon at bounding box center [325, 125] width 152 height 20
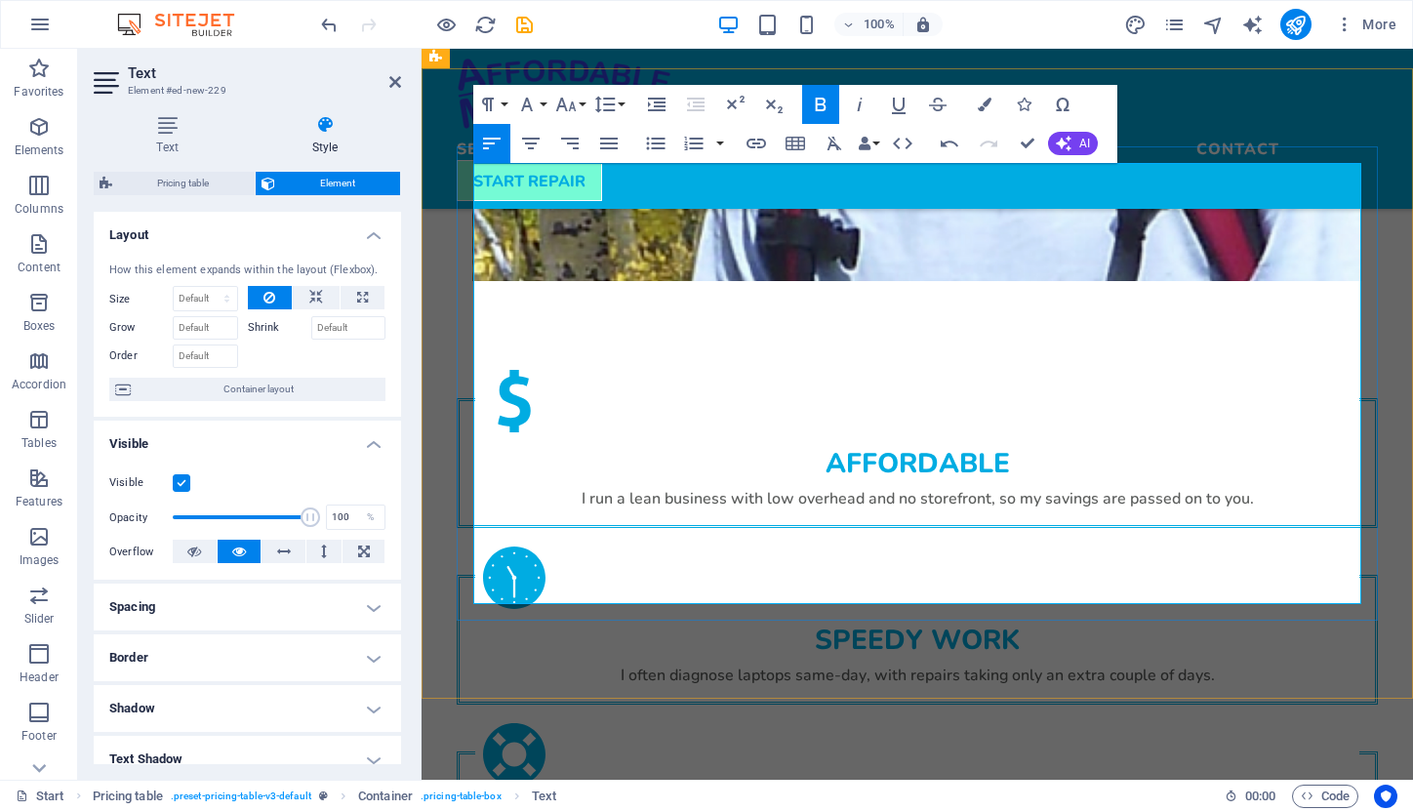
drag, startPoint x: 524, startPoint y: 366, endPoint x: 473, endPoint y: 361, distance: 51.0
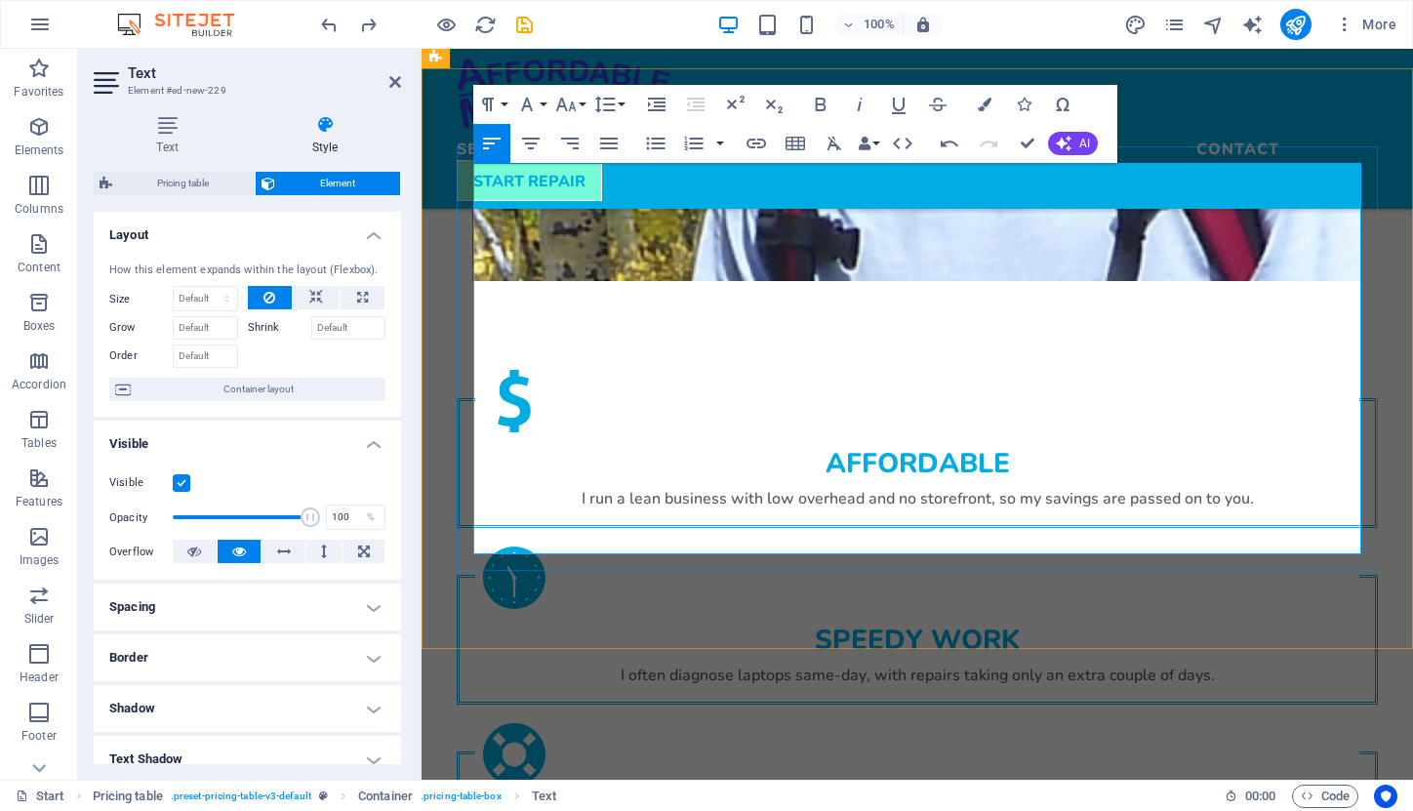
click at [832, 276] on icon "button" at bounding box center [820, 275] width 23 height 23
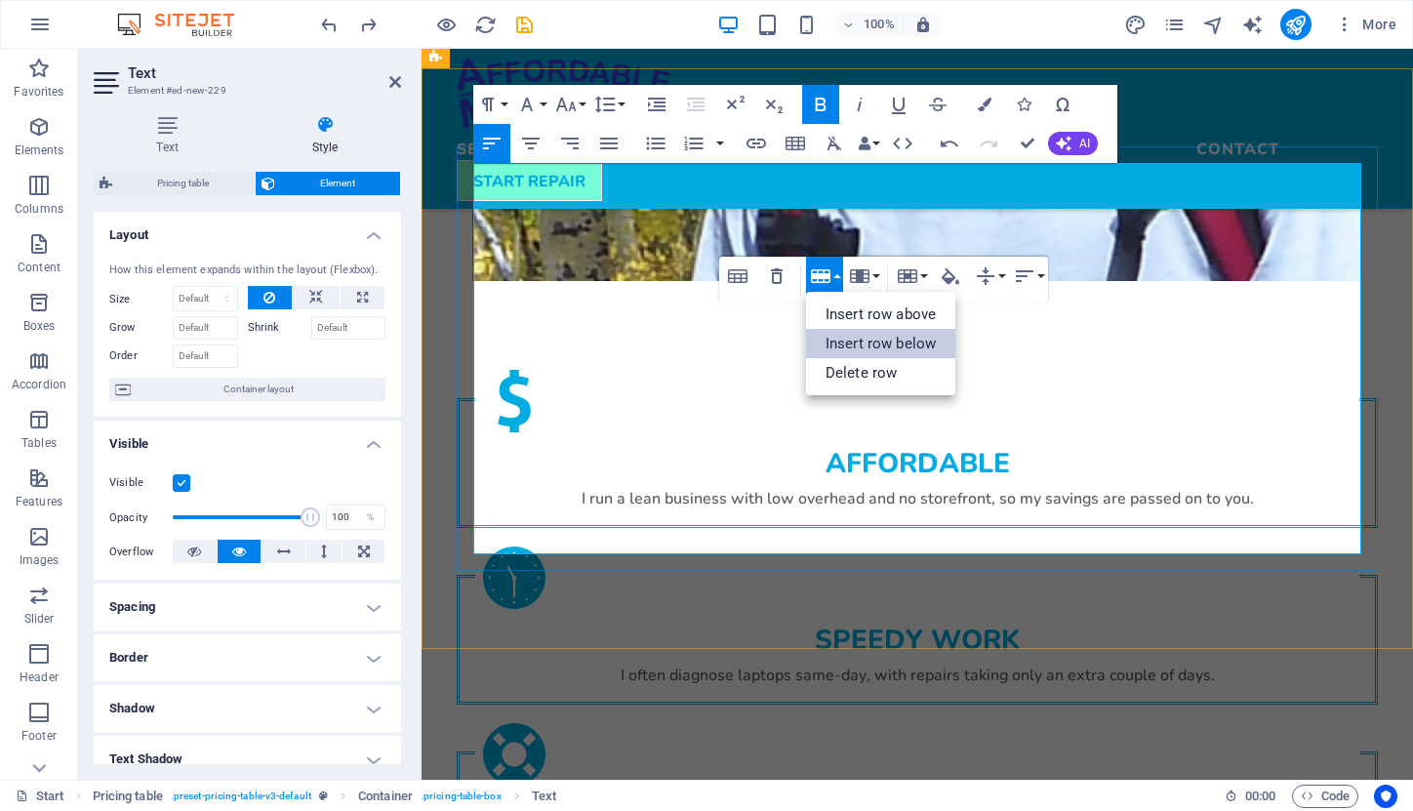
click at [839, 334] on link "Insert row below" at bounding box center [880, 343] width 149 height 29
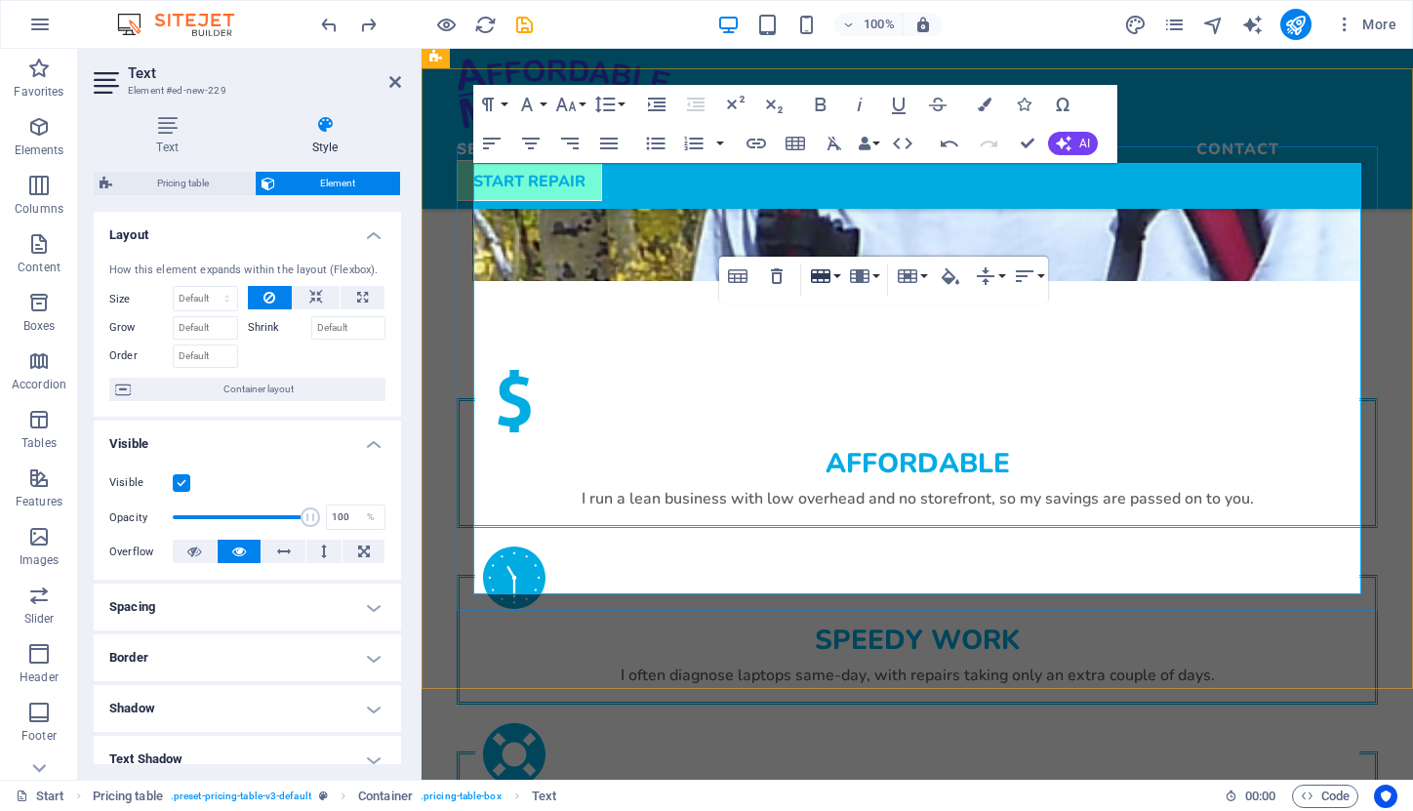
click at [832, 274] on icon "button" at bounding box center [820, 275] width 23 height 23
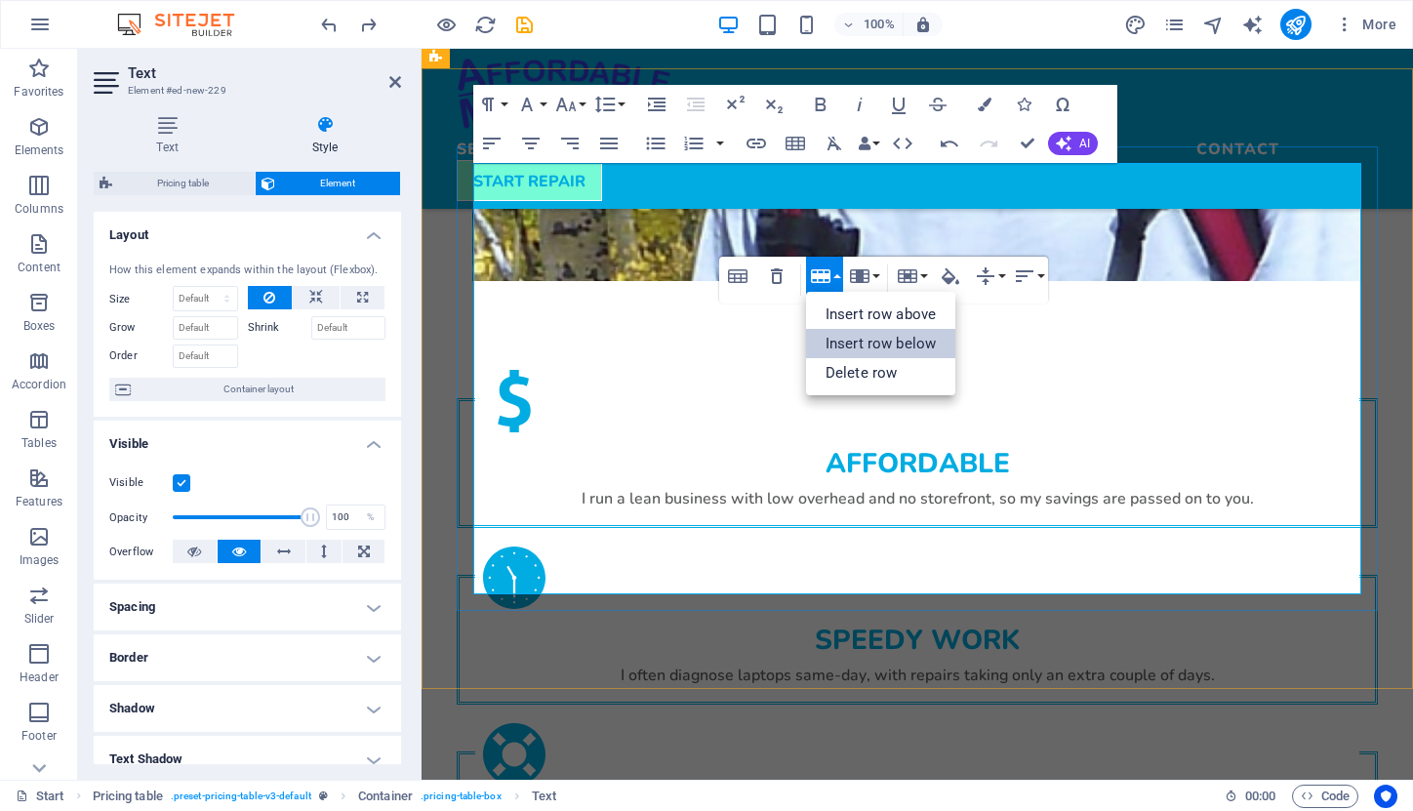
click at [837, 335] on link "Insert row below" at bounding box center [880, 343] width 149 height 29
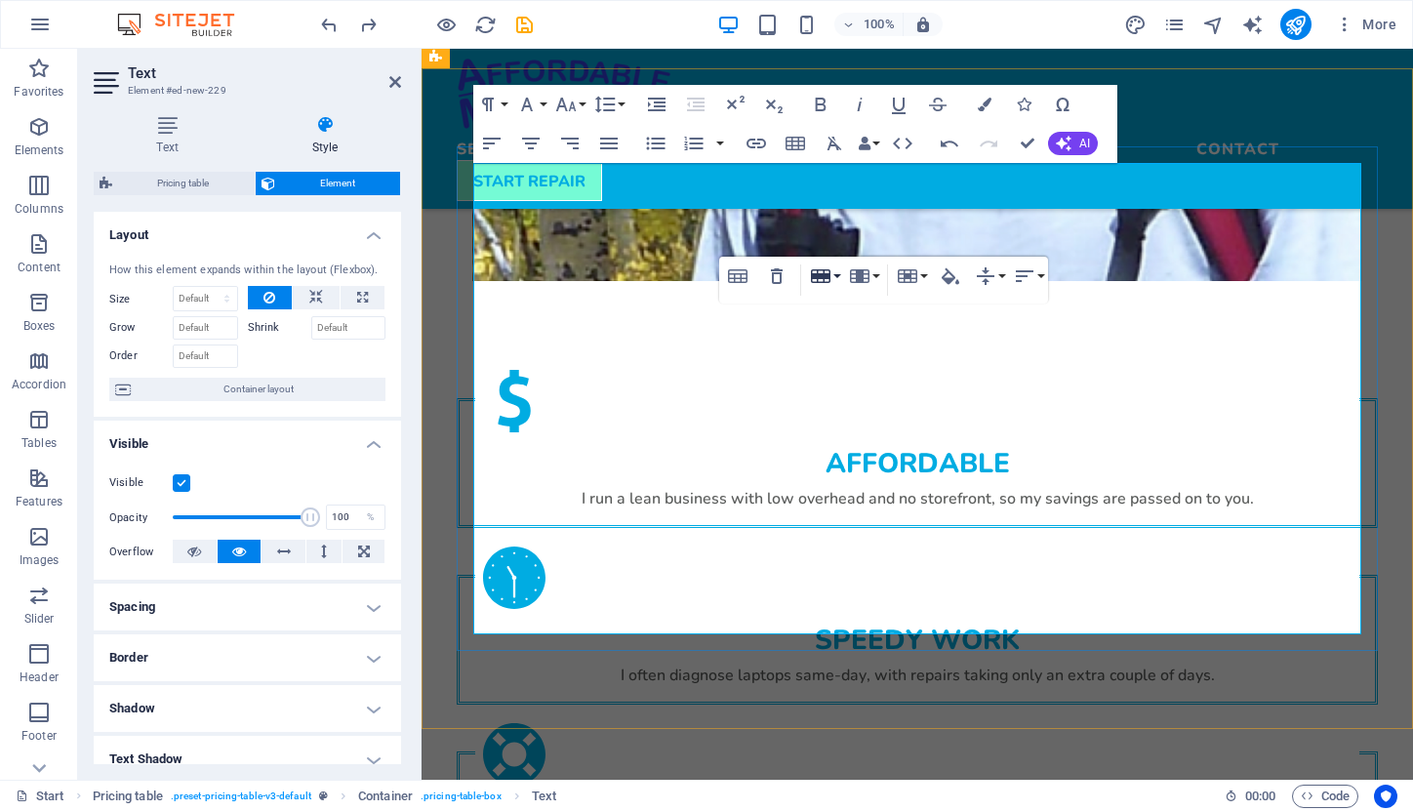
click at [836, 281] on button "Row" at bounding box center [824, 276] width 37 height 39
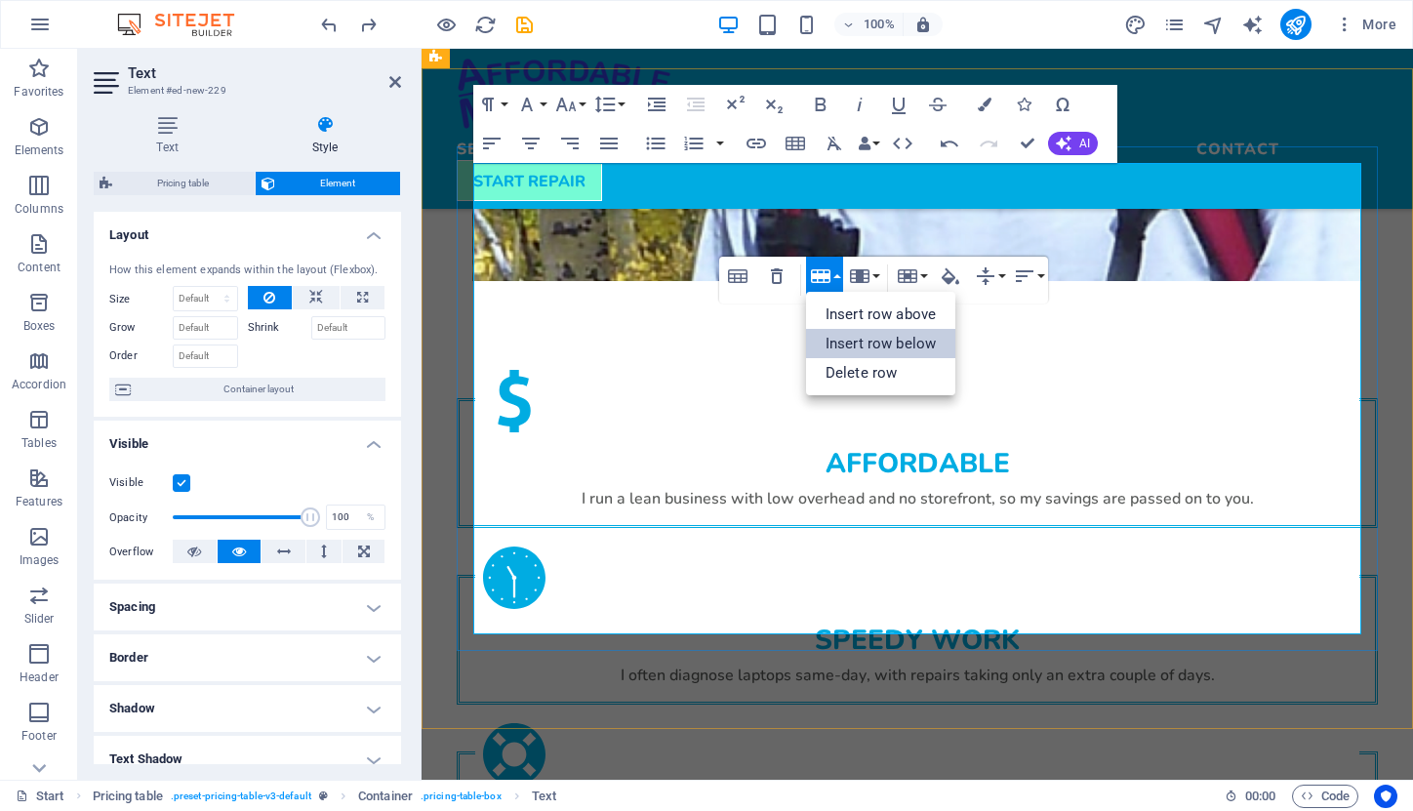
click at [851, 339] on link "Insert row below" at bounding box center [880, 343] width 149 height 29
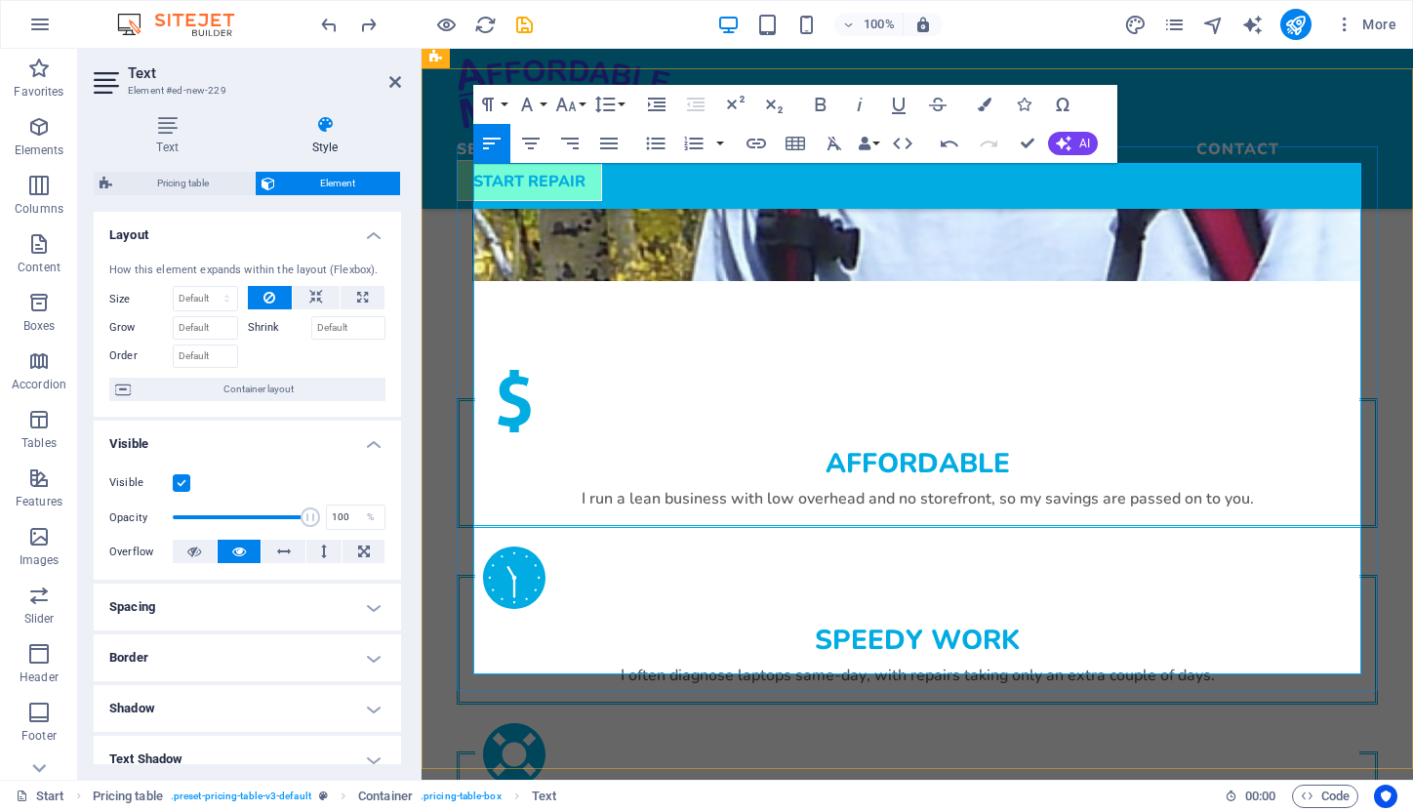
copy td "Grade C used display"
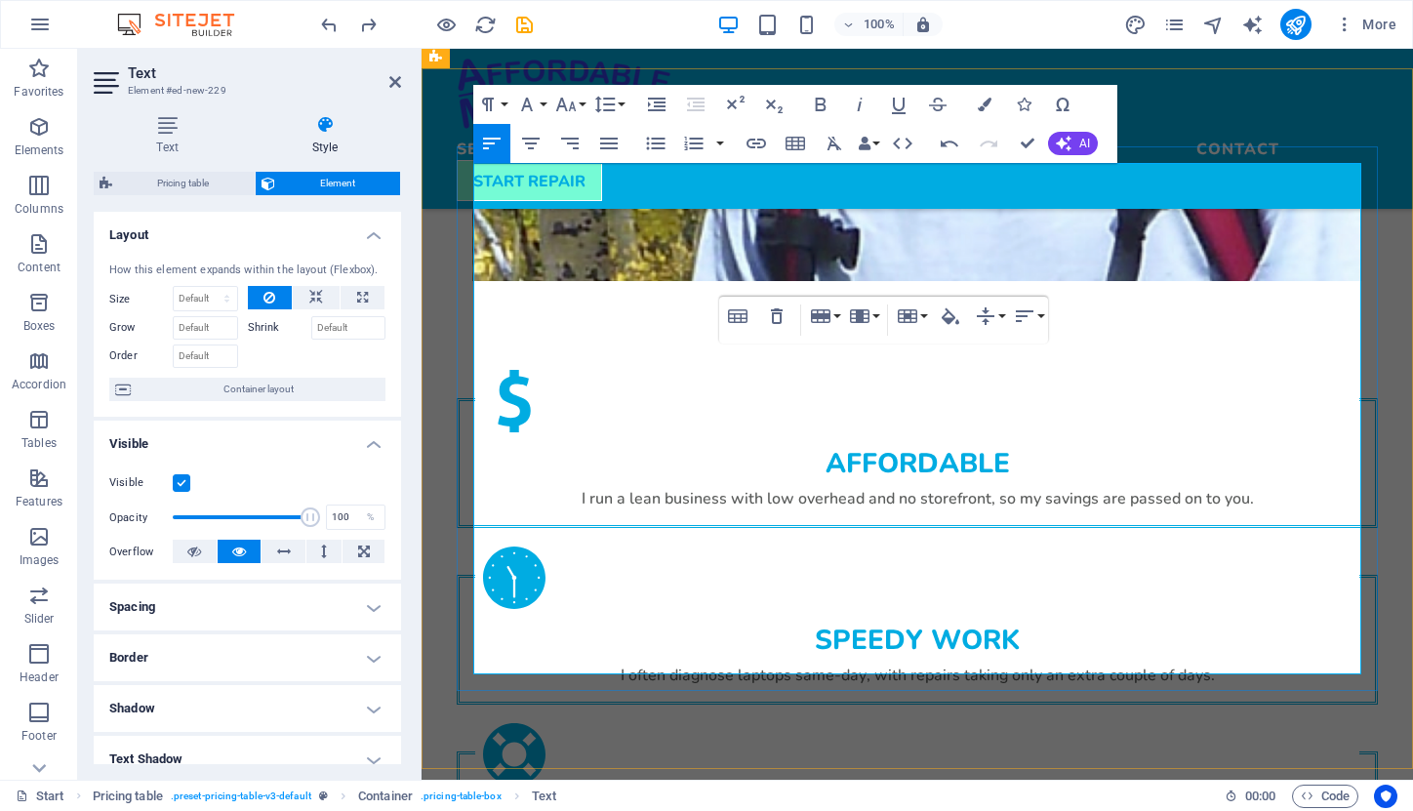
copy td "Grade C battery (200-300 cycles)"
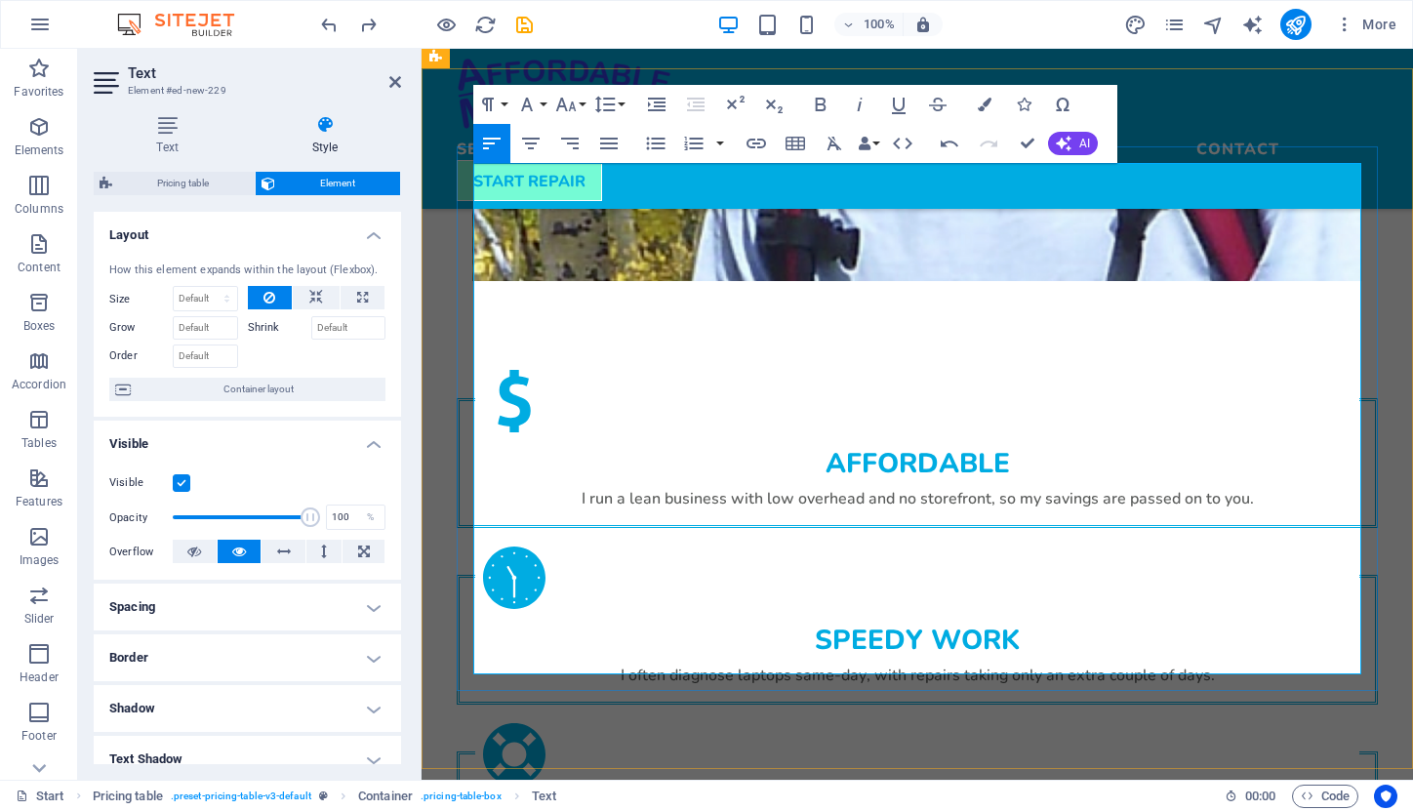
drag, startPoint x: 599, startPoint y: 465, endPoint x: 657, endPoint y: 467, distance: 57.6
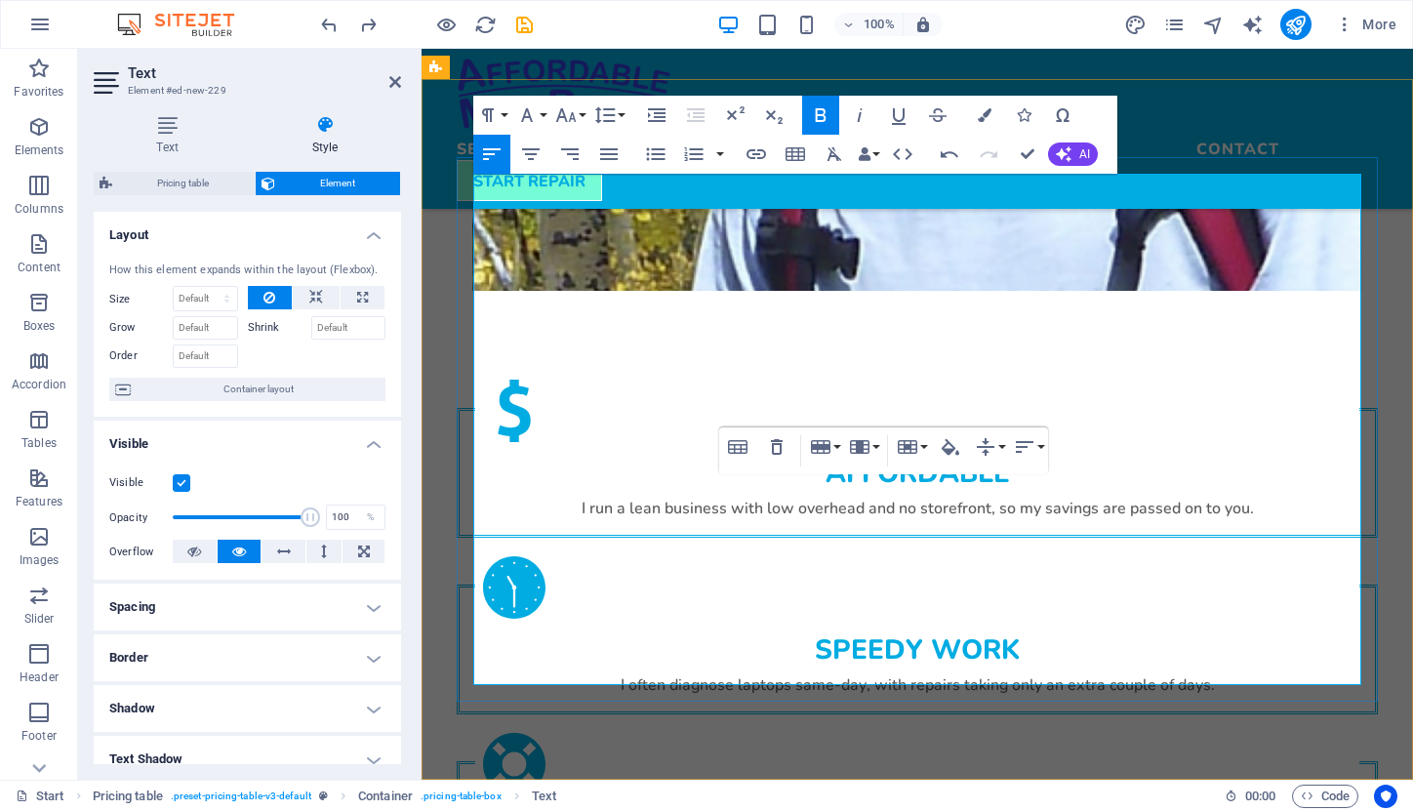
scroll to position [3029, 0]
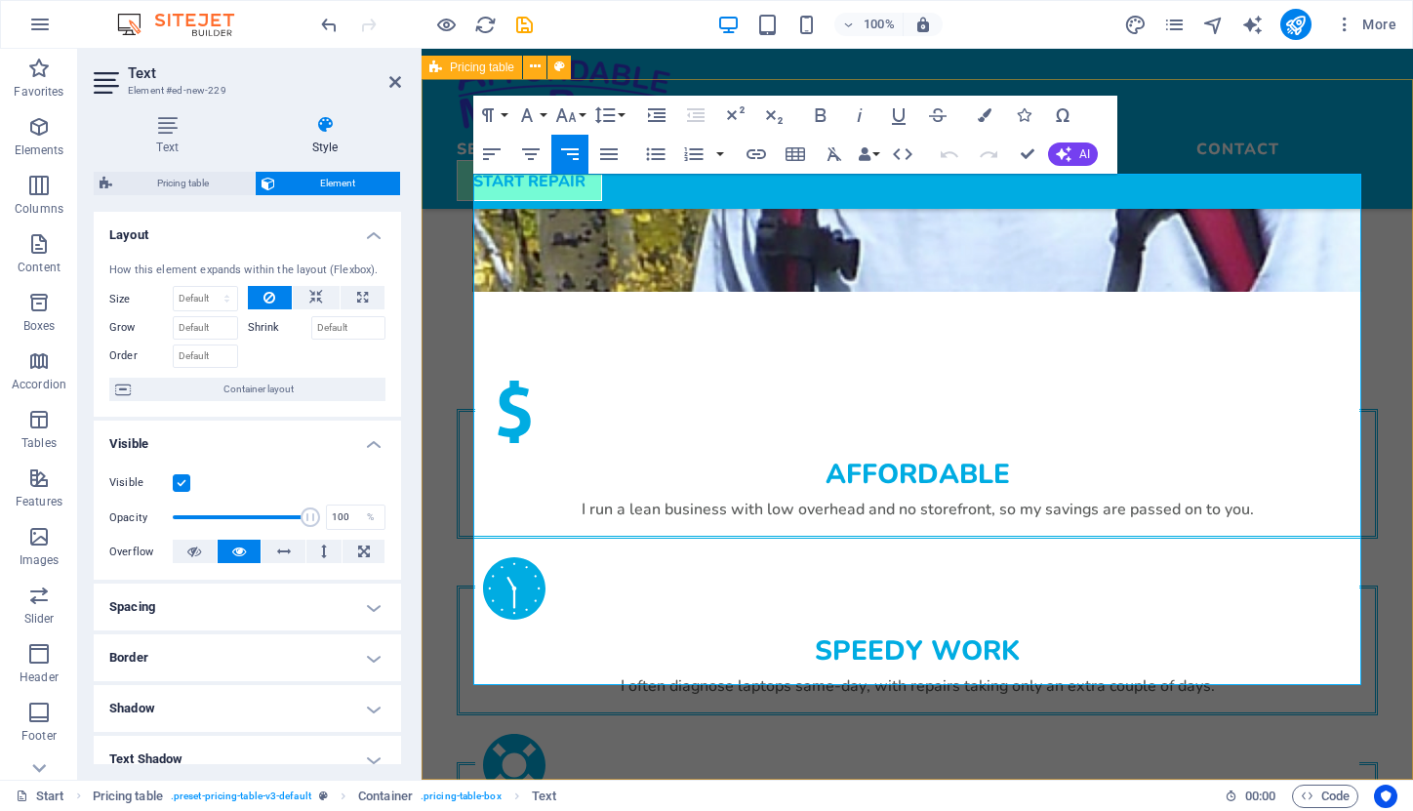
drag, startPoint x: 1326, startPoint y: 357, endPoint x: 1394, endPoint y: 357, distance: 67.3
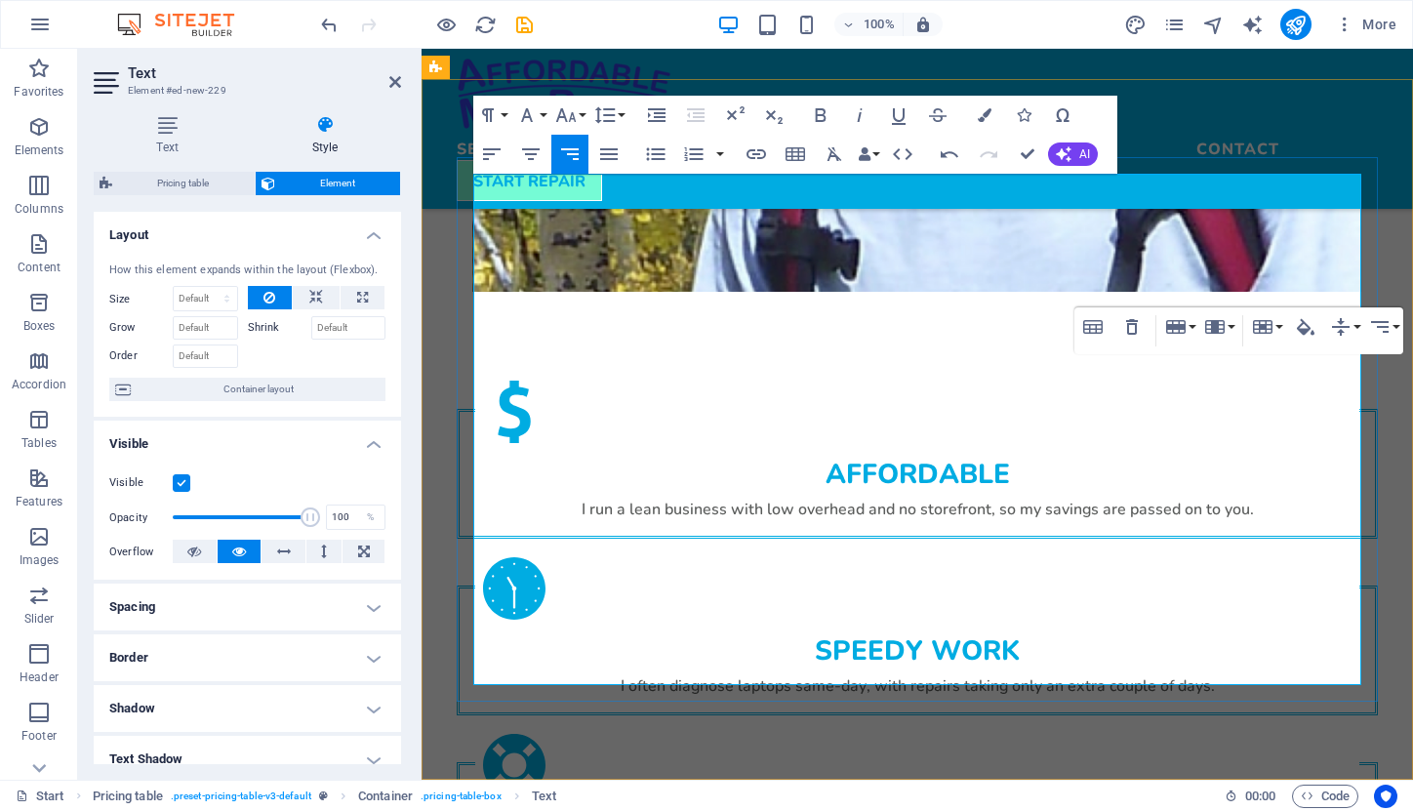
drag, startPoint x: 1746, startPoint y: 246, endPoint x: 1324, endPoint y: 197, distance: 424.5
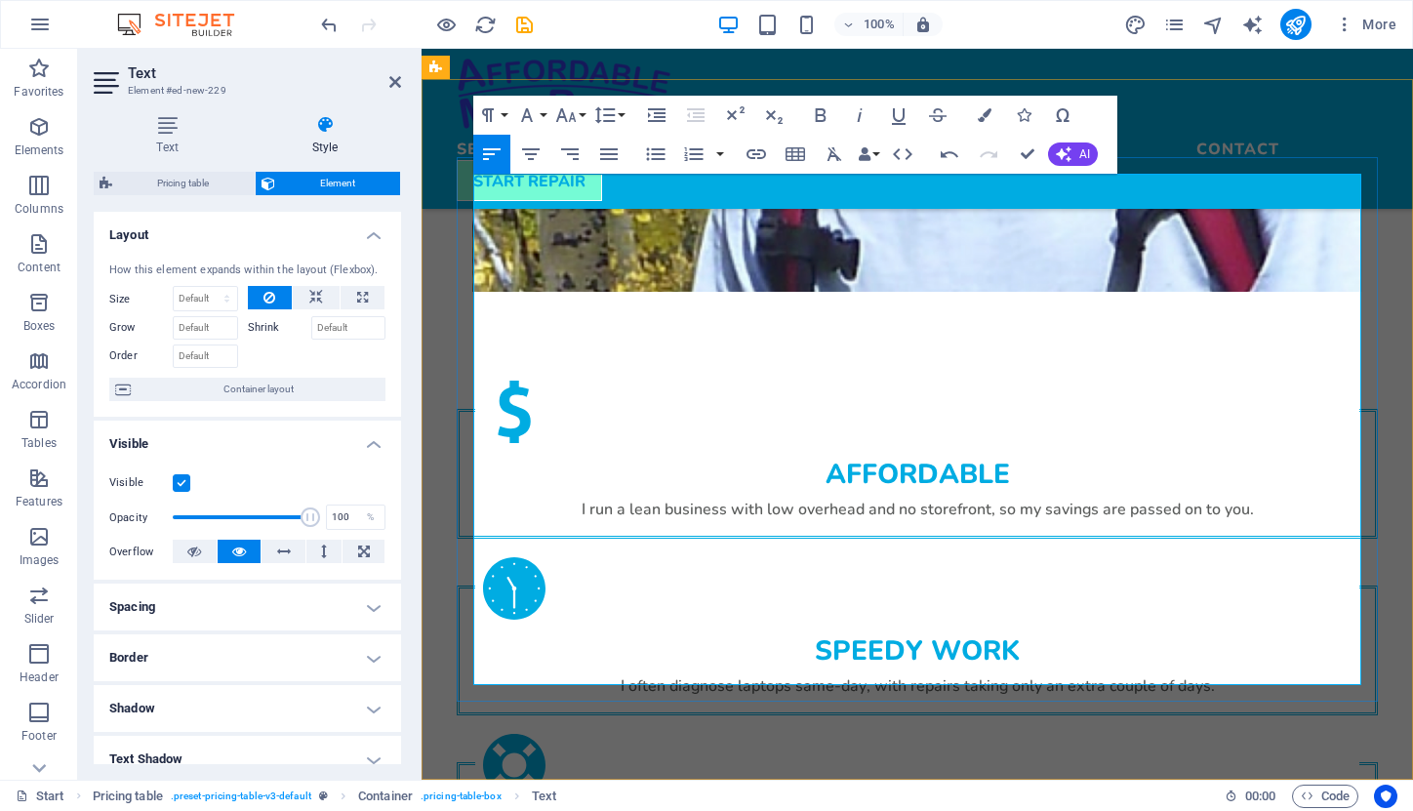
drag, startPoint x: 1328, startPoint y: 199, endPoint x: 1359, endPoint y: 197, distance: 30.3
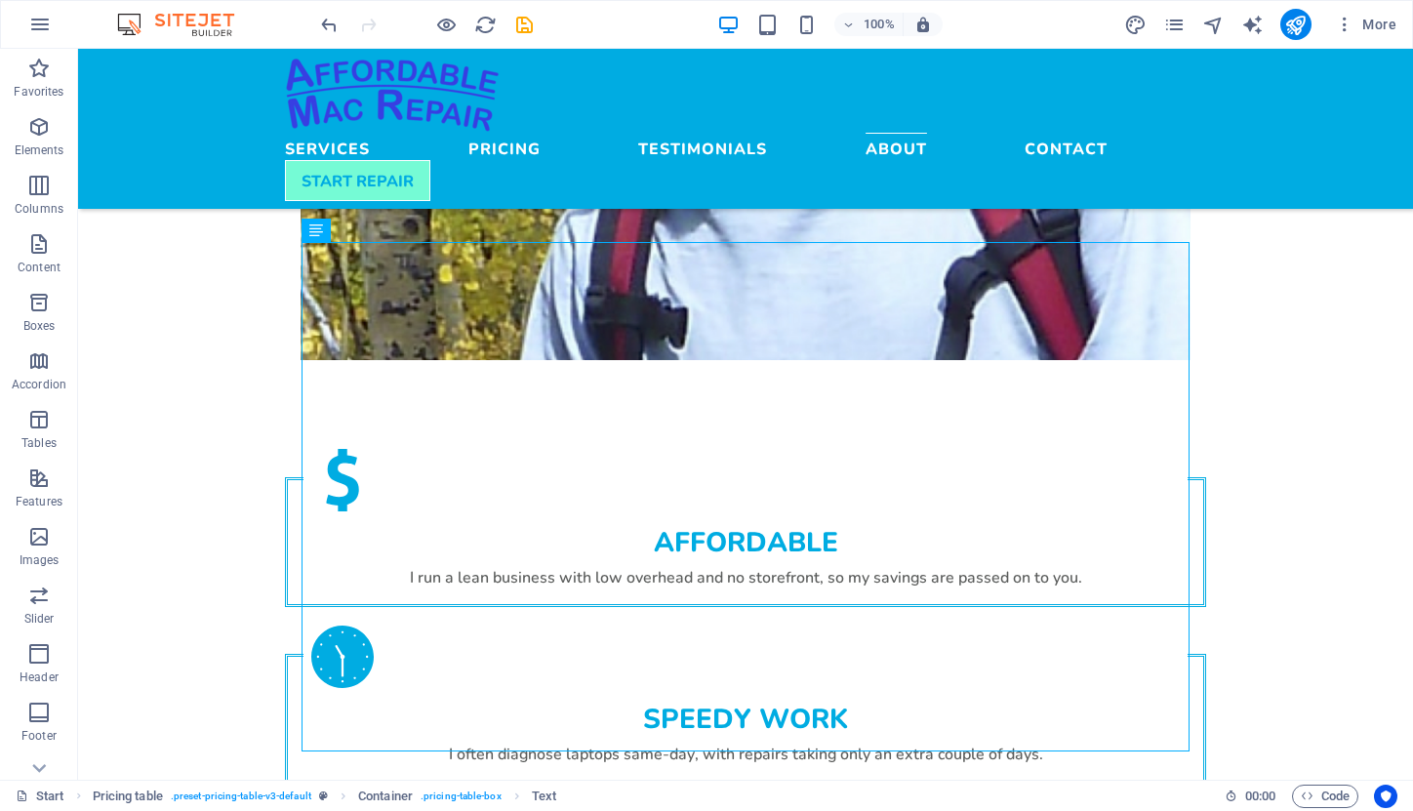
click at [525, 12] on div at bounding box center [426, 24] width 219 height 31
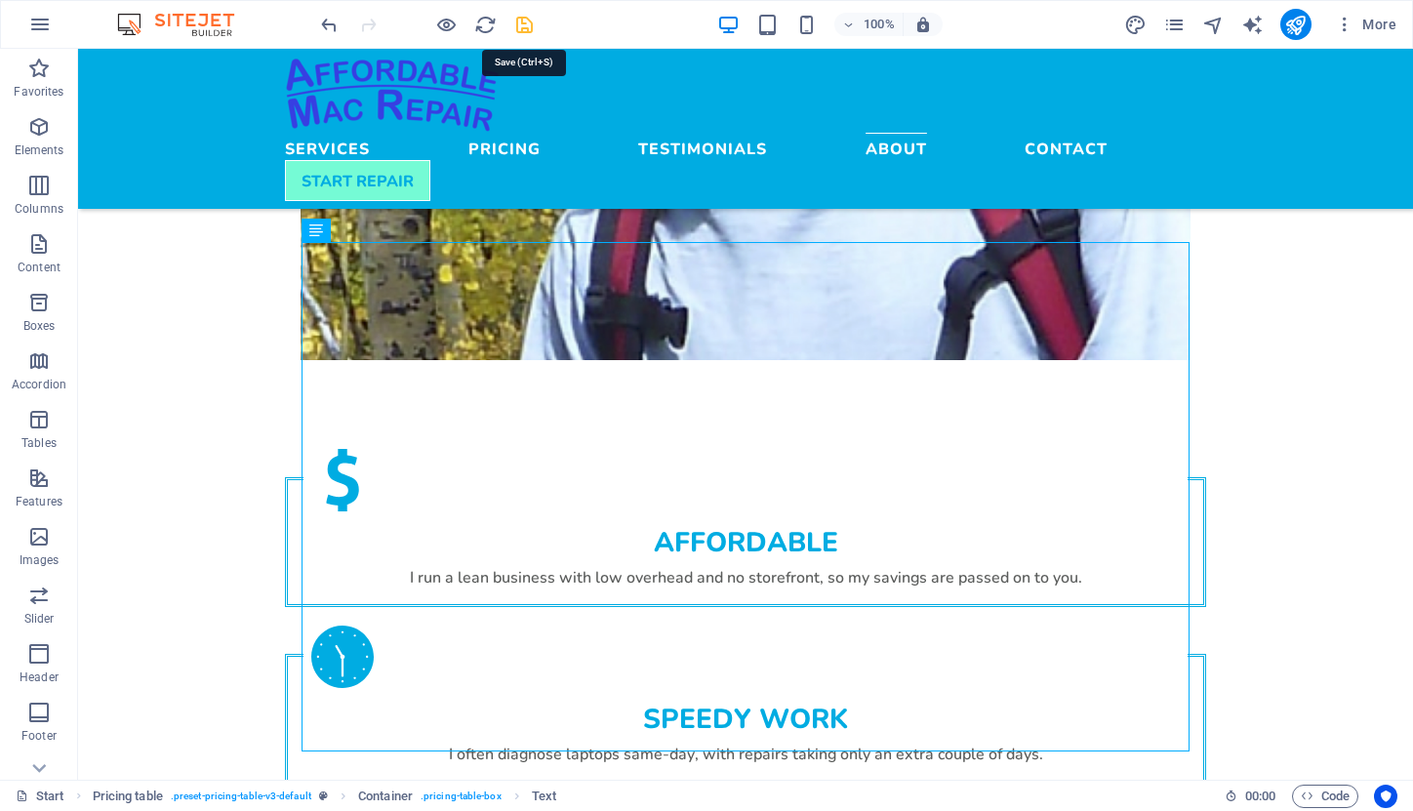
click at [527, 24] on icon "save" at bounding box center [524, 25] width 22 height 22
checkbox input "false"
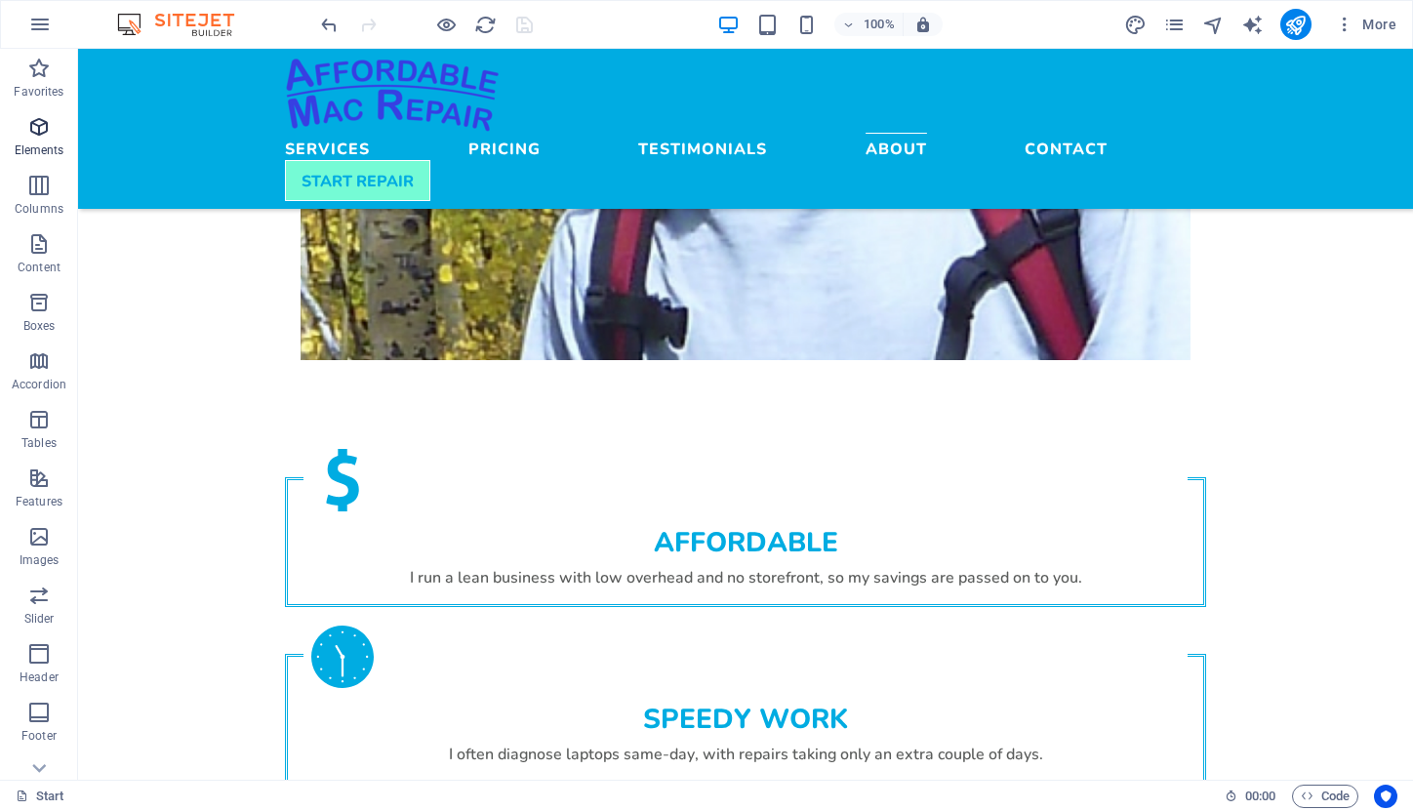
click at [33, 133] on icon "button" at bounding box center [38, 126] width 23 height 23
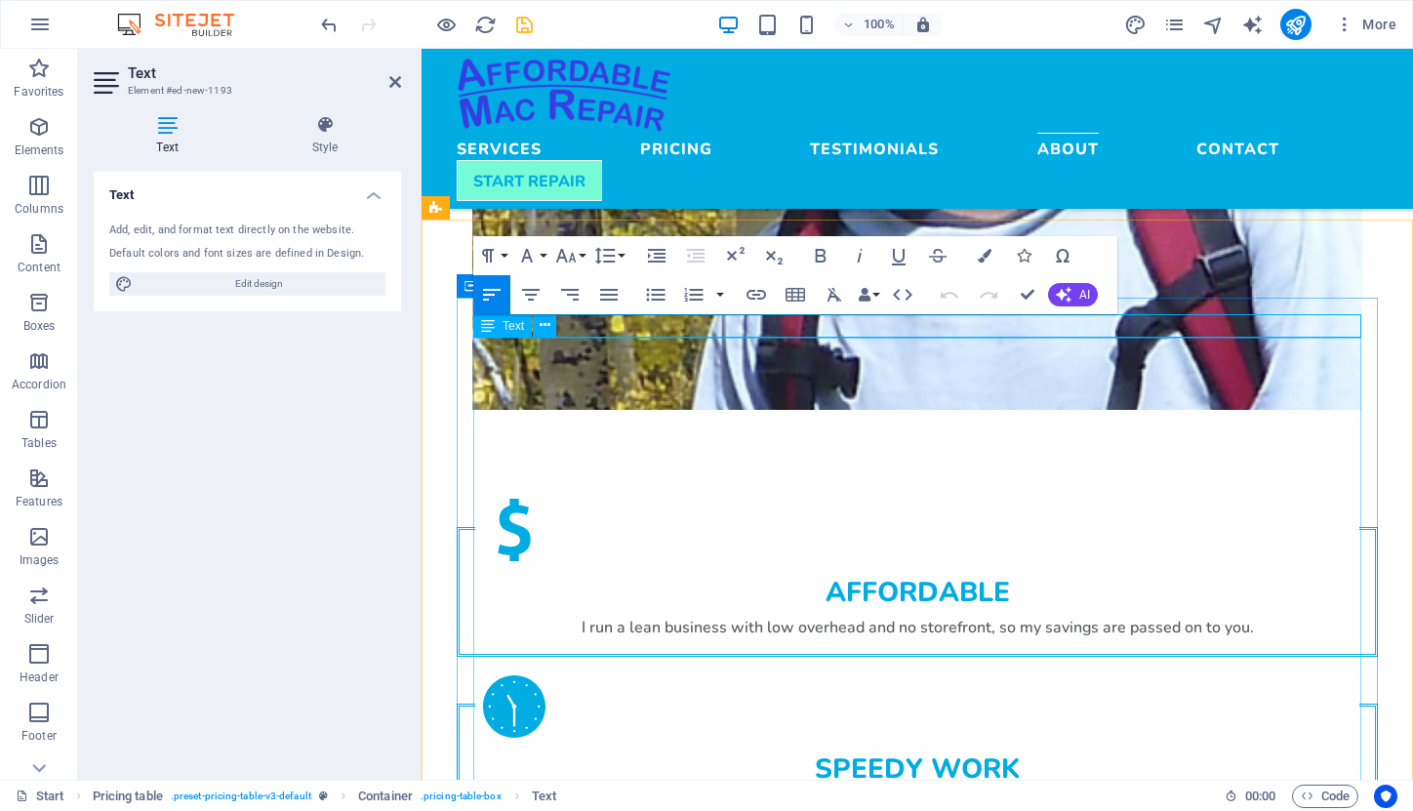
scroll to position [2886, 0]
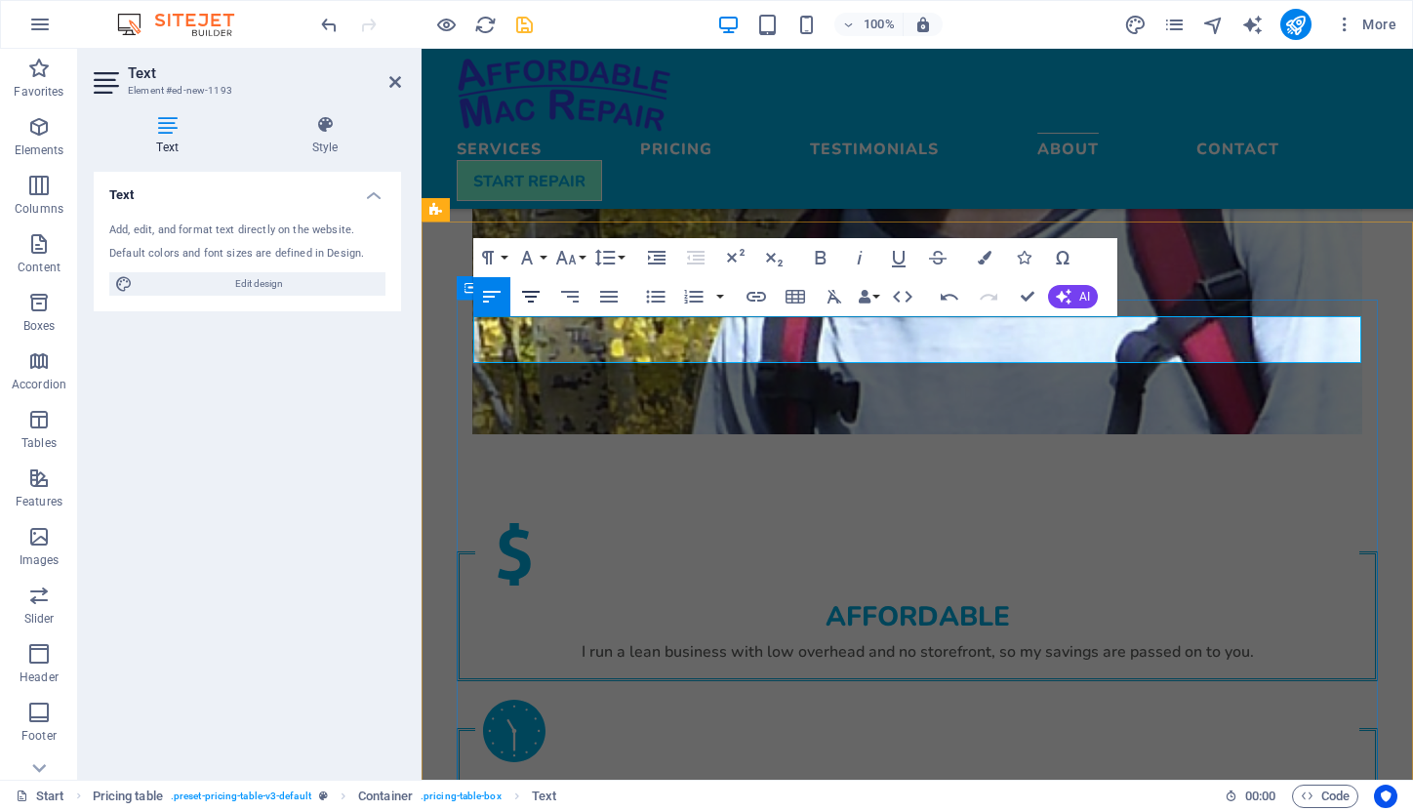
click at [531, 295] on icon "button" at bounding box center [530, 296] width 23 height 23
click at [536, 295] on icon "button" at bounding box center [530, 296] width 23 height 23
